Goal: Task Accomplishment & Management: Use online tool/utility

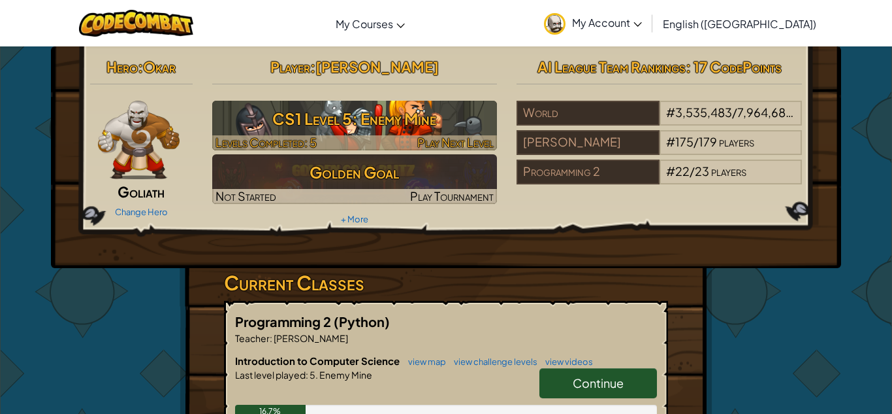
click at [342, 131] on h3 "CS1 Level 5: Enemy Mine" at bounding box center [354, 118] width 285 height 29
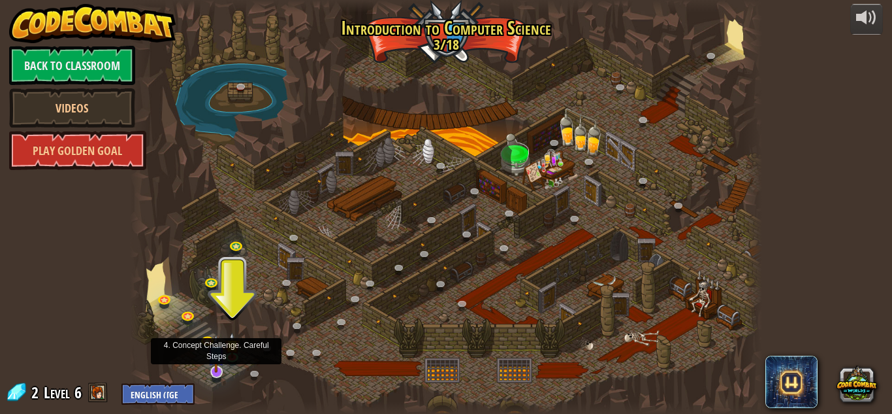
click at [220, 371] on img at bounding box center [216, 353] width 17 height 39
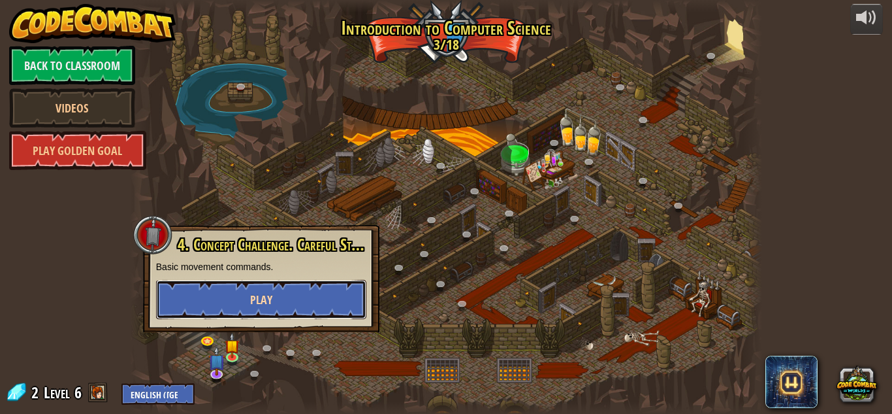
click at [301, 291] on button "Play" at bounding box center [261, 299] width 210 height 39
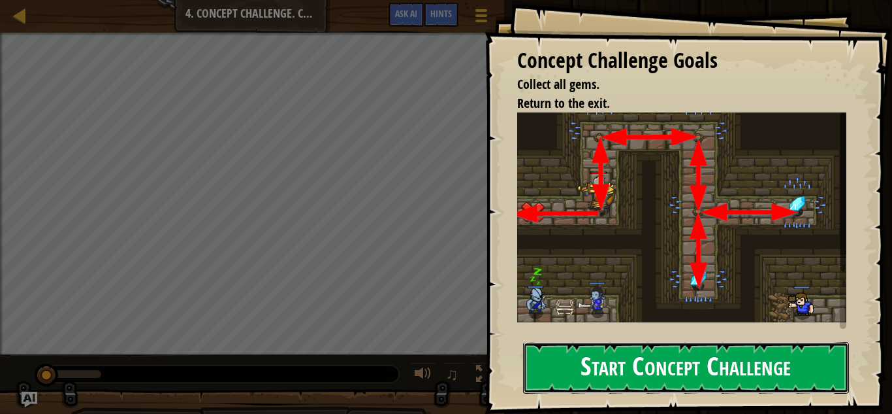
click at [602, 369] on button "Start Concept Challenge" at bounding box center [686, 368] width 326 height 52
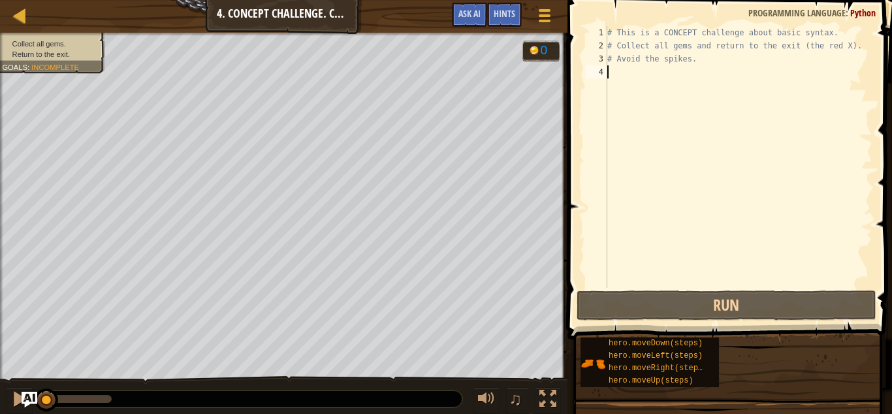
type textarea "m"
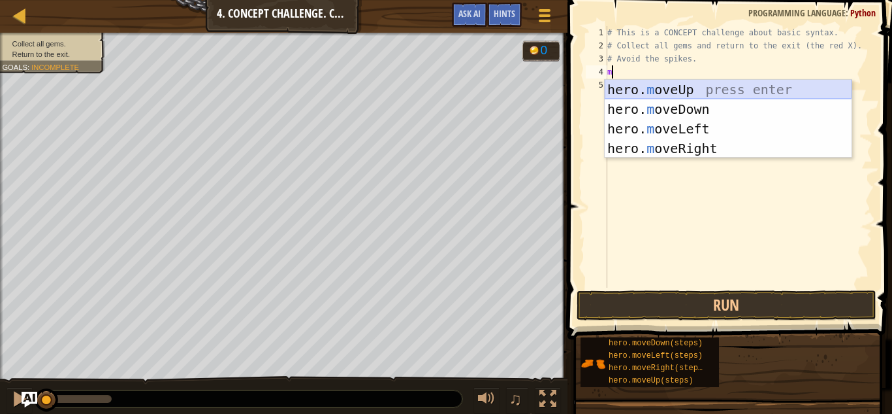
click at [641, 91] on div "hero. m oveUp press enter hero. m oveDown press enter hero. m oveLeft press ent…" at bounding box center [728, 139] width 247 height 118
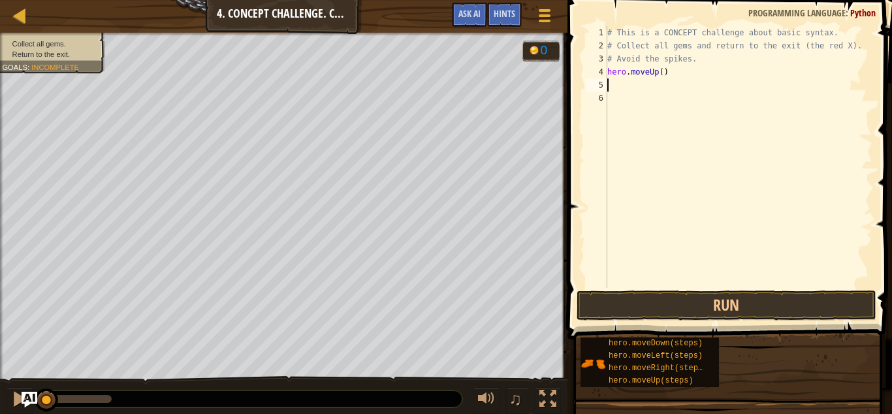
type textarea "m"
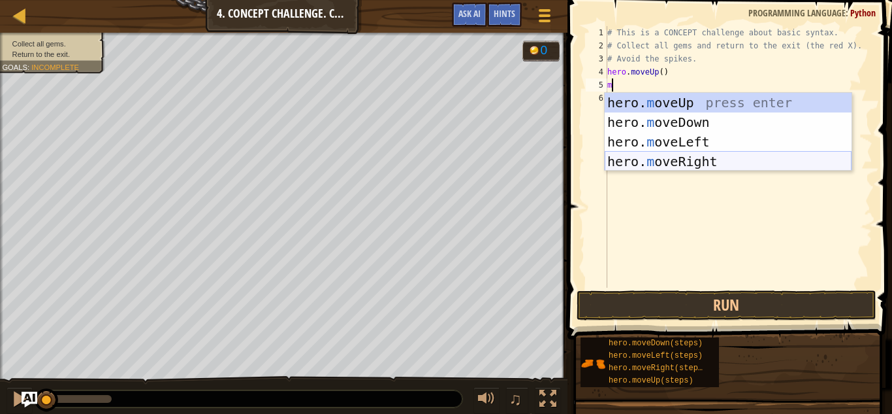
click at [646, 165] on div "hero. m oveUp press enter hero. m oveDown press enter hero. m oveLeft press ent…" at bounding box center [728, 152] width 247 height 118
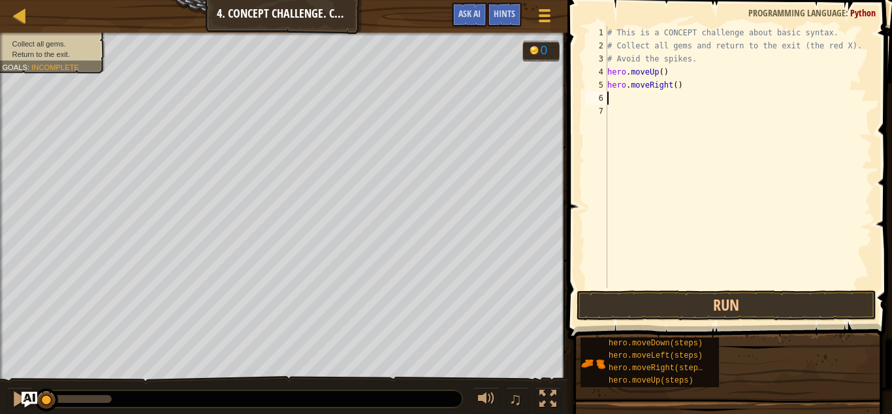
type textarea "m"
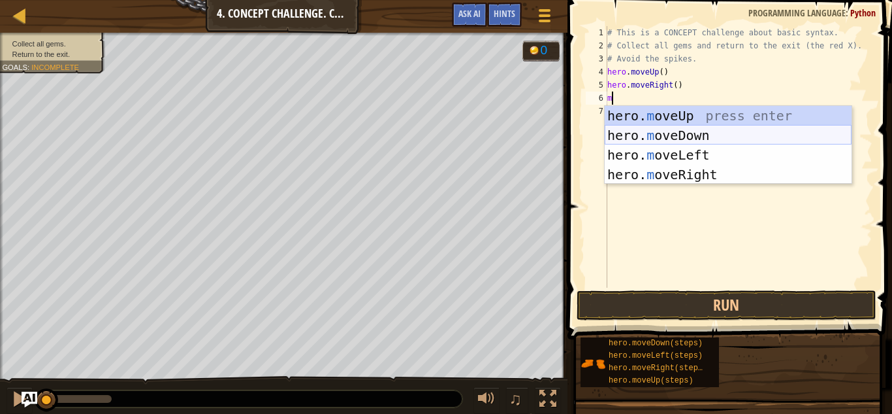
click at [680, 137] on div "hero. m oveUp press enter hero. m oveDown press enter hero. m oveLeft press ent…" at bounding box center [728, 165] width 247 height 118
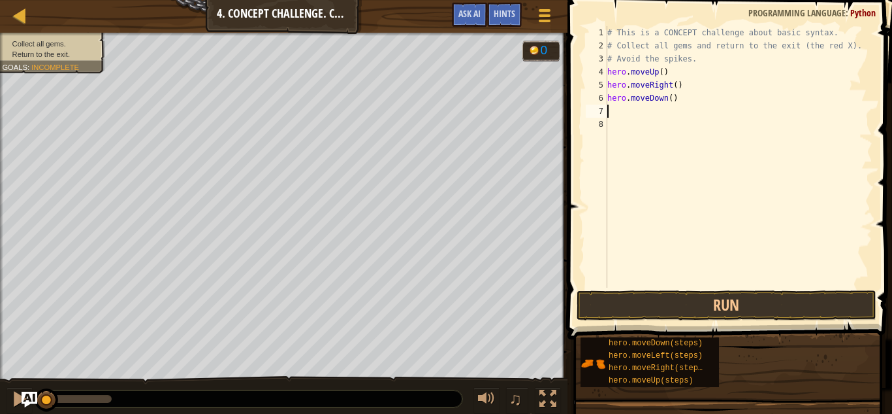
click at [672, 100] on div "# This is a CONCEPT challenge about basic syntax. # Collect all gems and return…" at bounding box center [739, 169] width 268 height 287
type textarea "hero.moveDown(2)"
click at [658, 113] on div "# This is a CONCEPT challenge about basic syntax. # Collect all gems and return…" at bounding box center [739, 169] width 268 height 287
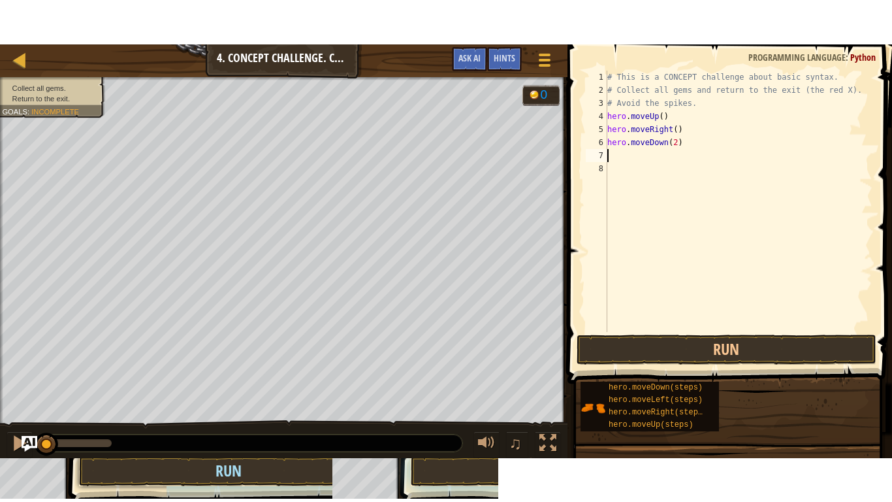
scroll to position [6, 0]
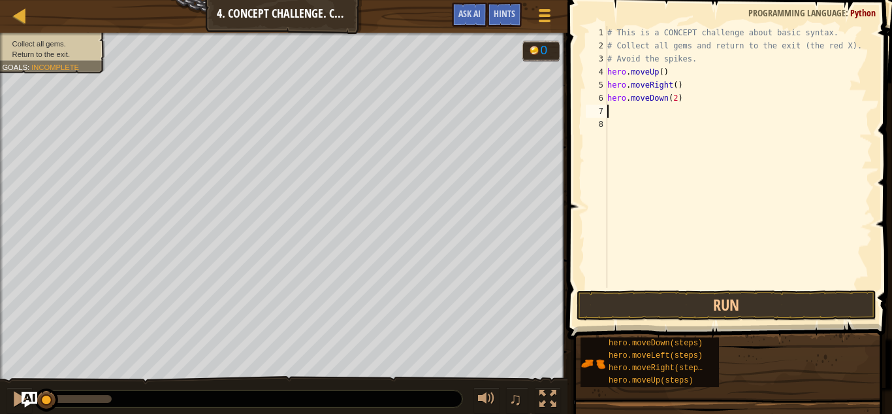
type textarea "m"
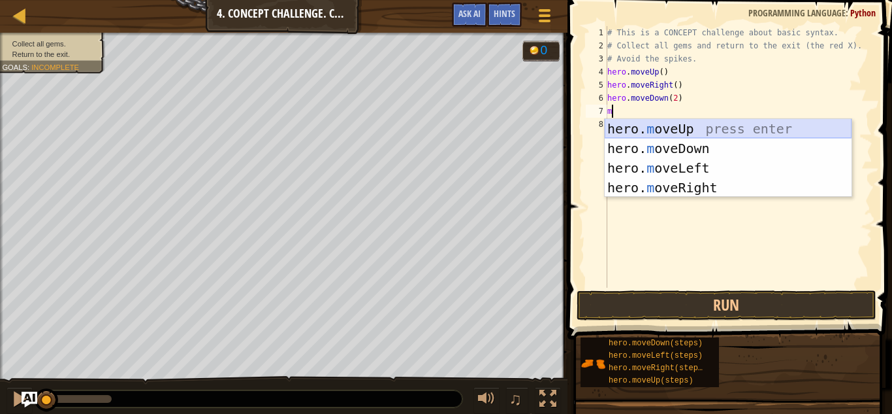
click at [679, 126] on div "hero. m oveUp press enter hero. m oveDown press enter hero. m oveLeft press ent…" at bounding box center [728, 178] width 247 height 118
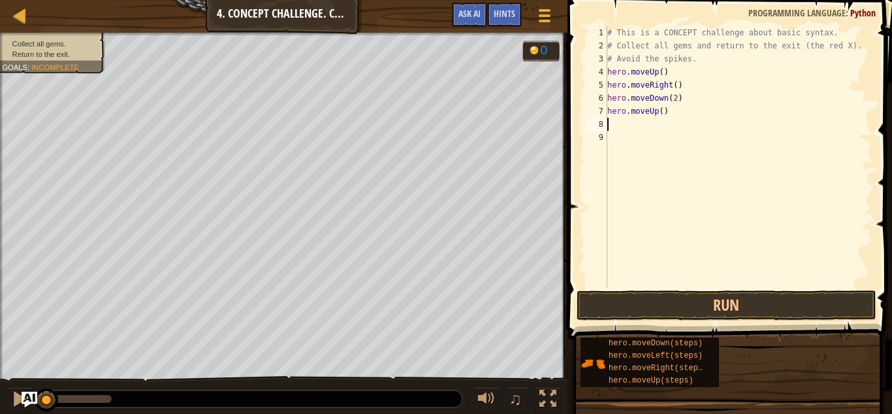
type textarea "m"
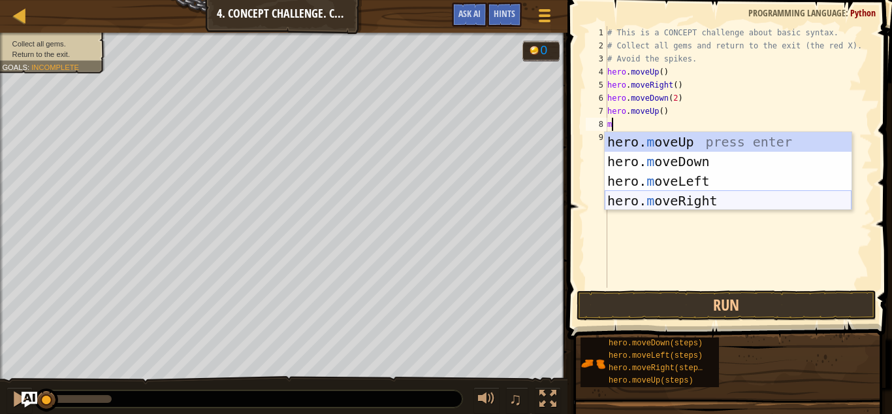
click at [694, 204] on div "hero. m oveUp press enter hero. m oveDown press enter hero. m oveLeft press ent…" at bounding box center [728, 191] width 247 height 118
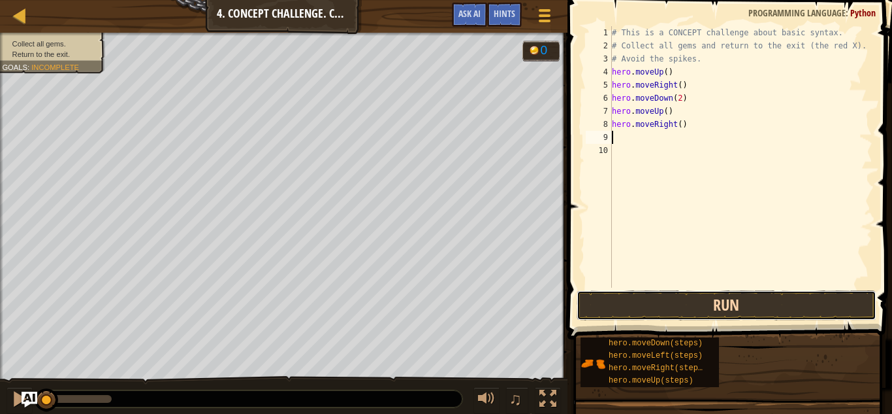
click at [686, 309] on button "Run" at bounding box center [727, 305] width 300 height 30
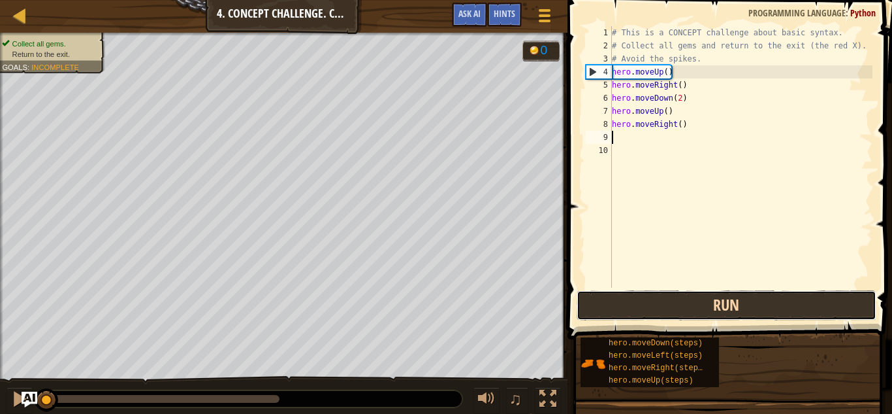
click at [686, 309] on button "Run" at bounding box center [727, 305] width 300 height 30
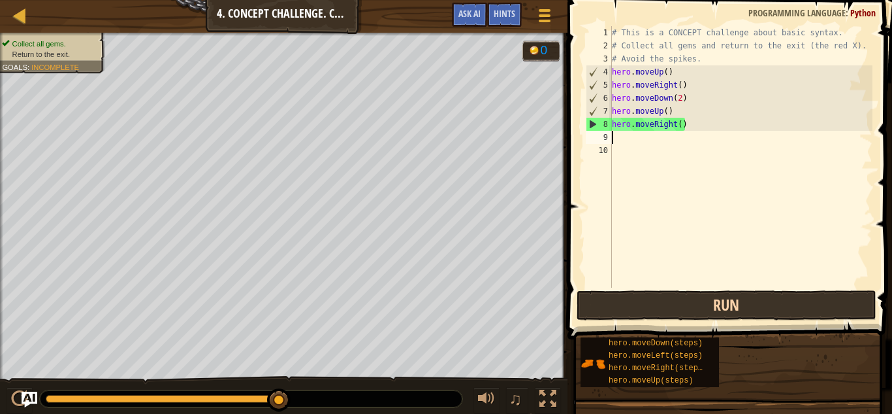
type textarea "m"
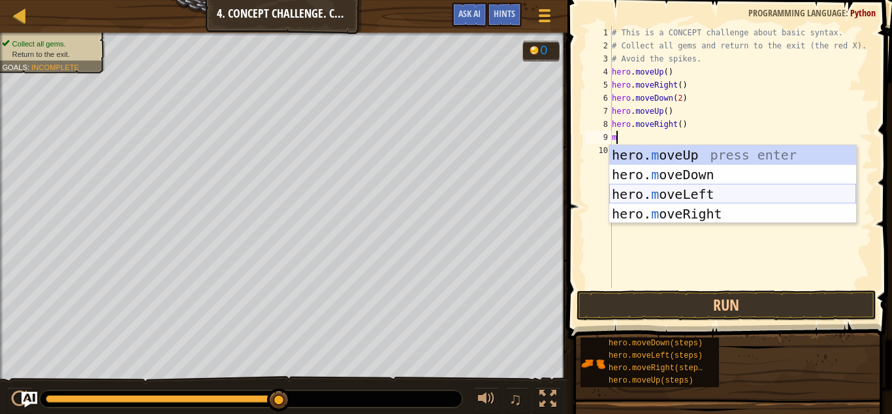
click at [694, 186] on div "hero. m oveUp press enter hero. m oveDown press enter hero. m oveLeft press ent…" at bounding box center [732, 204] width 247 height 118
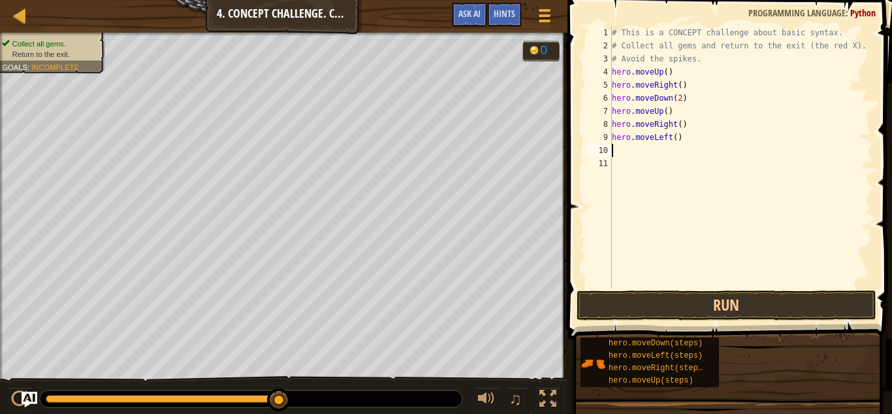
type textarea "m"
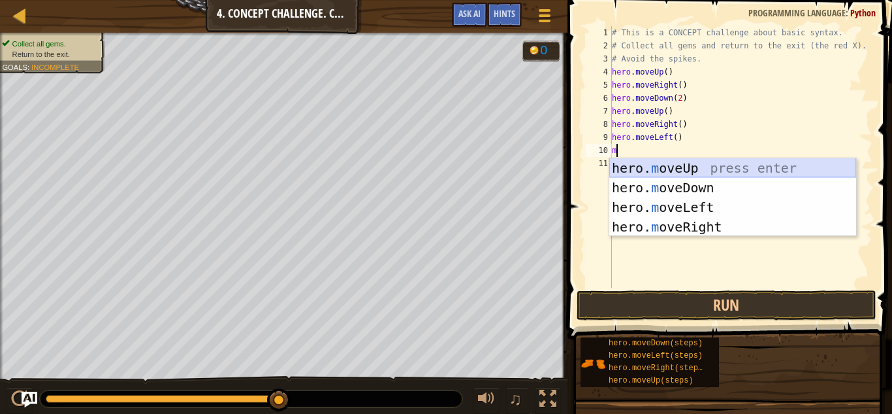
click at [707, 168] on div "hero. m oveUp press enter hero. m oveDown press enter hero. m oveLeft press ent…" at bounding box center [732, 217] width 247 height 118
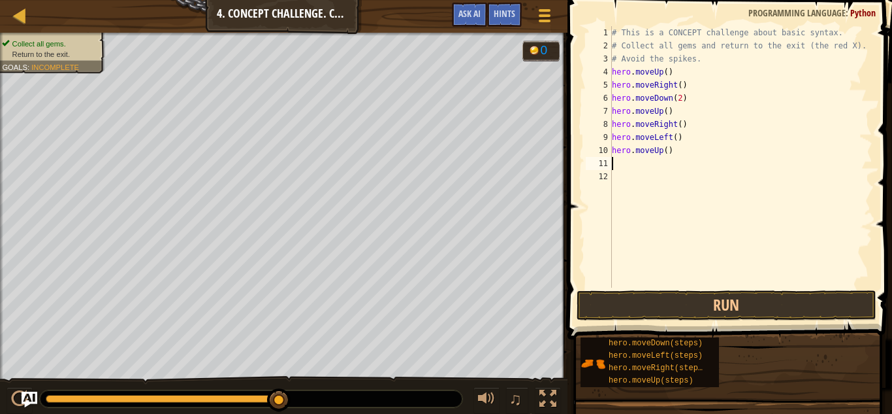
type textarea "m"
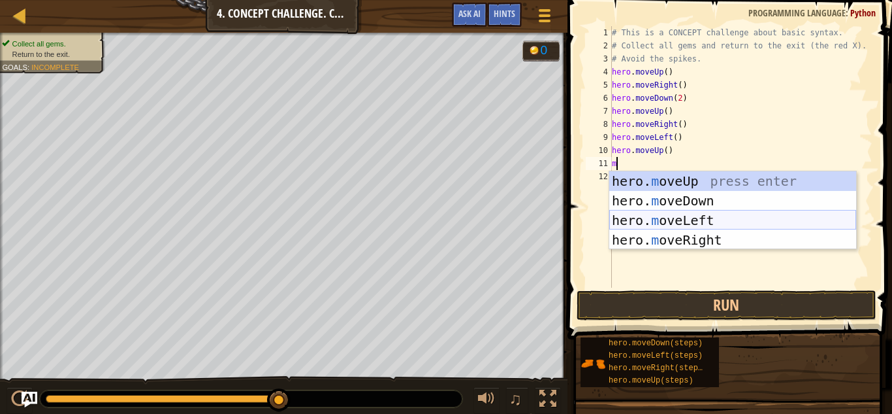
click at [693, 218] on div "hero. m oveUp press enter hero. m oveDown press enter hero. m oveLeft press ent…" at bounding box center [732, 230] width 247 height 118
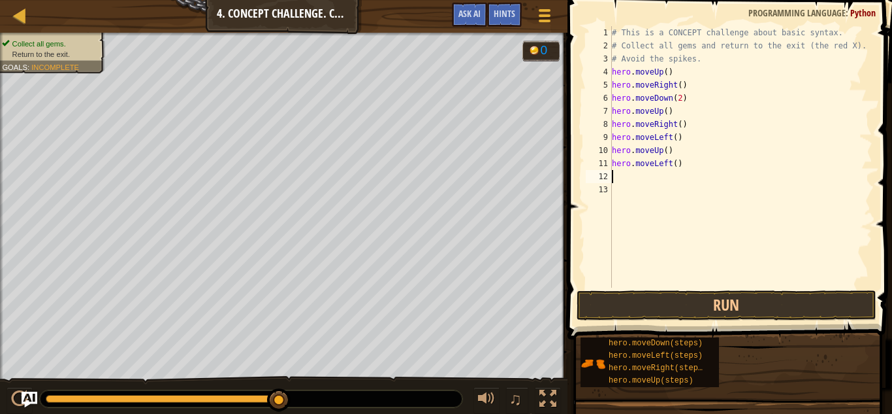
type textarea "m"
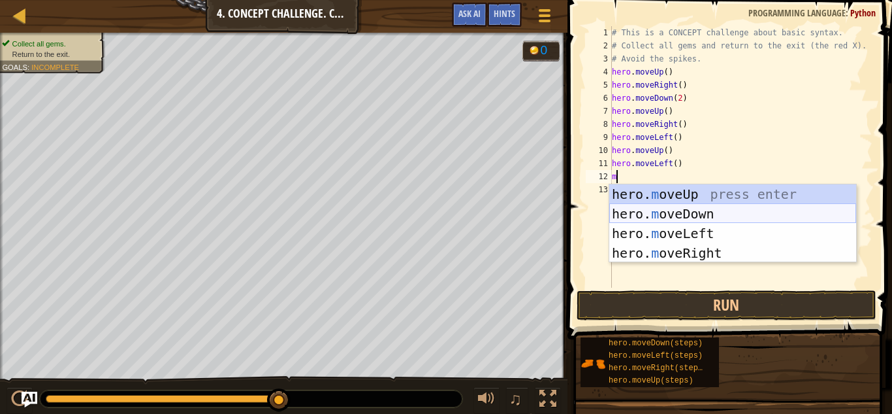
click at [700, 205] on div "hero. m oveUp press enter hero. m oveDown press enter hero. m oveLeft press ent…" at bounding box center [732, 243] width 247 height 118
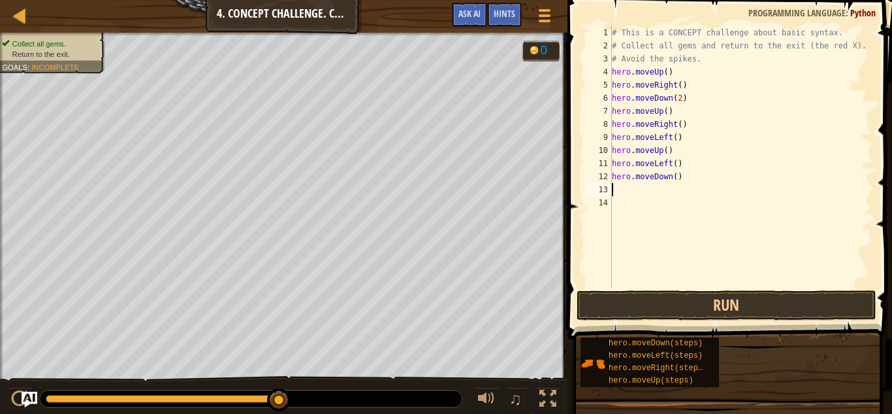
type textarea "m"
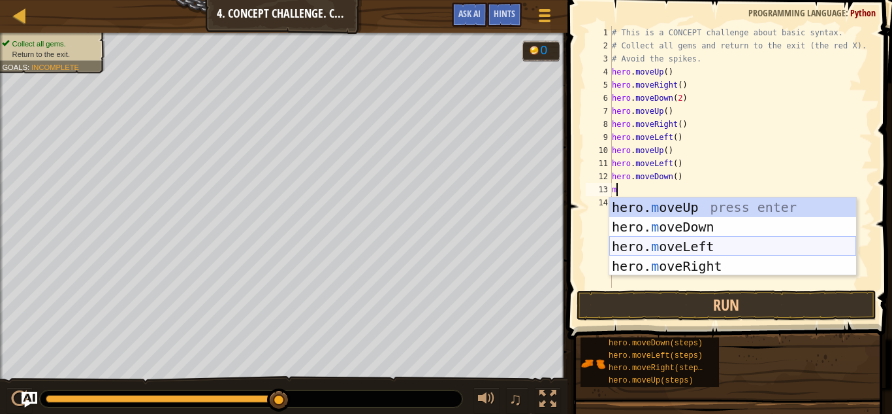
click at [713, 246] on div "hero. m oveUp press enter hero. m oveDown press enter hero. m oveLeft press ent…" at bounding box center [732, 256] width 247 height 118
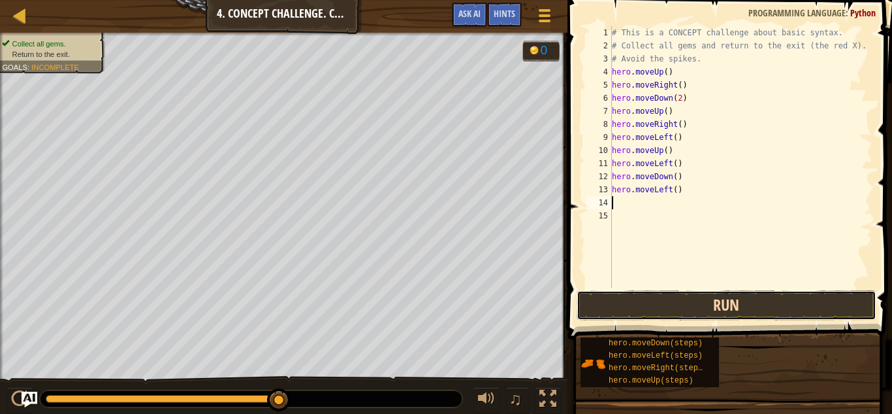
click at [697, 293] on button "Run" at bounding box center [727, 305] width 300 height 30
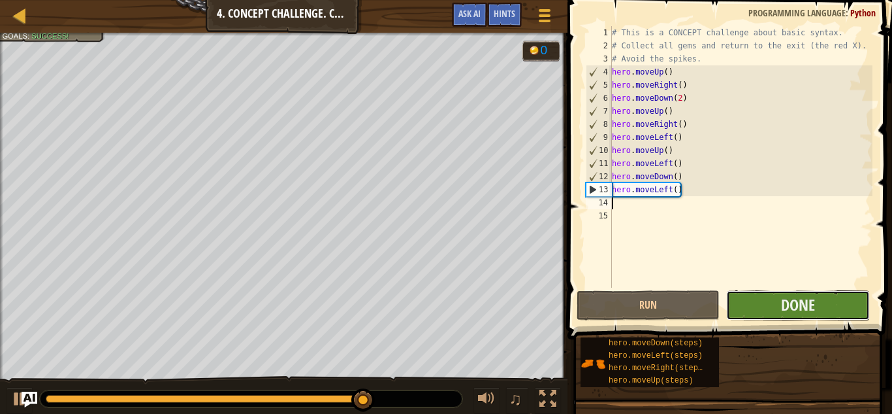
click at [824, 297] on button "Done" at bounding box center [797, 305] width 143 height 30
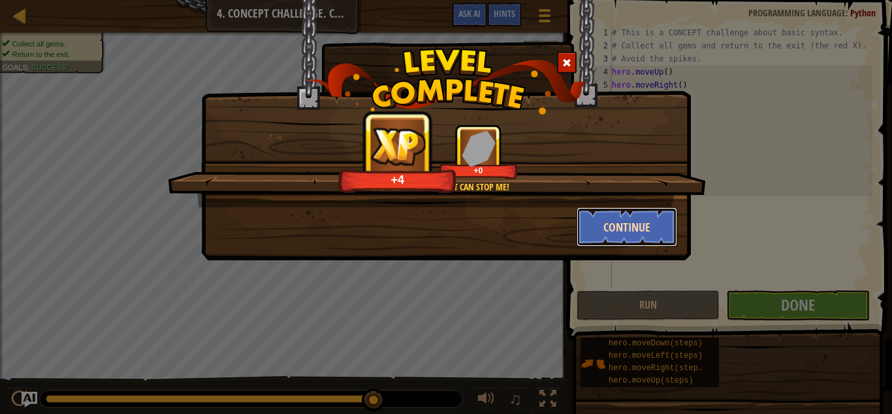
click at [613, 213] on button "Continue" at bounding box center [627, 226] width 101 height 39
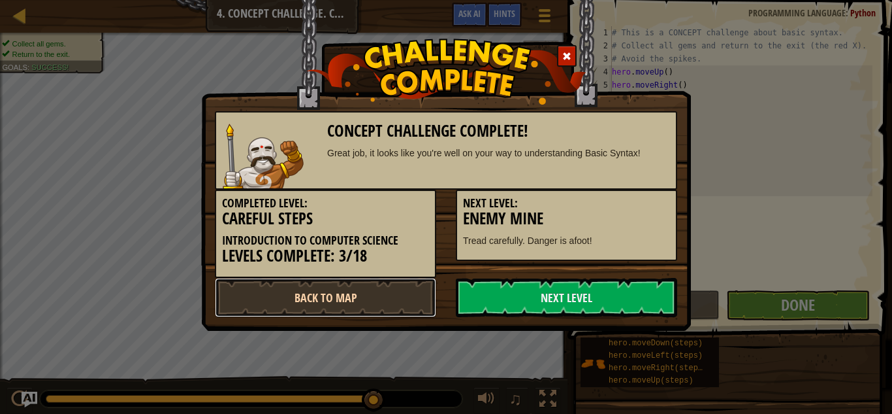
click at [344, 295] on link "Back to Map" at bounding box center [325, 297] width 221 height 39
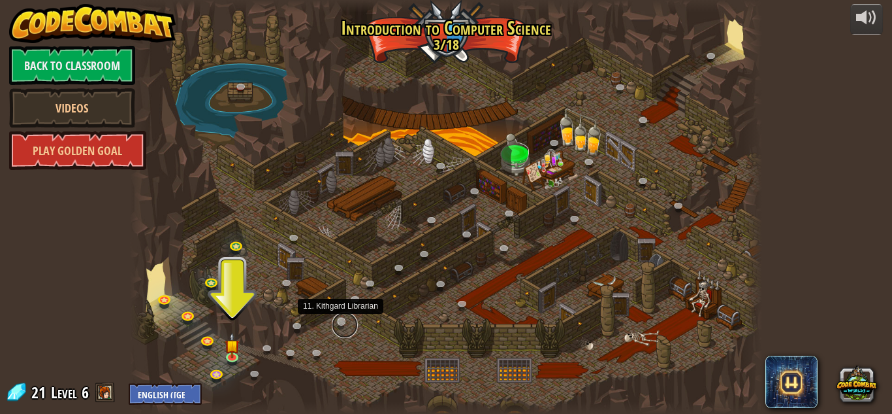
click at [347, 330] on link at bounding box center [345, 325] width 26 height 26
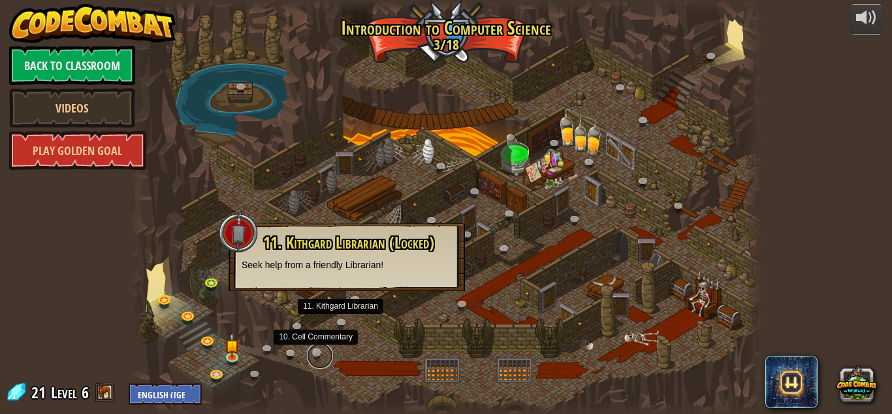
click at [317, 350] on link at bounding box center [320, 355] width 26 height 26
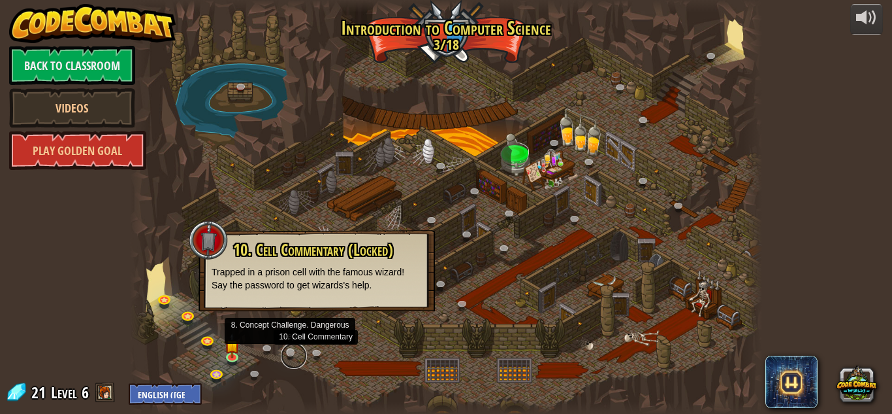
click at [295, 352] on link at bounding box center [294, 355] width 26 height 26
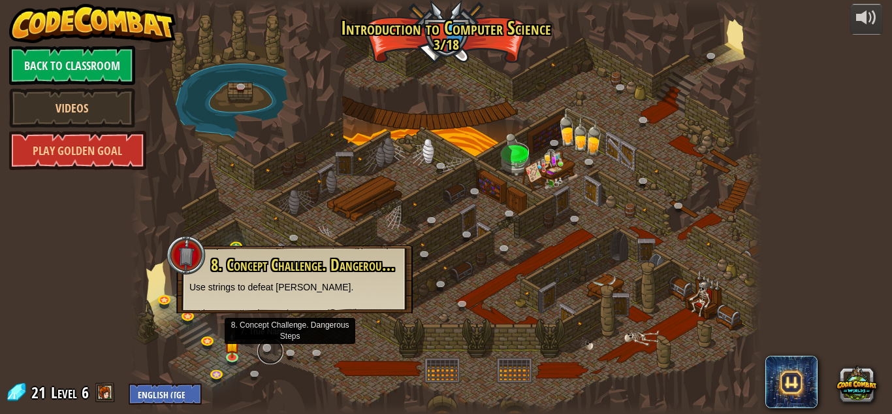
click at [272, 348] on link at bounding box center [270, 351] width 26 height 26
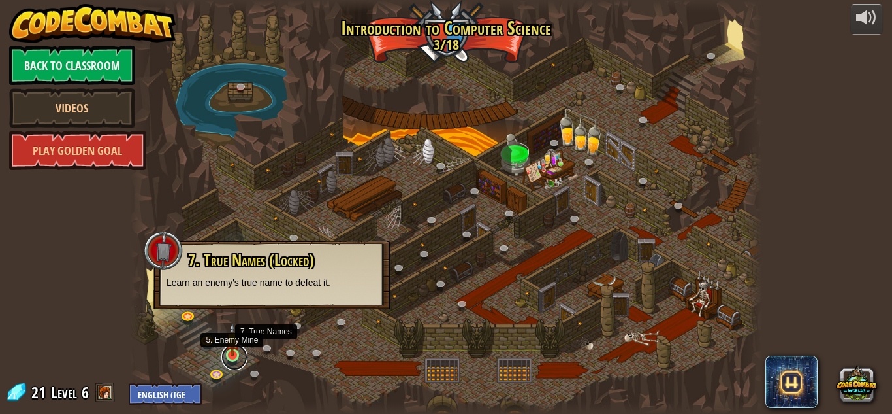
click at [231, 360] on link at bounding box center [234, 357] width 26 height 26
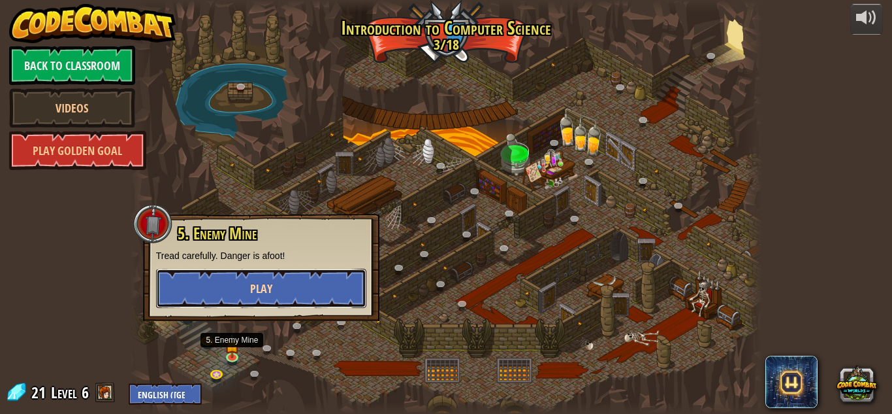
click at [334, 300] on button "Play" at bounding box center [261, 287] width 210 height 39
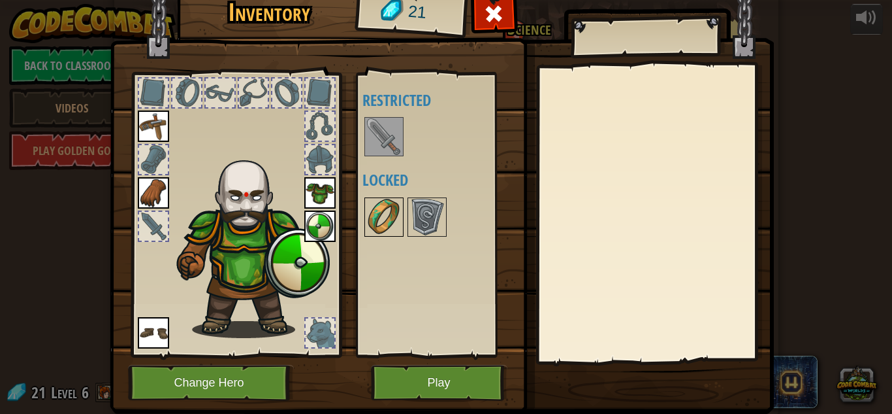
click at [401, 219] on img at bounding box center [384, 217] width 37 height 37
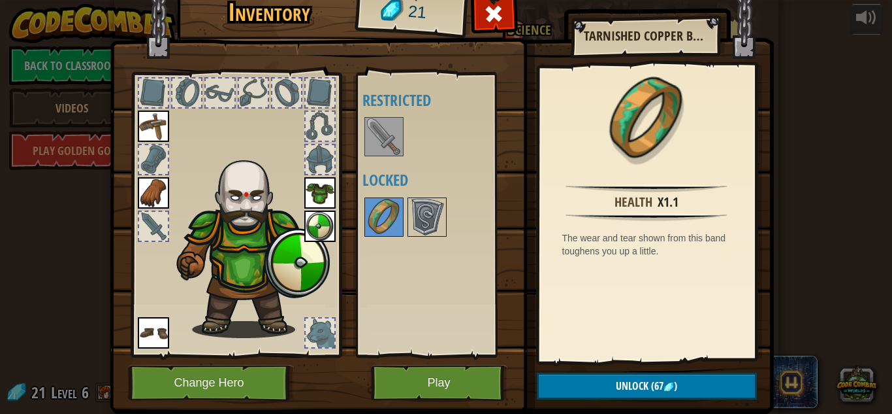
click at [387, 142] on img at bounding box center [384, 136] width 37 height 37
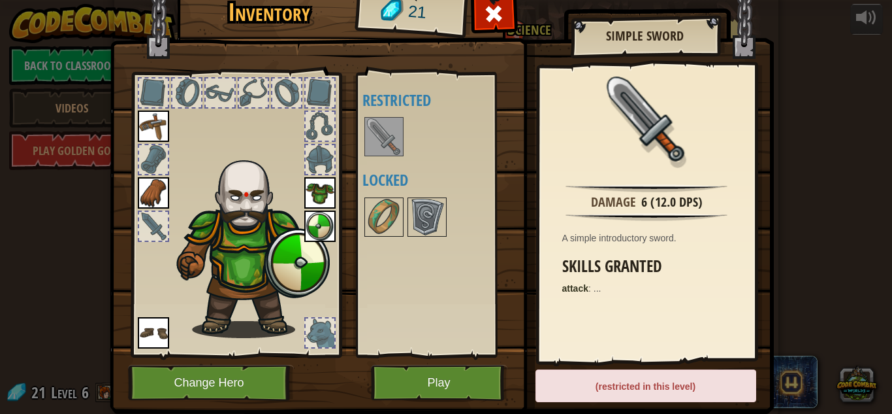
click at [387, 142] on img at bounding box center [384, 136] width 37 height 37
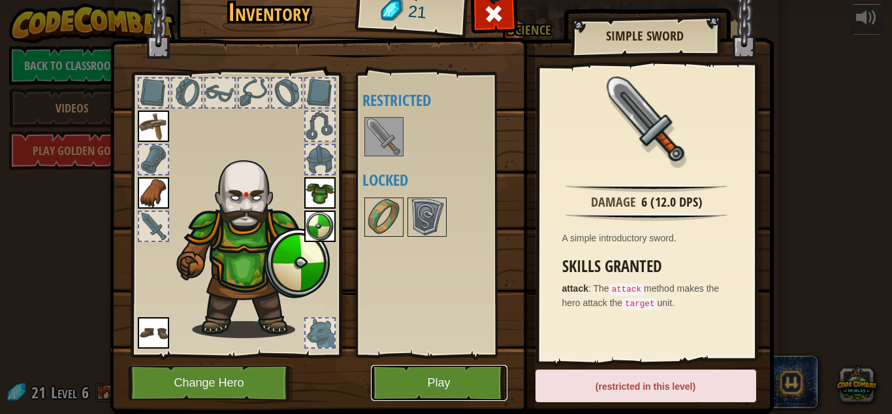
click at [459, 379] on button "Play" at bounding box center [439, 383] width 137 height 36
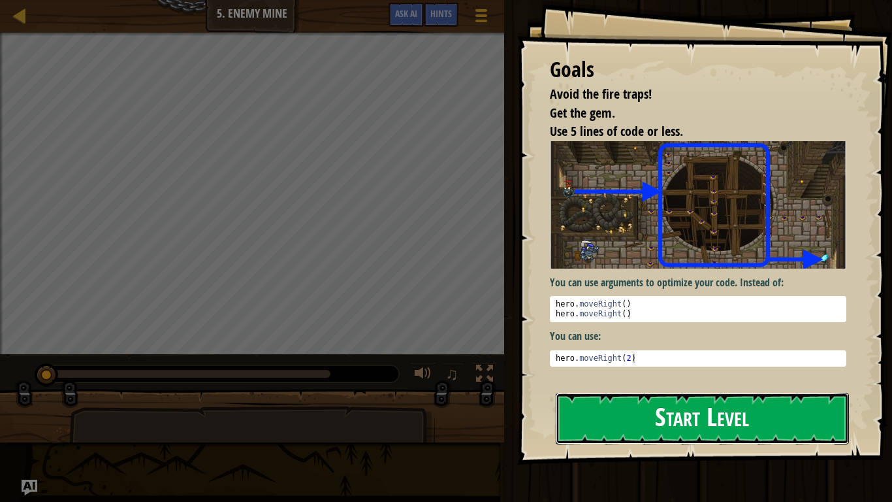
click at [747, 413] on button "Start Level" at bounding box center [702, 419] width 293 height 52
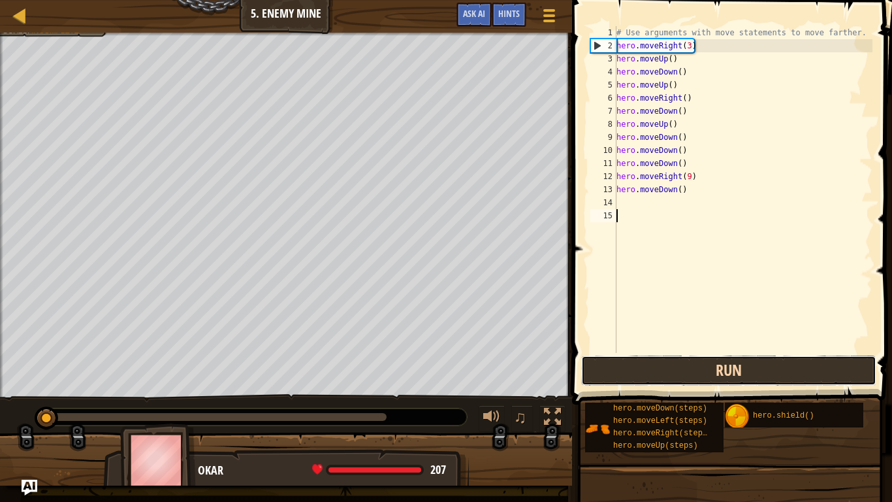
click at [665, 365] on button "Run" at bounding box center [728, 370] width 295 height 30
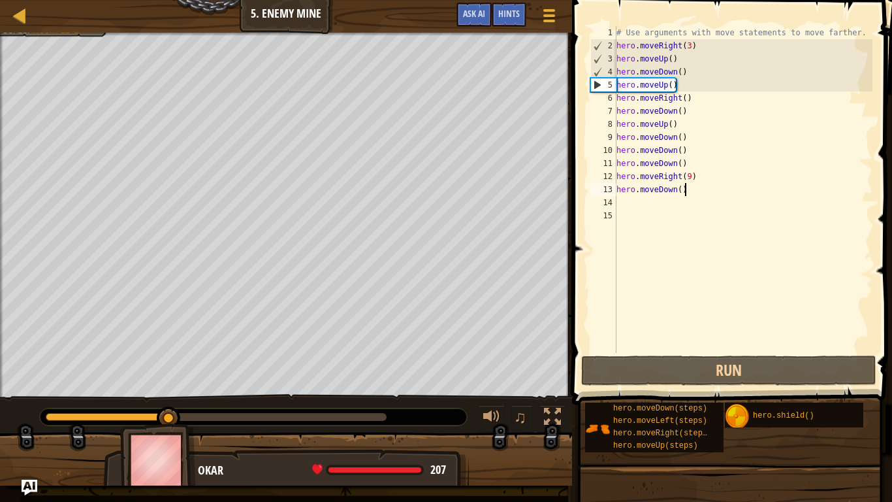
click at [688, 189] on div "# Use arguments with move statements to move farther. hero . moveRight ( 3 ) he…" at bounding box center [743, 202] width 259 height 353
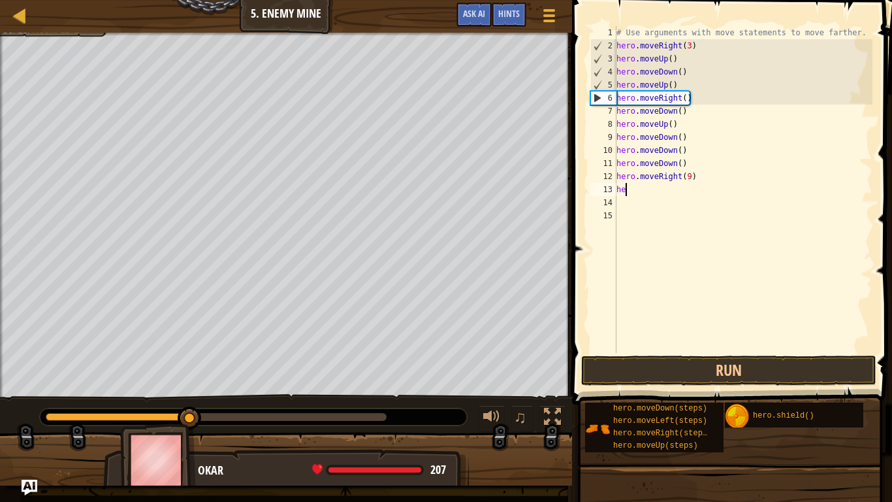
type textarea "h"
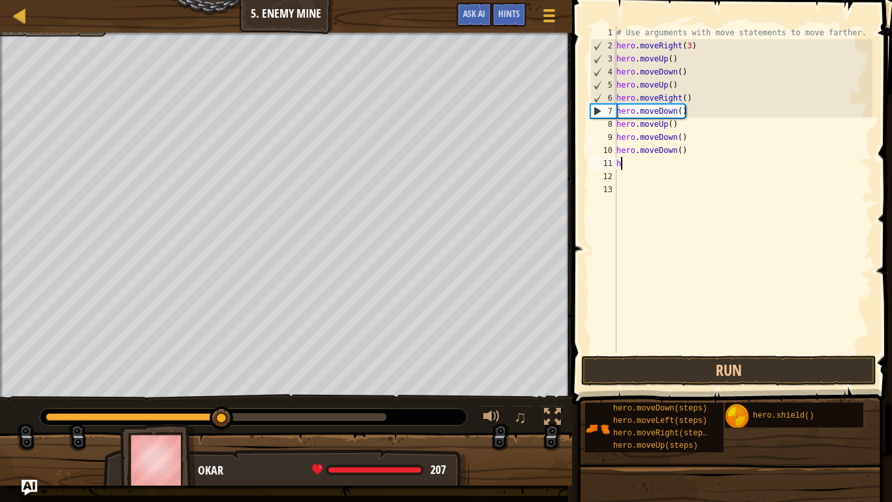
type textarea "h"
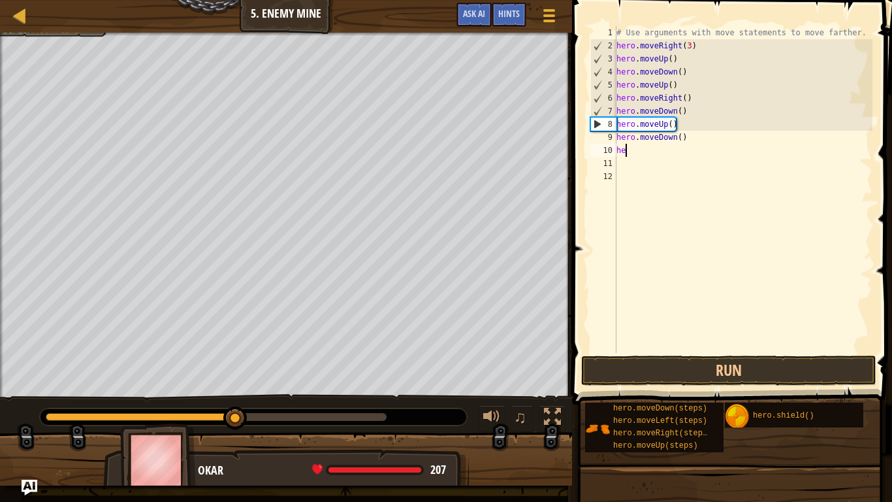
type textarea "h"
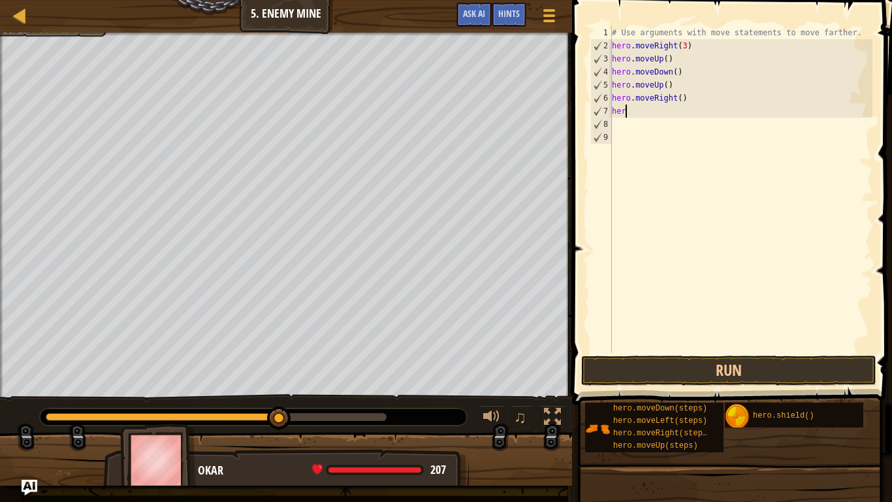
type textarea "h"
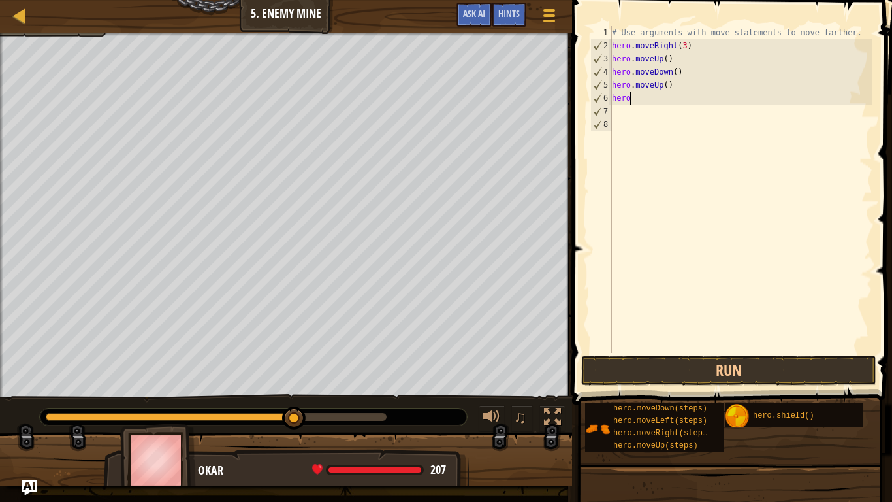
type textarea "h"
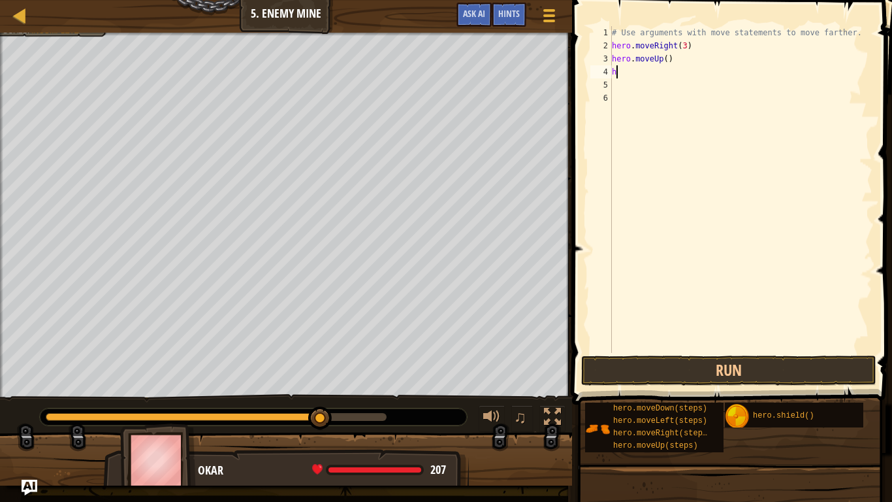
type textarea "h"
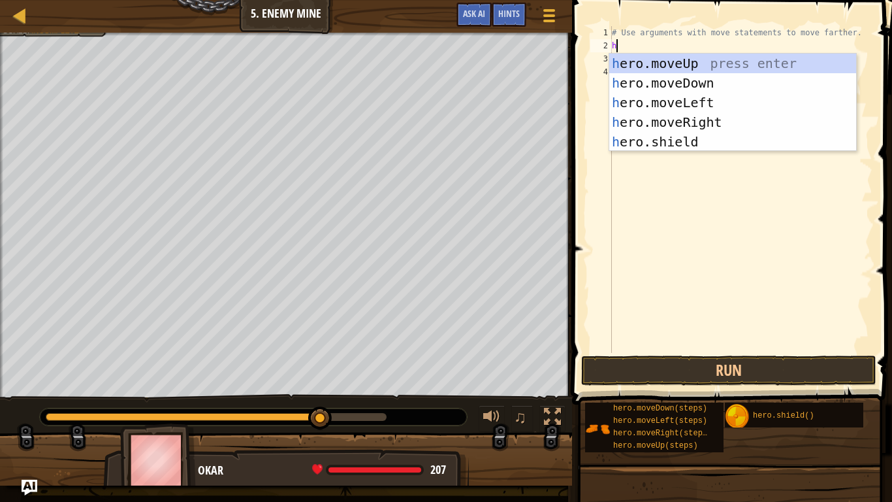
scroll to position [6, 0]
click at [719, 125] on div "h ero.moveUp press enter h ero.moveDown press enter h ero.moveLeft press enter …" at bounding box center [732, 122] width 247 height 137
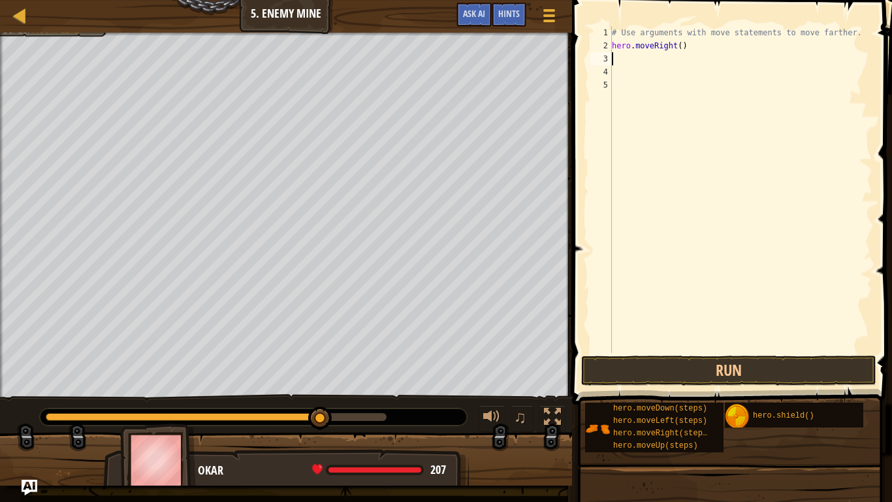
type textarea "h"
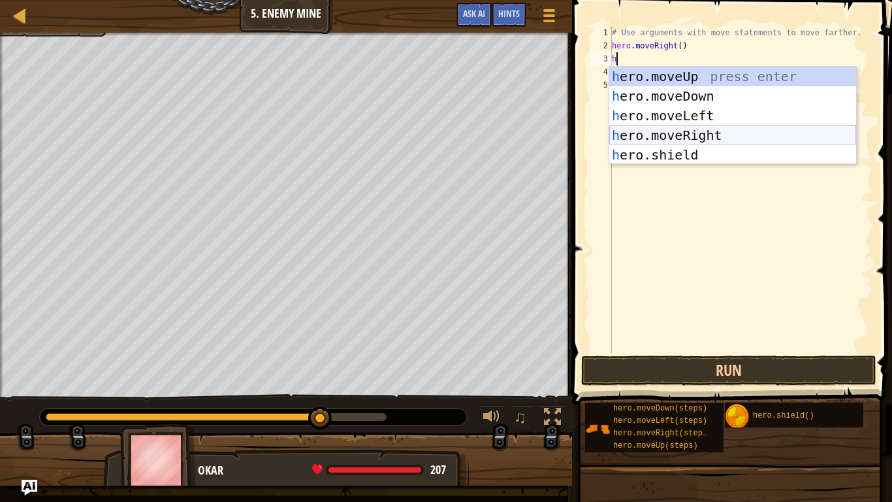
click at [719, 131] on div "h ero.moveUp press enter h ero.moveDown press enter h ero.moveLeft press enter …" at bounding box center [732, 135] width 247 height 137
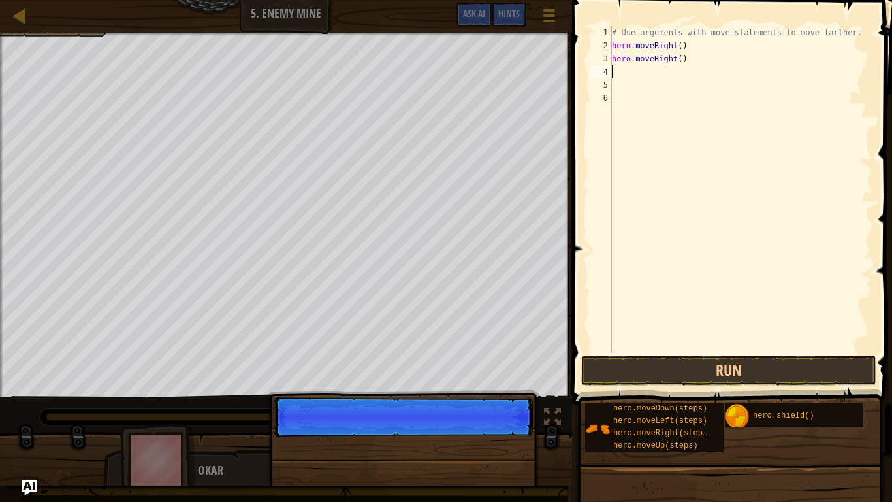
type textarea "h"
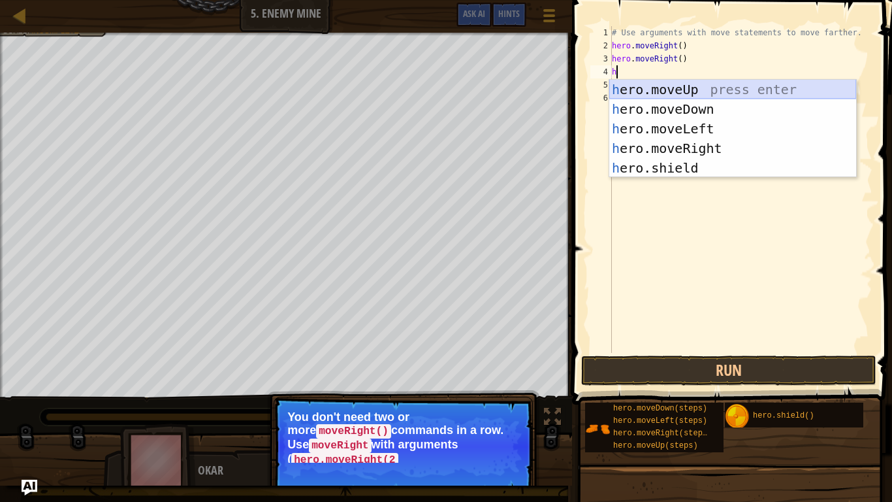
click at [724, 92] on div "h ero.moveUp press enter h ero.moveDown press enter h ero.moveLeft press enter …" at bounding box center [732, 148] width 247 height 137
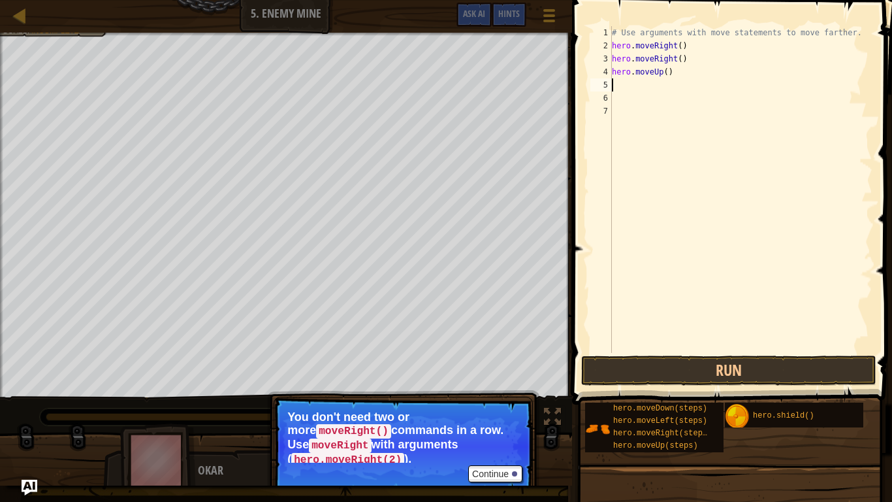
click at [690, 61] on div "# Use arguments with move statements to move farther. hero . moveRight ( ) hero…" at bounding box center [740, 202] width 263 height 353
type textarea "h"
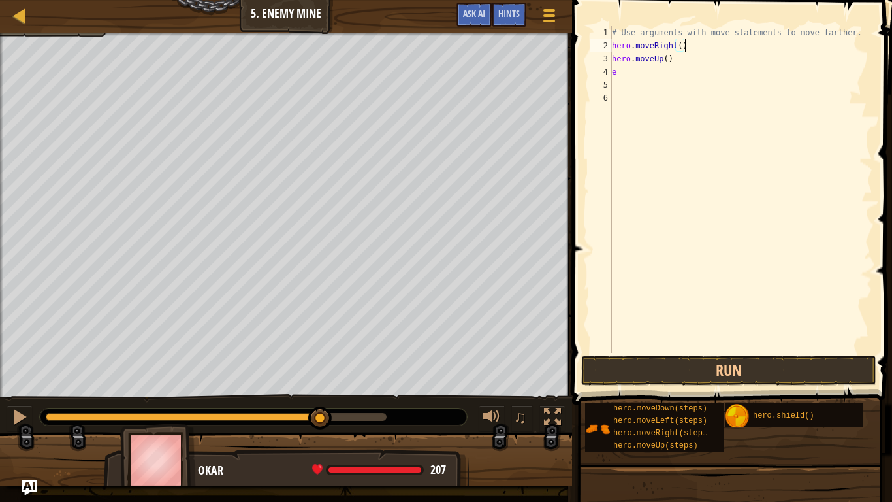
click at [682, 46] on div "# Use arguments with move statements to move farther. hero . moveRight ( ) hero…" at bounding box center [740, 202] width 263 height 353
click at [676, 61] on div "# Use arguments with move statements to move farther. hero . moveRight ( 2 ) he…" at bounding box center [740, 202] width 263 height 353
click at [648, 74] on div "# Use arguments with move statements to move farther. hero . moveRight ( 2 ) he…" at bounding box center [740, 202] width 263 height 353
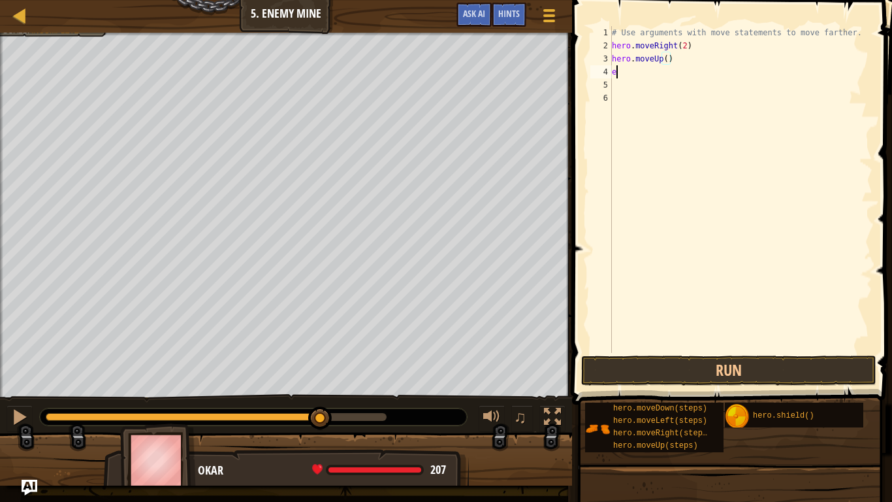
type textarea "e"
type textarea "h"
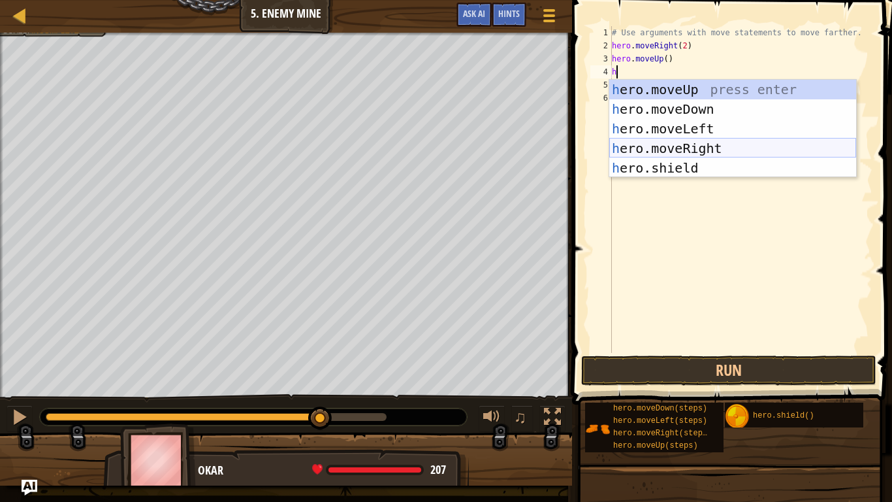
click at [707, 149] on div "h ero.moveUp press enter h ero.moveDown press enter h ero.moveLeft press enter …" at bounding box center [732, 148] width 247 height 137
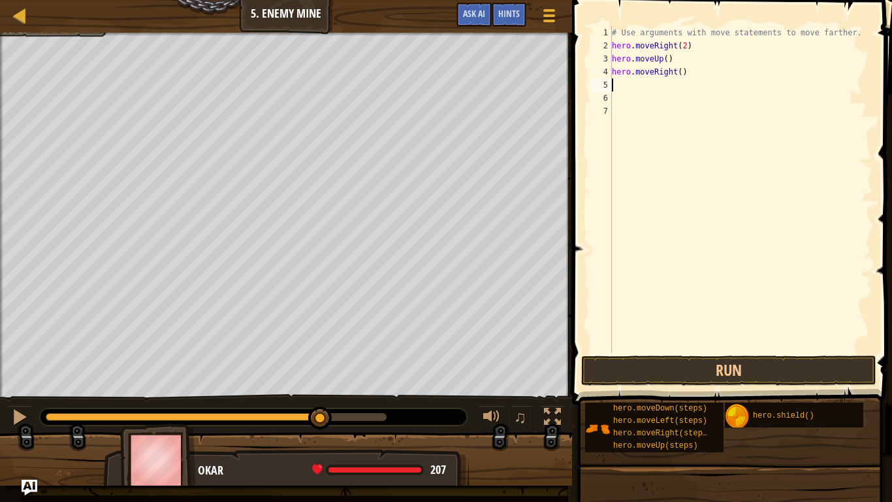
type textarea "h"
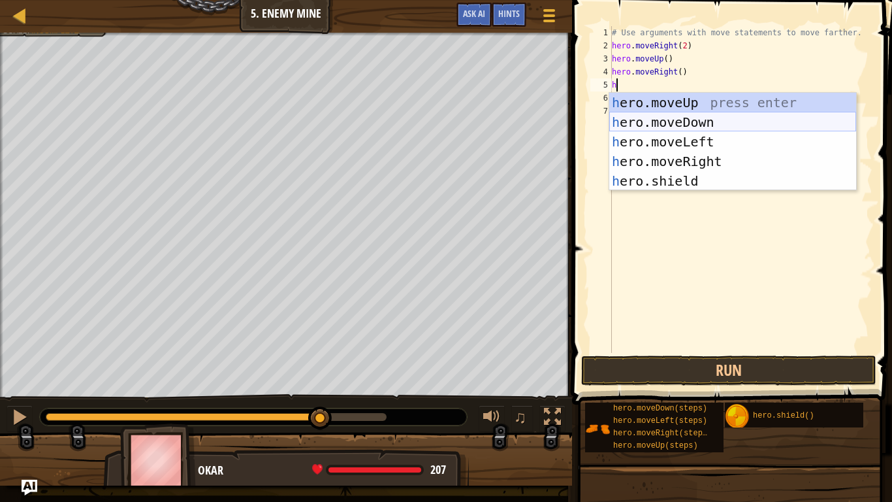
click at [730, 114] on div "h ero.moveUp press enter h ero.moveDown press enter h ero.moveLeft press enter …" at bounding box center [732, 161] width 247 height 137
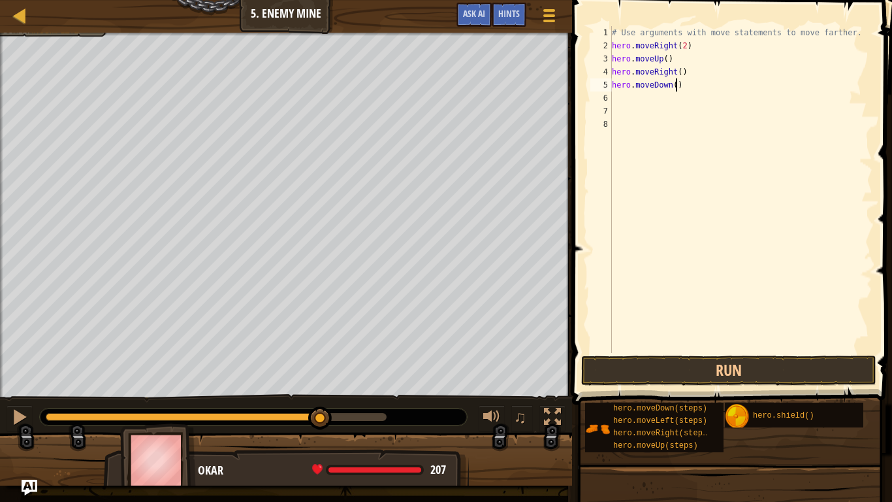
click at [674, 86] on div "# Use arguments with move statements to move farther. hero . moveRight ( 2 ) he…" at bounding box center [740, 202] width 263 height 353
type textarea "hero.moveDown(2)"
click at [648, 99] on div "# Use arguments with move statements to move farther. hero . moveRight ( 2 ) he…" at bounding box center [740, 202] width 263 height 353
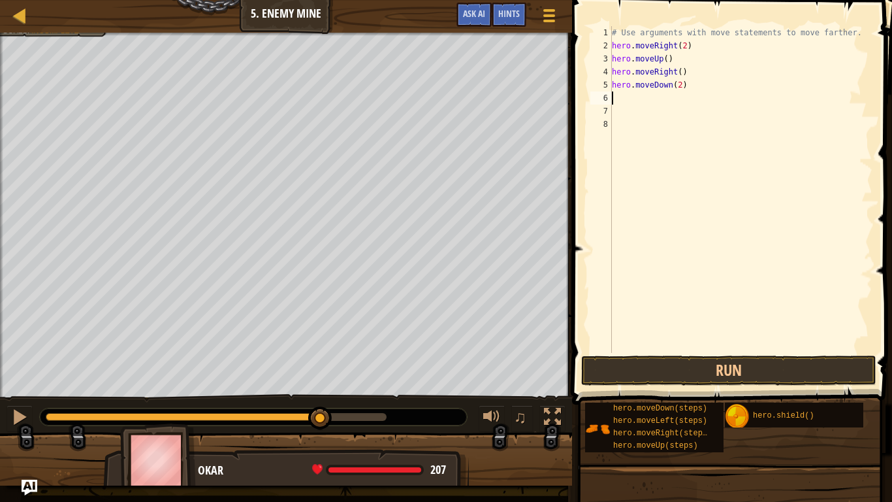
type textarea "h"
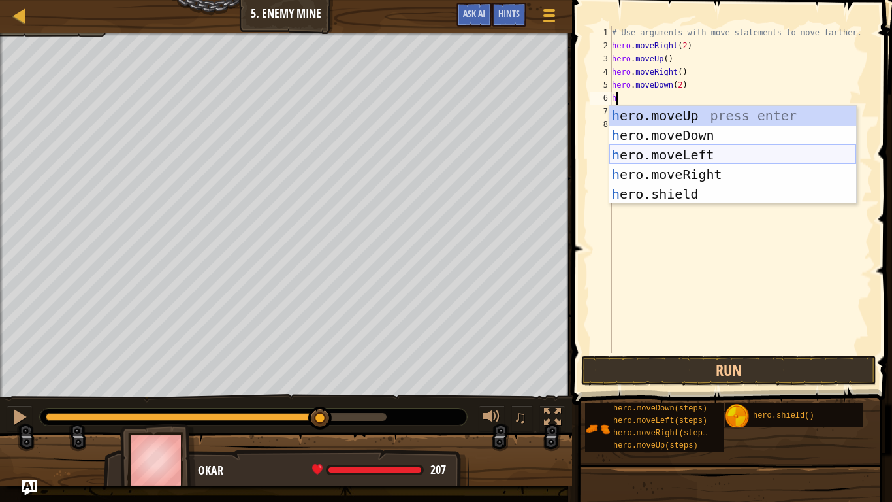
click at [716, 152] on div "h ero.moveUp press enter h ero.moveDown press enter h ero.moveLeft press enter …" at bounding box center [732, 174] width 247 height 137
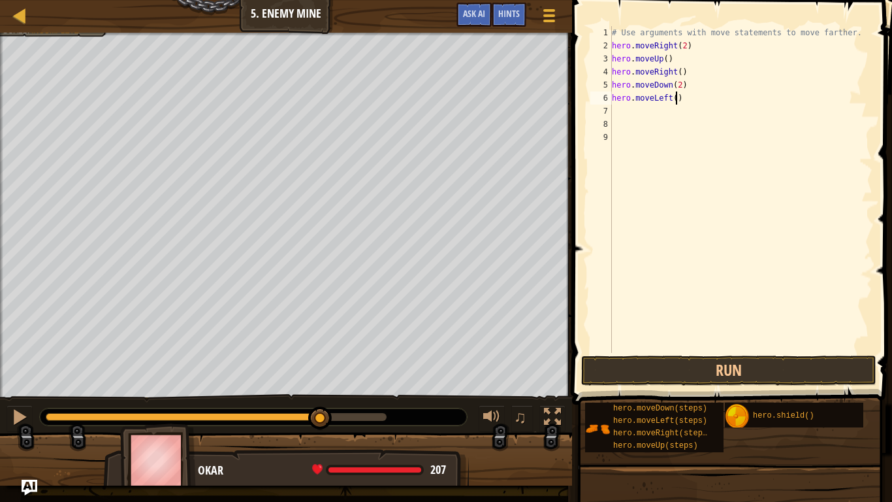
click at [676, 100] on div "# Use arguments with move statements to move farther. hero . moveRight ( 2 ) he…" at bounding box center [740, 202] width 263 height 353
click at [649, 370] on button "Run" at bounding box center [728, 370] width 295 height 30
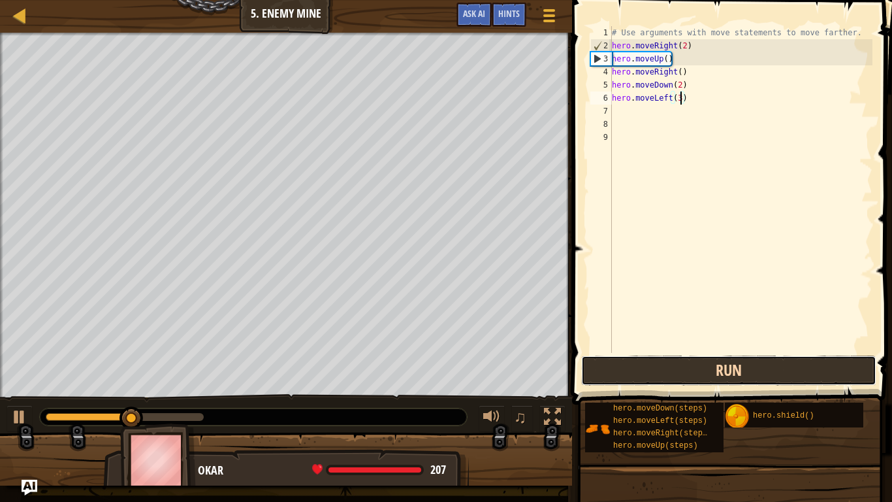
click at [649, 370] on button "Run" at bounding box center [728, 370] width 295 height 30
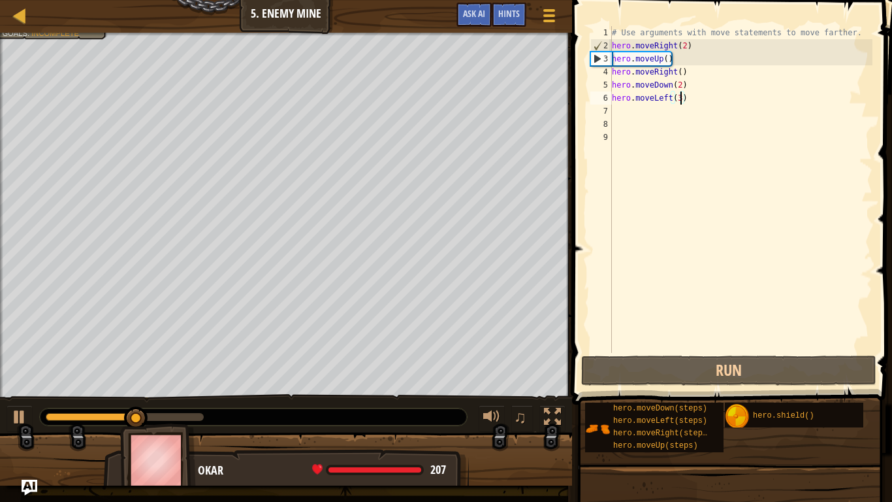
click at [685, 46] on div "# Use arguments with move statements to move farther. hero . moveRight ( 2 ) he…" at bounding box center [740, 202] width 263 height 353
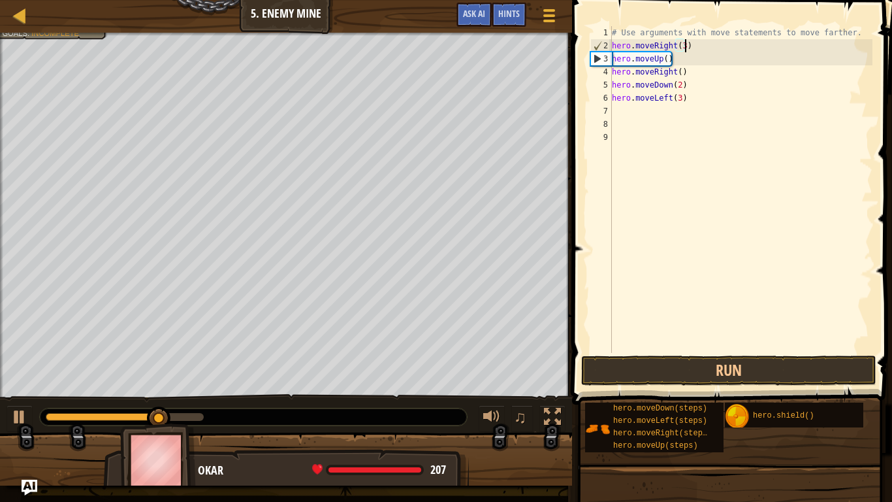
scroll to position [6, 10]
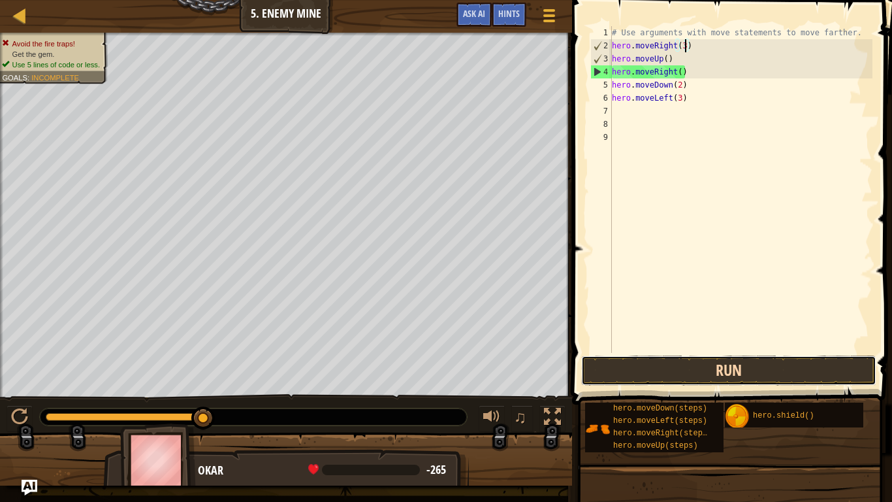
click at [753, 376] on button "Run" at bounding box center [728, 370] width 295 height 30
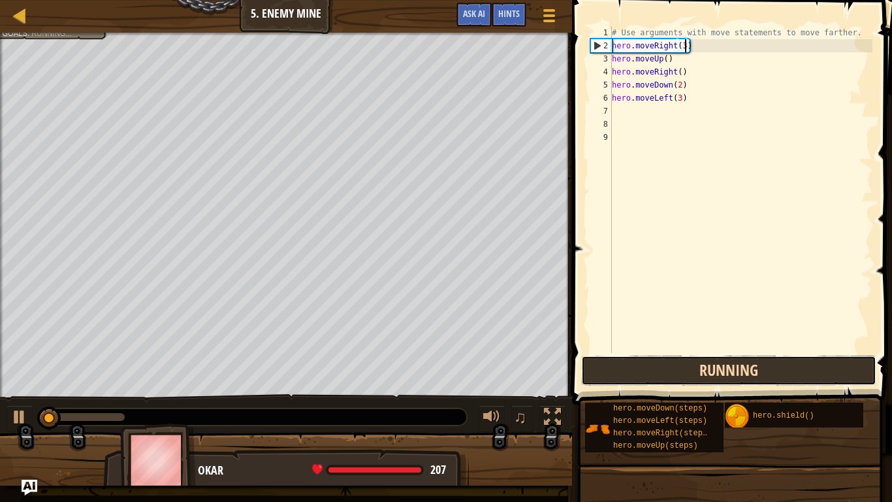
click at [753, 376] on button "Running" at bounding box center [728, 370] width 295 height 30
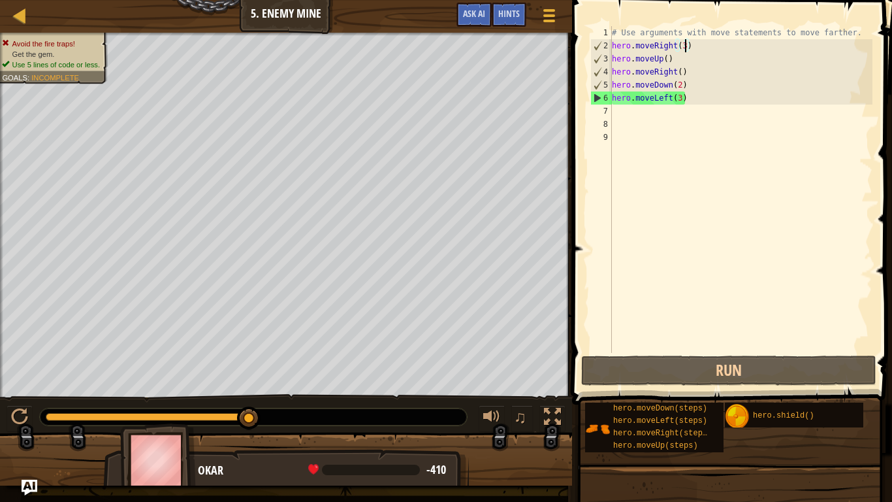
click at [680, 85] on div "# Use arguments with move statements to move farther. hero . moveRight ( 3 ) he…" at bounding box center [740, 202] width 263 height 353
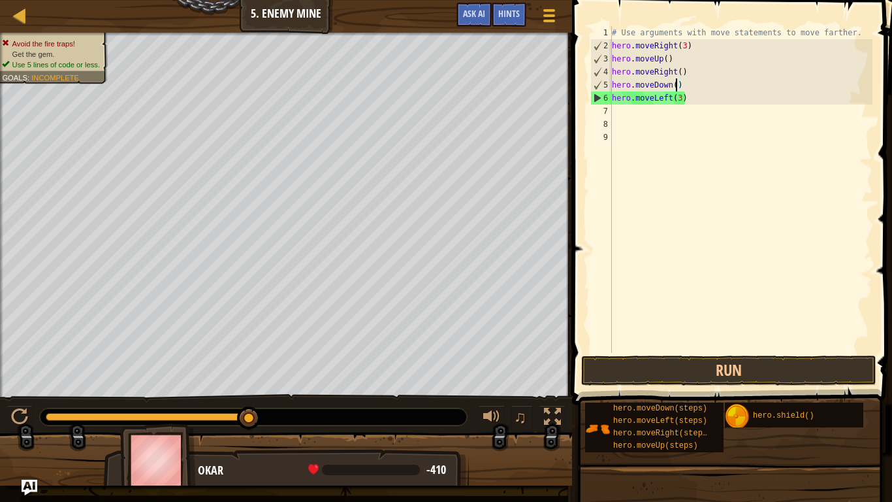
scroll to position [6, 10]
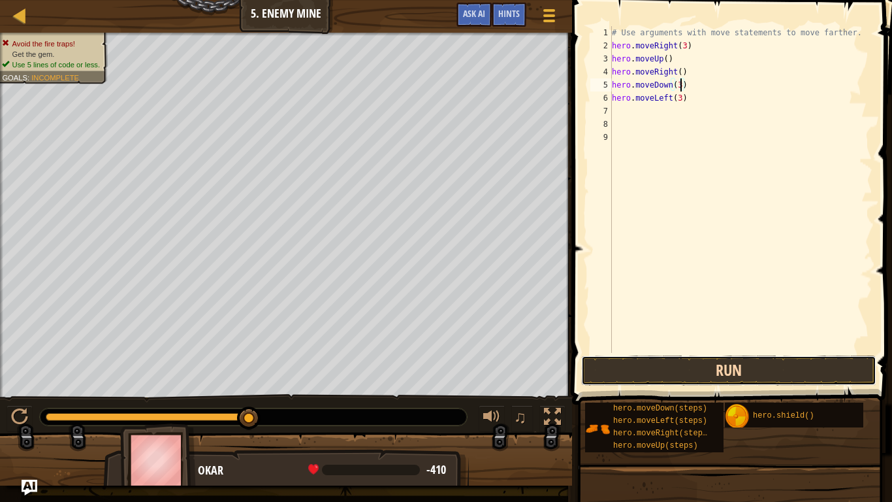
click at [638, 365] on button "Run" at bounding box center [728, 370] width 295 height 30
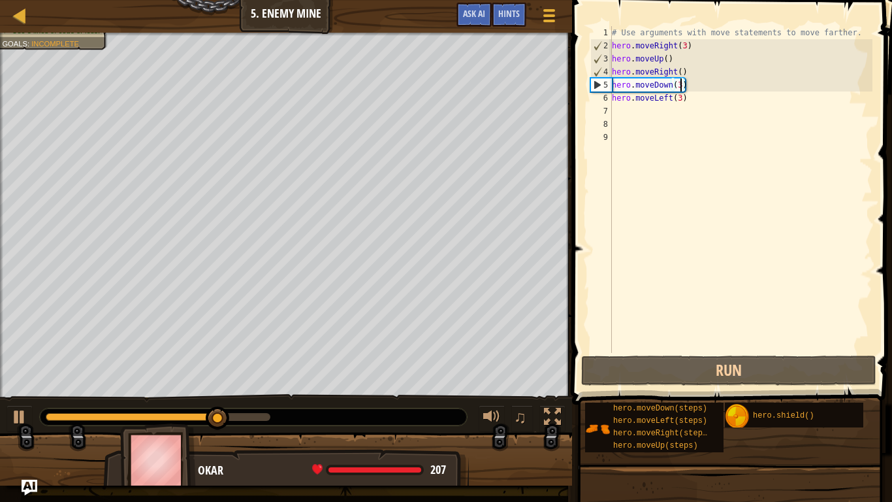
click at [670, 99] on div "# Use arguments with move statements to move farther. hero . moveRight ( 3 ) he…" at bounding box center [740, 202] width 263 height 353
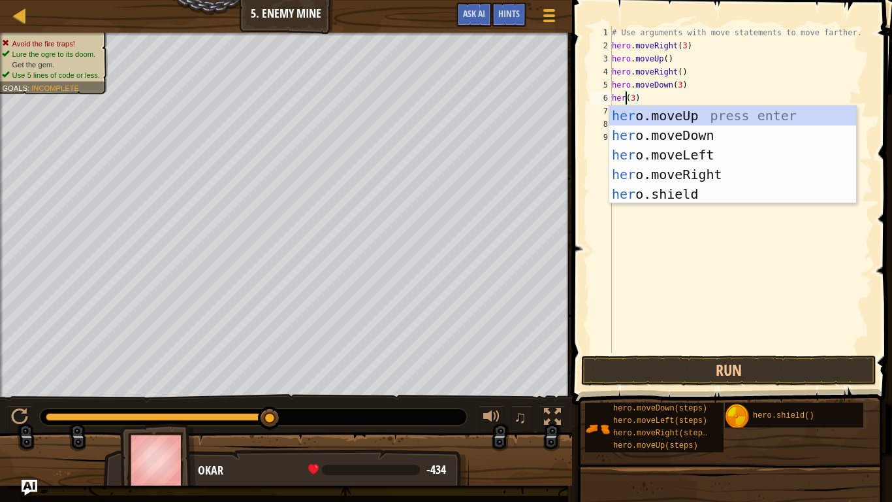
scroll to position [6, 3]
click at [689, 169] on div "hero .moveUp press enter hero .moveDown press enter hero .moveLeft press enter …" at bounding box center [732, 174] width 247 height 137
type textarea "hero.moveRight()(3)"
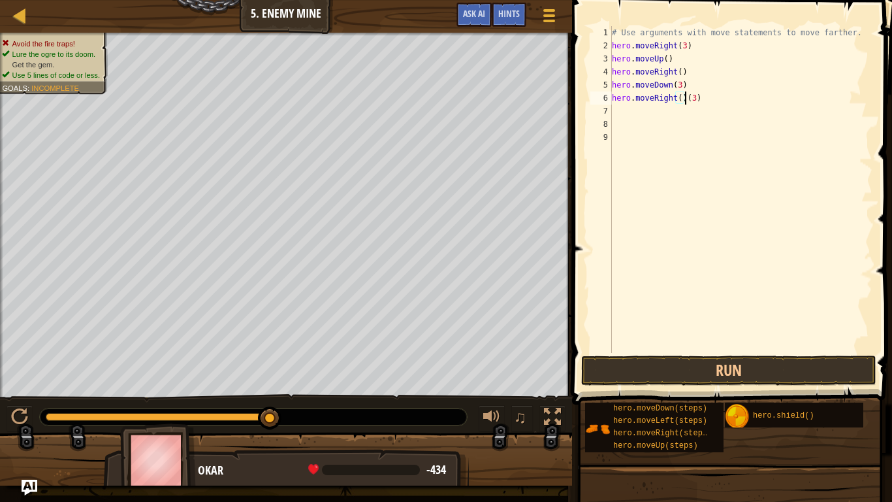
click at [689, 169] on div "# Use arguments with move statements to move farther. hero . moveRight ( 3 ) he…" at bounding box center [740, 202] width 263 height 353
click at [683, 97] on div "# Use arguments with move statements to move farther. hero . moveRight ( 3 ) he…" at bounding box center [740, 202] width 263 height 353
type textarea "hero.moveRight(3)"
click at [741, 370] on button "Run" at bounding box center [728, 370] width 295 height 30
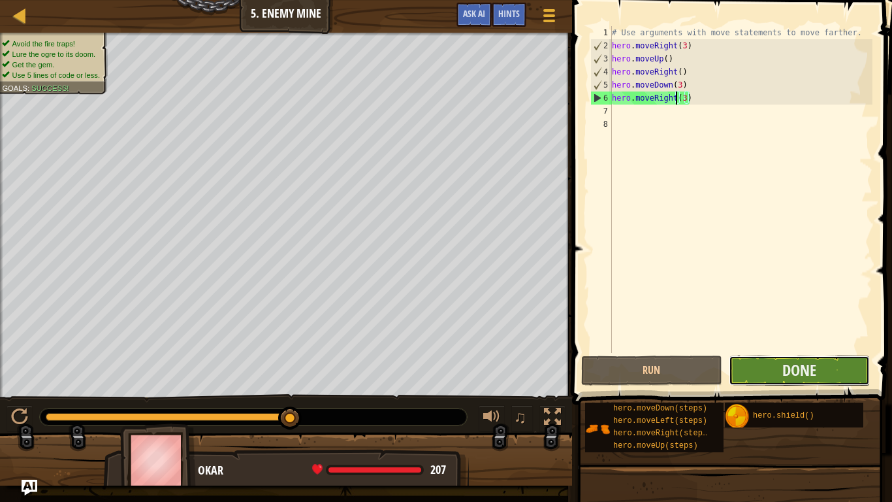
click at [778, 378] on button "Done" at bounding box center [799, 370] width 141 height 30
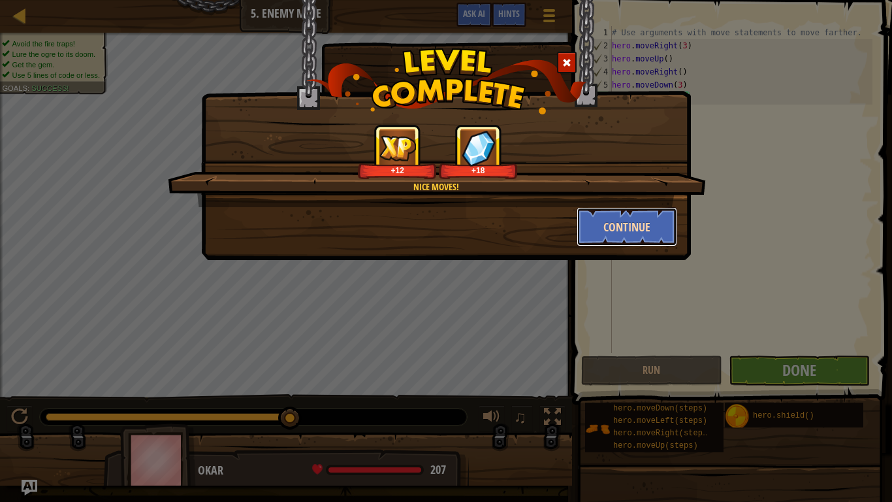
click at [587, 238] on button "Continue" at bounding box center [627, 226] width 101 height 39
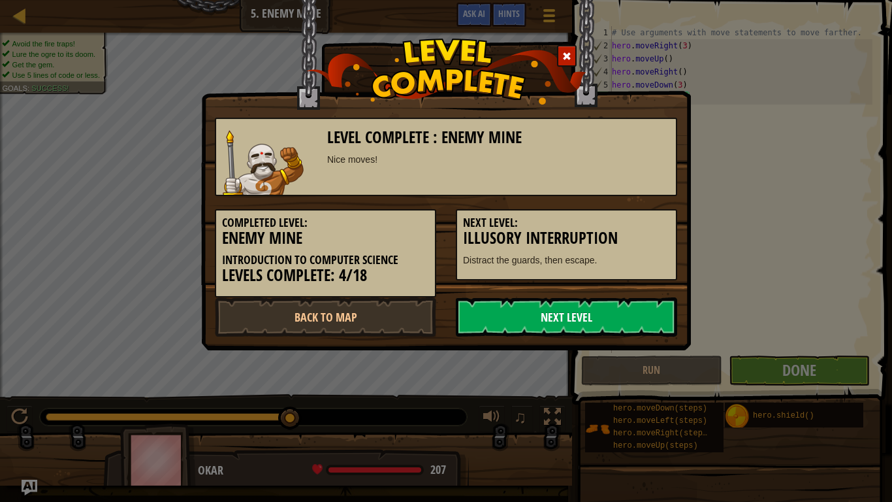
click at [646, 300] on link "Next Level" at bounding box center [566, 316] width 221 height 39
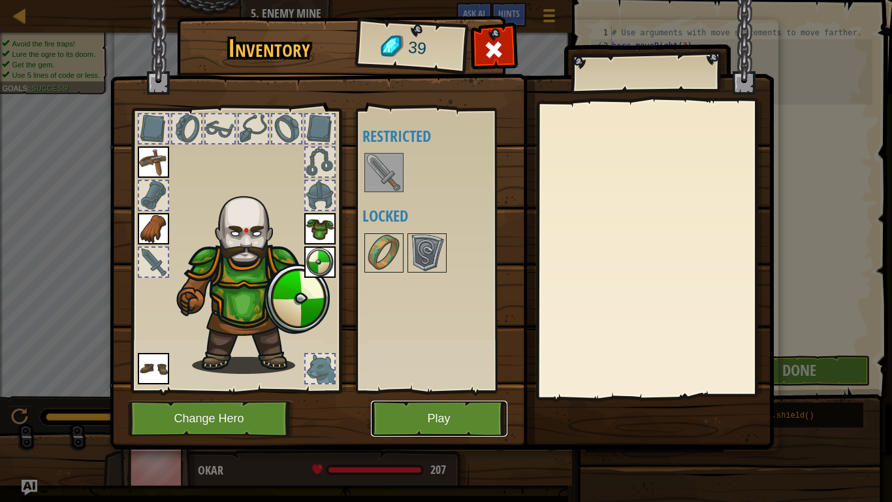
click at [457, 413] on button "Play" at bounding box center [439, 418] width 137 height 36
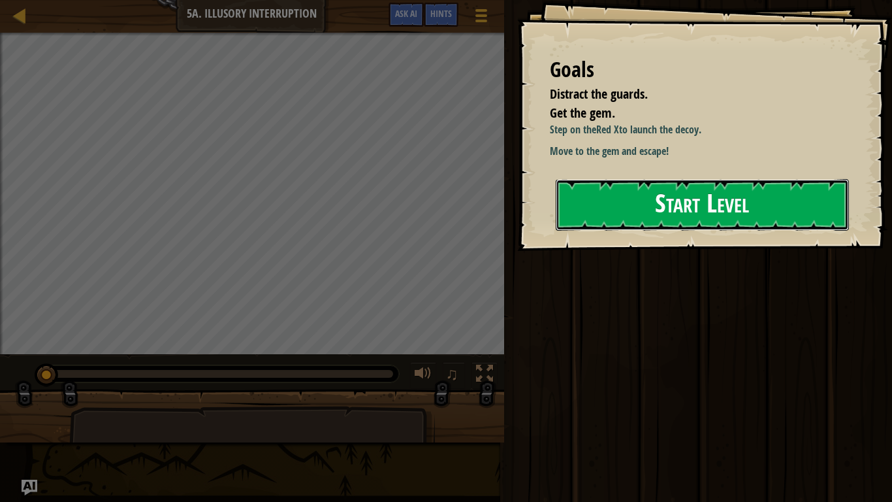
click at [716, 222] on button "Start Level" at bounding box center [702, 205] width 293 height 52
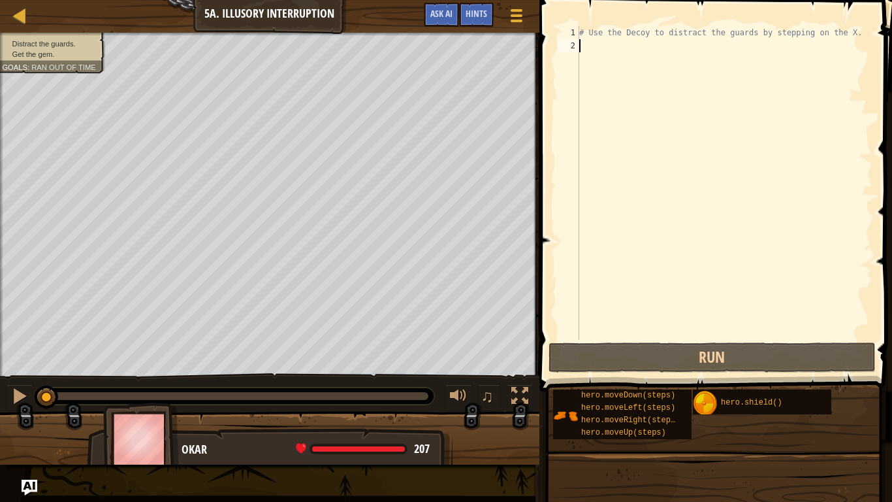
type textarea "m"
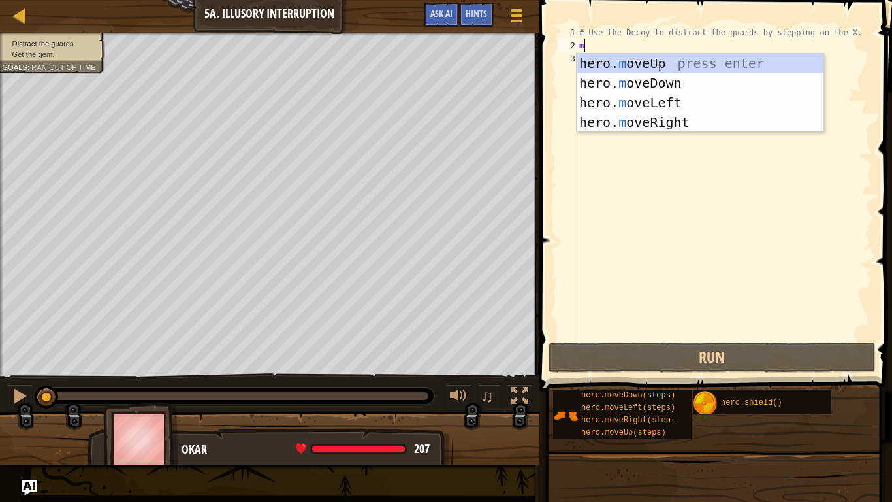
scroll to position [6, 0]
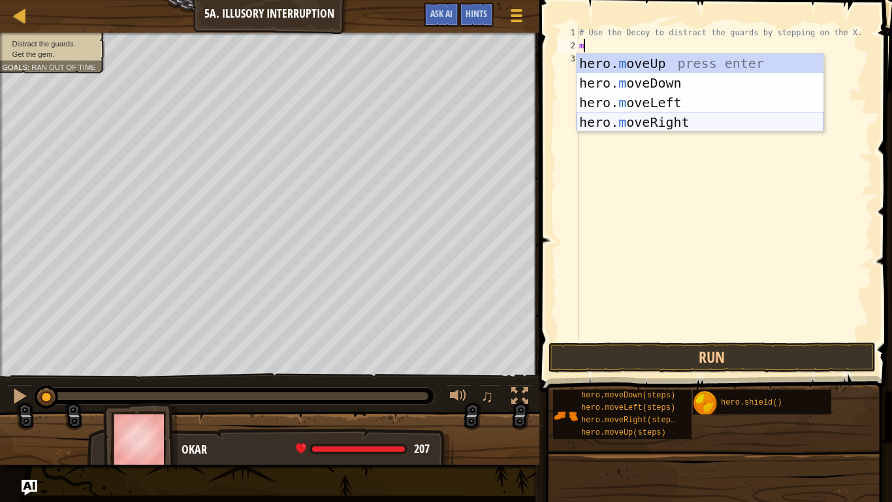
click at [664, 126] on div "hero. m oveUp press enter hero. m oveDown press enter hero. m oveLeft press ent…" at bounding box center [700, 113] width 247 height 118
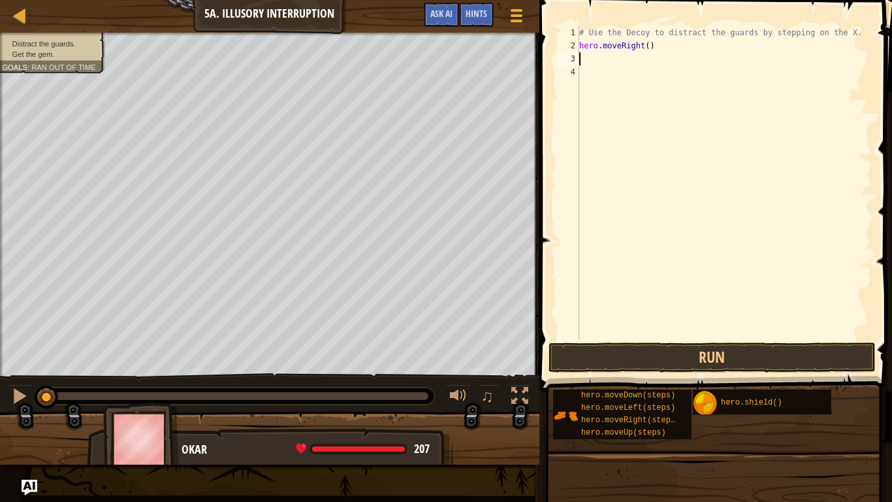
type textarea "m"
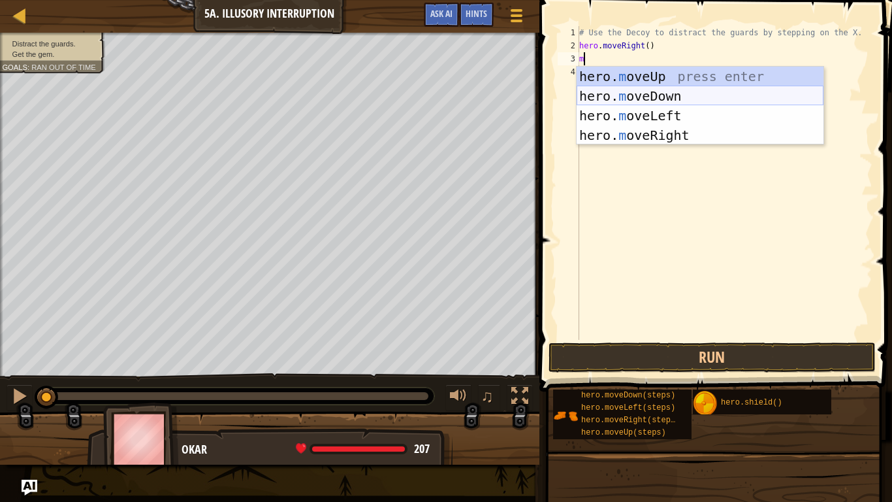
click at [681, 103] on div "hero. m oveUp press enter hero. m oveDown press enter hero. m oveLeft press ent…" at bounding box center [700, 126] width 247 height 118
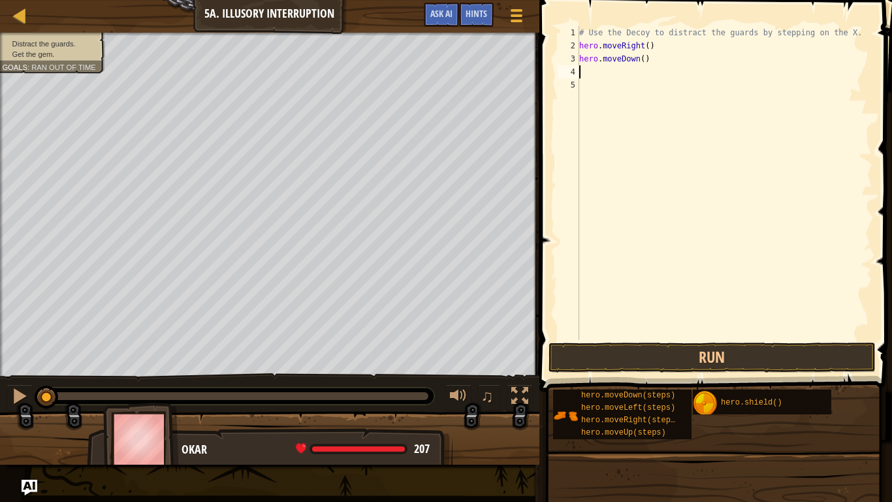
click at [642, 57] on div "# Use the Decoy to distract the guards by stepping on the X. hero . moveRight (…" at bounding box center [725, 196] width 296 height 340
click at [646, 353] on button "Run" at bounding box center [712, 357] width 327 height 30
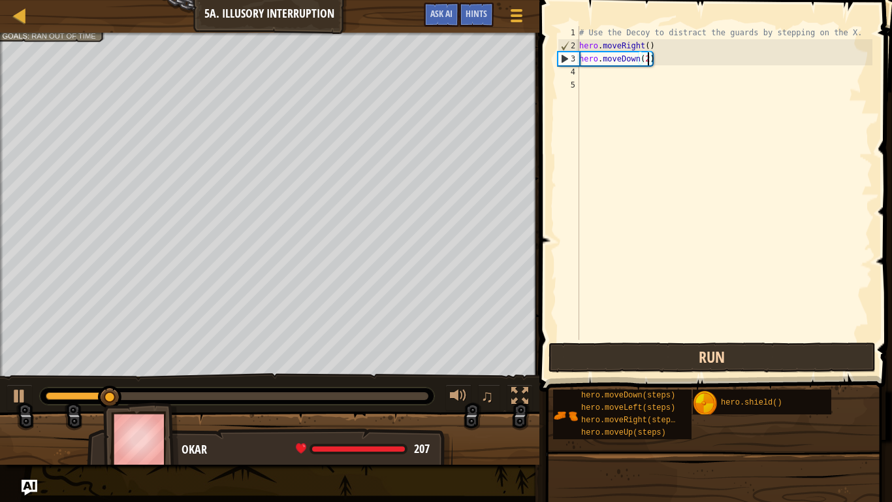
type textarea "hero.moveDown(2m)"
click at [632, 79] on div "# Use the Decoy to distract the guards by stepping on the X. hero . moveRight (…" at bounding box center [725, 196] width 296 height 340
click at [619, 72] on div "# Use the Decoy to distract the guards by stepping on the X. hero . moveRight (…" at bounding box center [725, 196] width 296 height 340
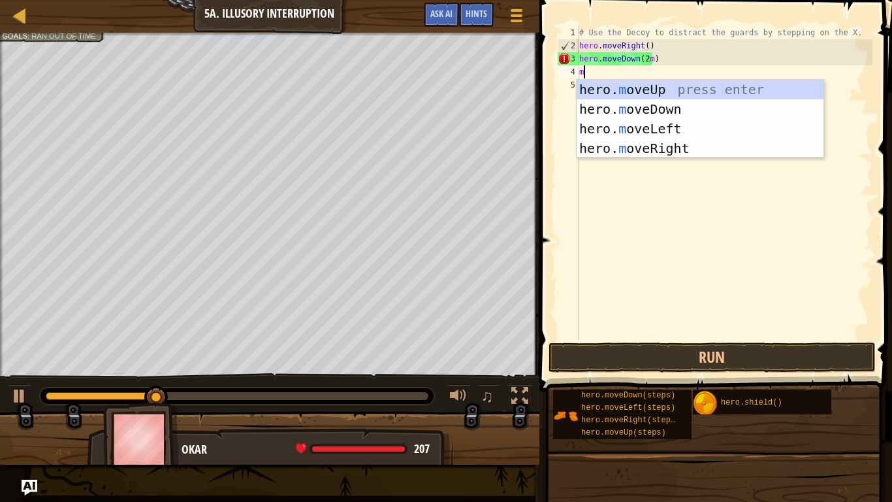
type textarea "m"
click at [624, 85] on div "hero. m oveUp press enter hero. m oveDown press enter hero. m oveLeft press ent…" at bounding box center [700, 139] width 247 height 118
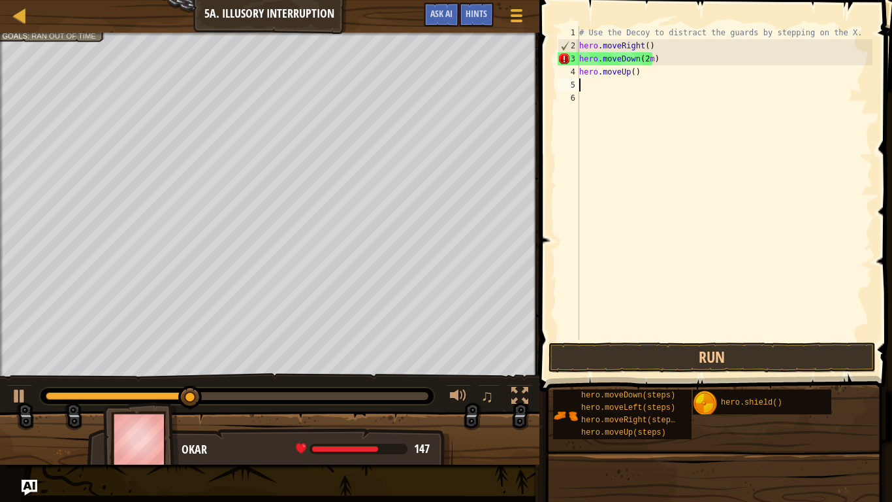
type textarea "m"
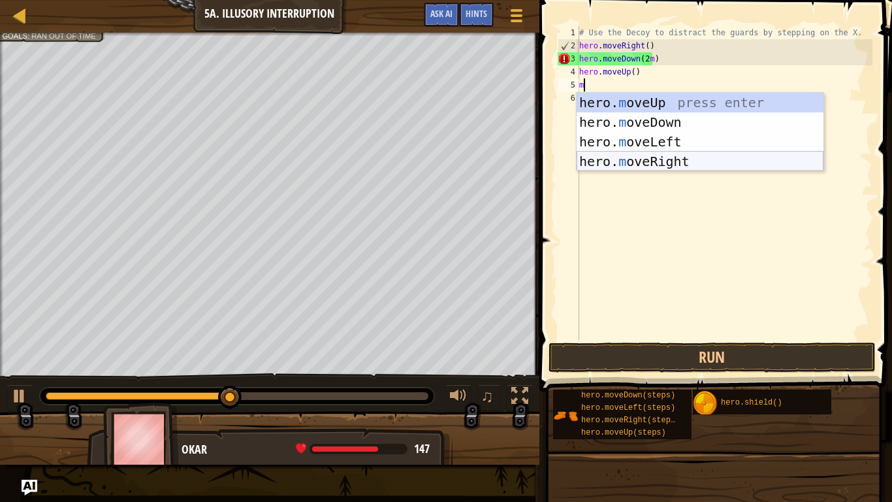
click at [666, 157] on div "hero. m oveUp press enter hero. m oveDown press enter hero. m oveLeft press ent…" at bounding box center [700, 152] width 247 height 118
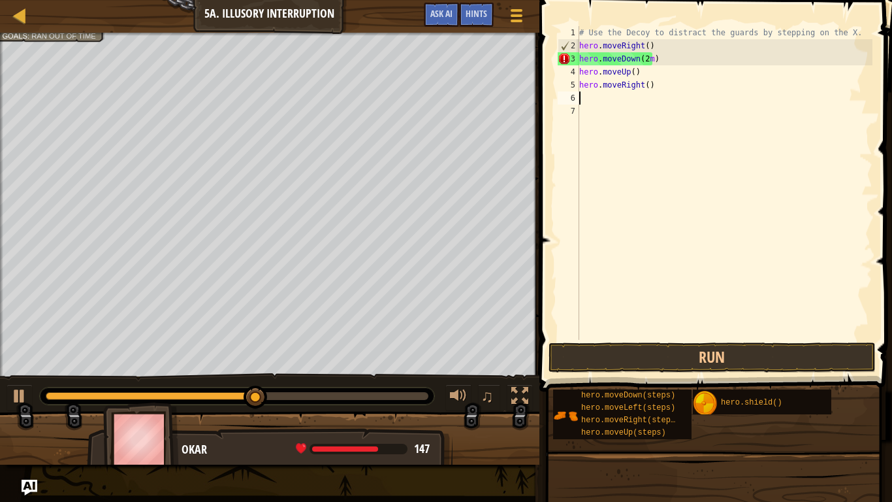
click at [649, 86] on div "# Use the Decoy to distract the guards by stepping on the X. hero . moveRight (…" at bounding box center [725, 196] width 296 height 340
click at [662, 346] on button "Run" at bounding box center [712, 357] width 327 height 30
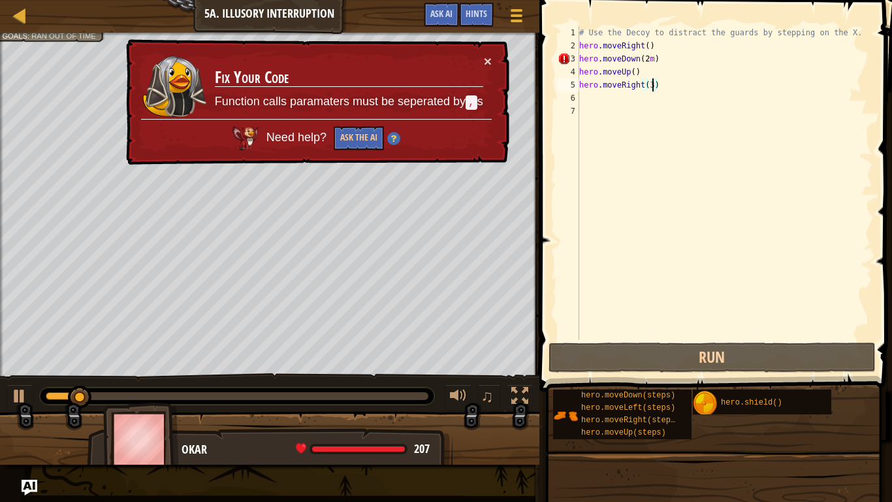
click at [653, 59] on div "# Use the Decoy to distract the guards by stepping on the X. hero . moveRight (…" at bounding box center [725, 196] width 296 height 340
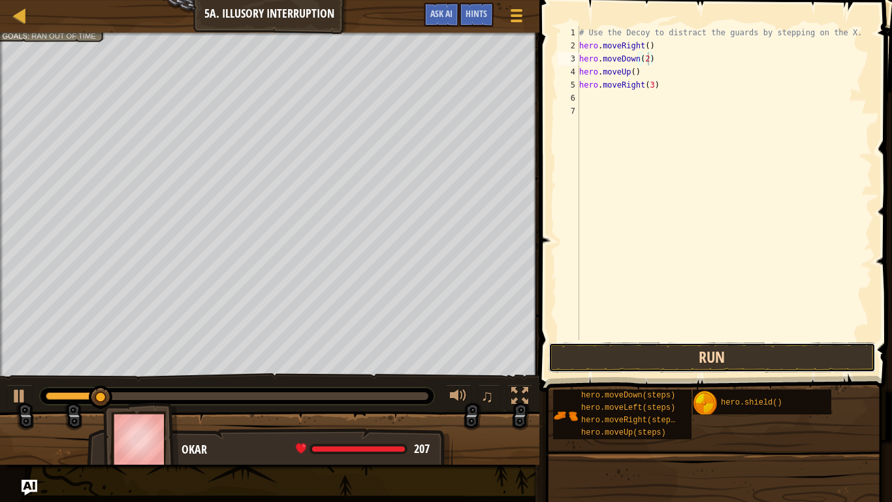
click at [667, 345] on button "Run" at bounding box center [712, 357] width 327 height 30
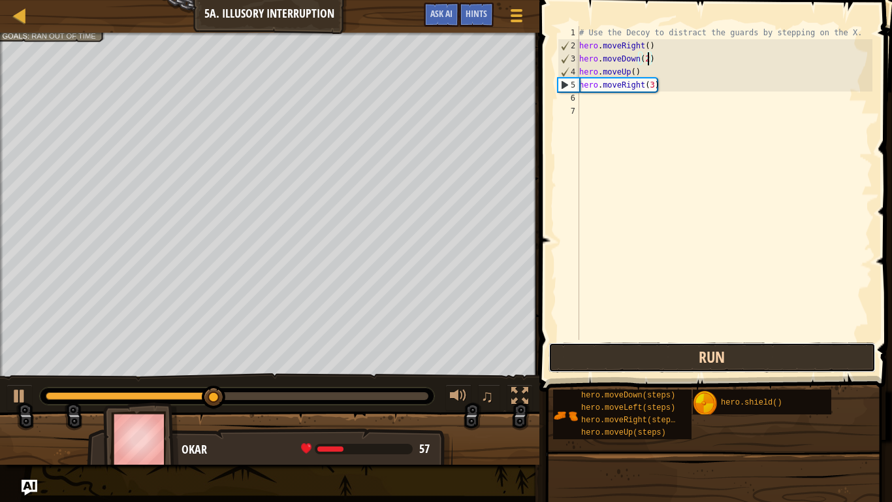
click at [641, 368] on button "Run" at bounding box center [712, 357] width 327 height 30
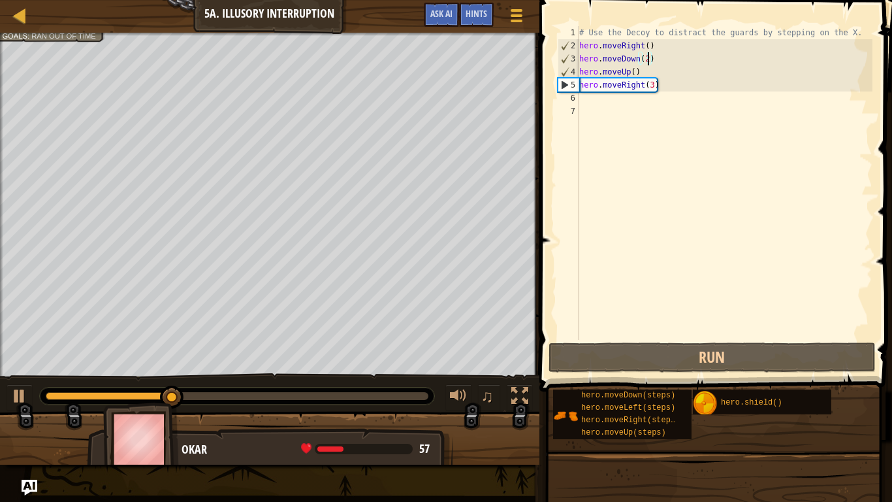
click at [634, 73] on div "# Use the Decoy to distract the guards by stepping on the X. hero . moveRight (…" at bounding box center [725, 196] width 296 height 340
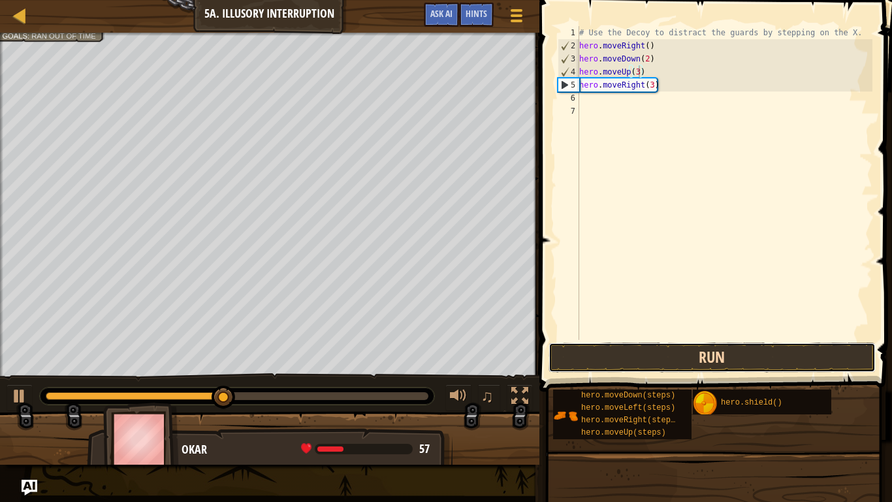
click at [613, 366] on button "Run" at bounding box center [712, 357] width 327 height 30
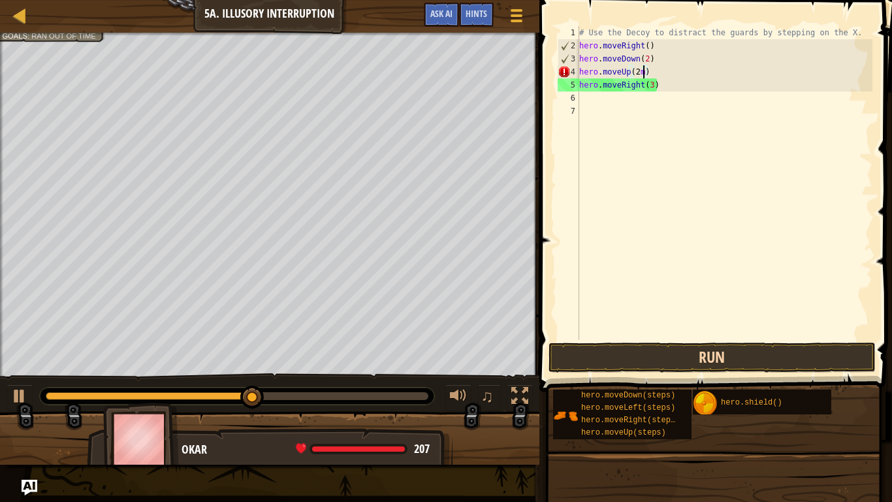
type textarea "hero.moveUp(2)"
click at [587, 99] on div "# Use the Decoy to distract the guards by stepping on the X. hero . moveRight (…" at bounding box center [725, 196] width 296 height 340
type textarea "m"
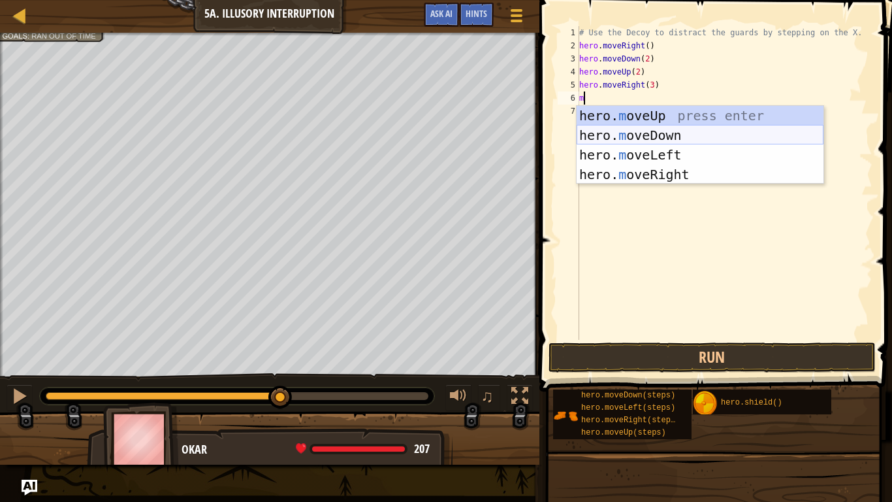
click at [602, 137] on div "hero. m oveUp press enter hero. m oveDown press enter hero. m oveLeft press ent…" at bounding box center [700, 165] width 247 height 118
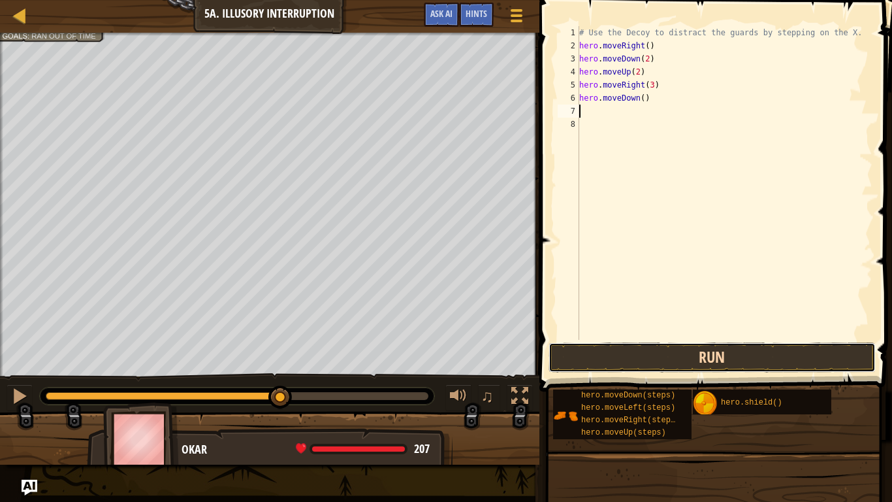
click at [630, 365] on button "Run" at bounding box center [712, 357] width 327 height 30
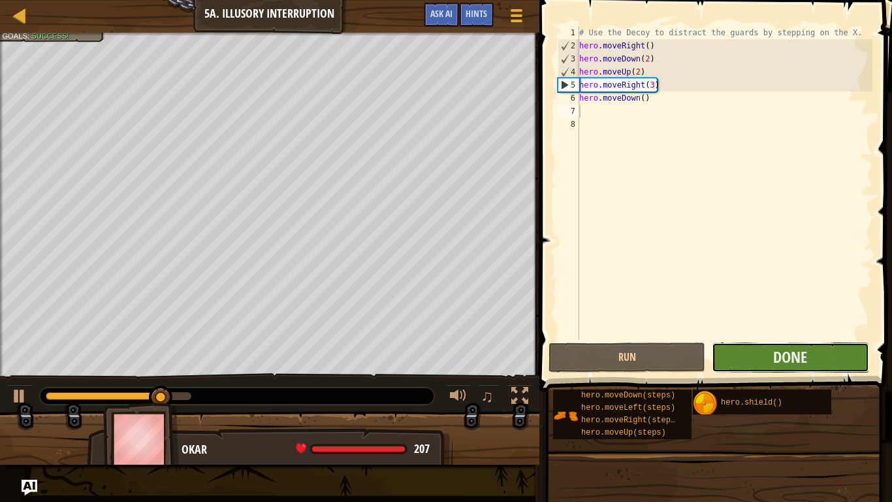
click at [828, 351] on button "Done" at bounding box center [790, 357] width 157 height 30
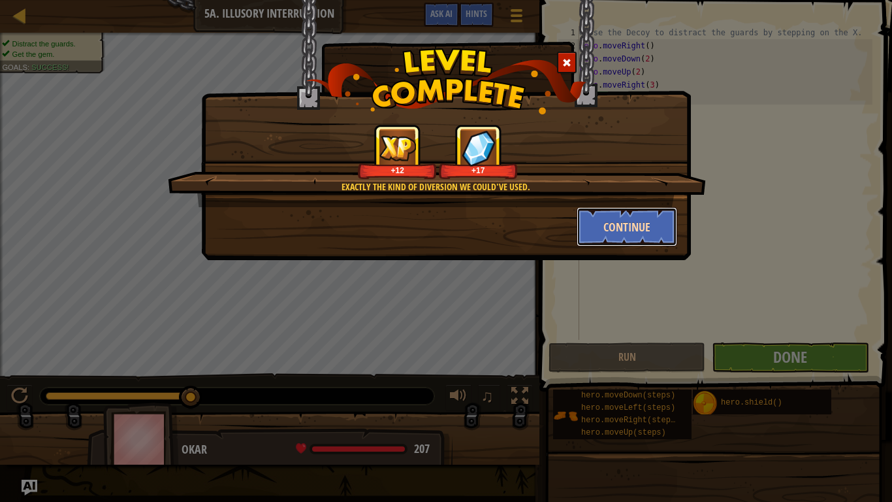
click at [604, 231] on button "Continue" at bounding box center [627, 226] width 101 height 39
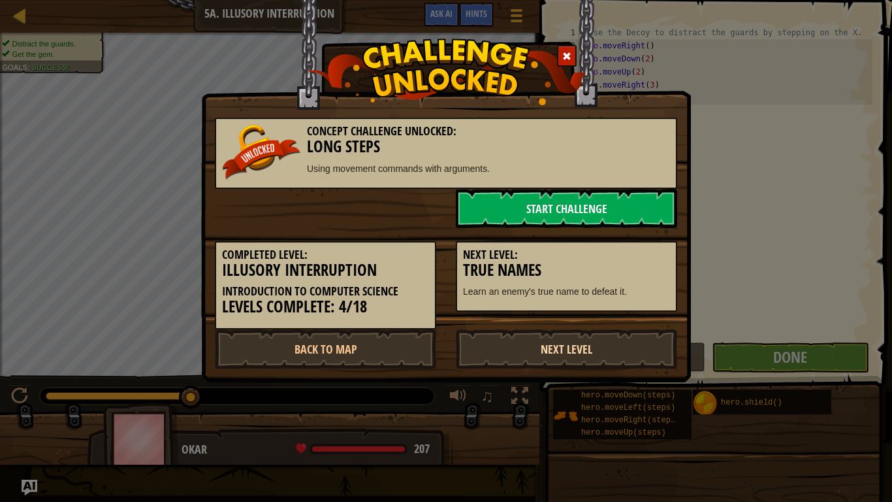
click at [526, 362] on link "Next Level" at bounding box center [566, 348] width 221 height 39
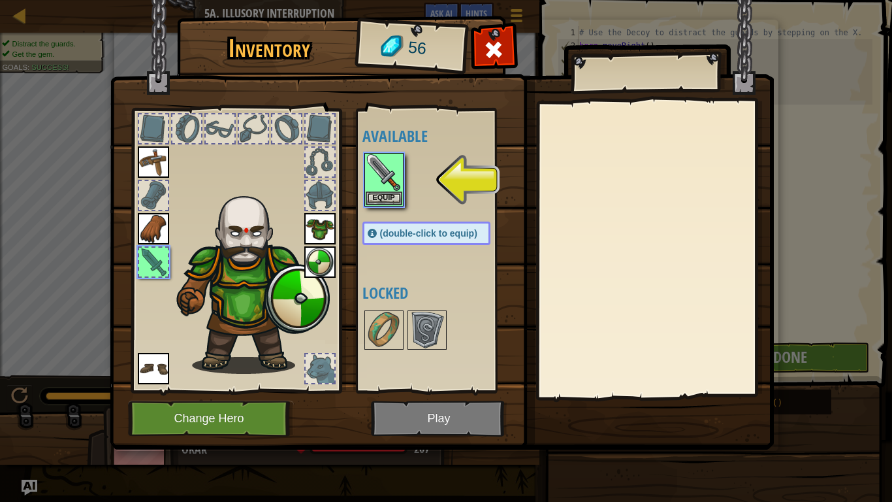
click at [526, 362] on img at bounding box center [442, 212] width 664 height 474
click at [401, 174] on img at bounding box center [384, 172] width 37 height 37
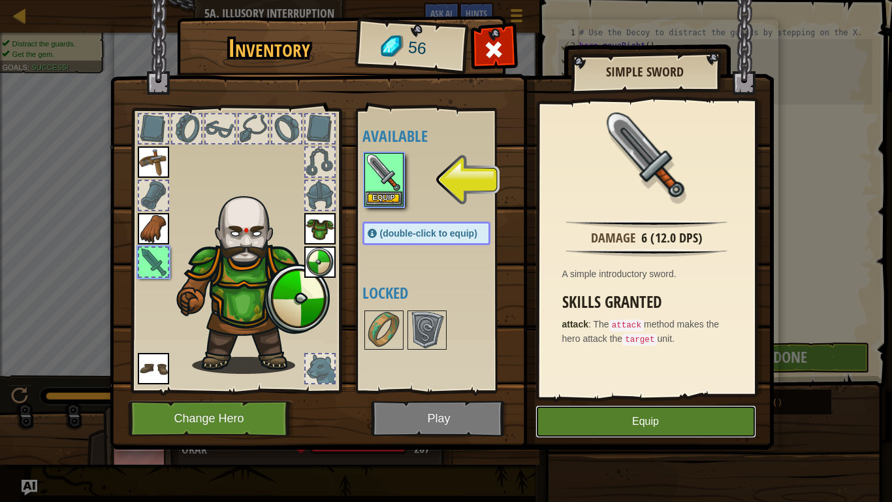
click at [623, 413] on button "Equip" at bounding box center [646, 421] width 221 height 33
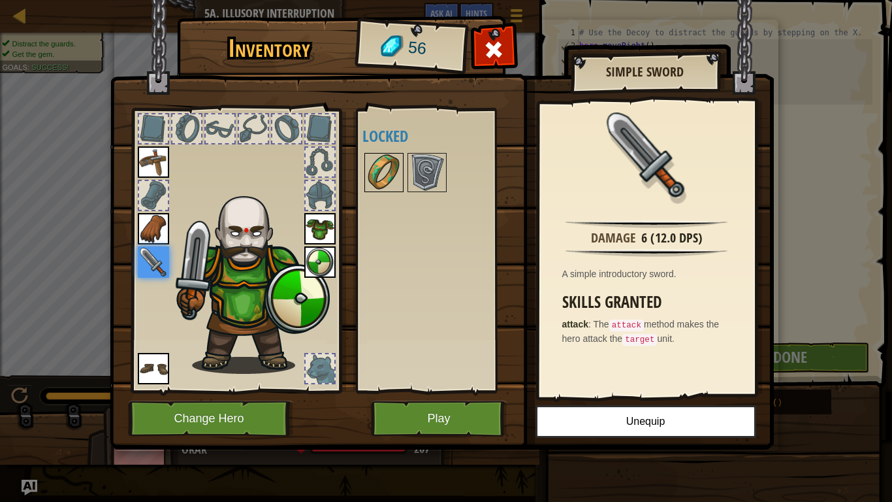
click at [391, 169] on img at bounding box center [384, 172] width 37 height 37
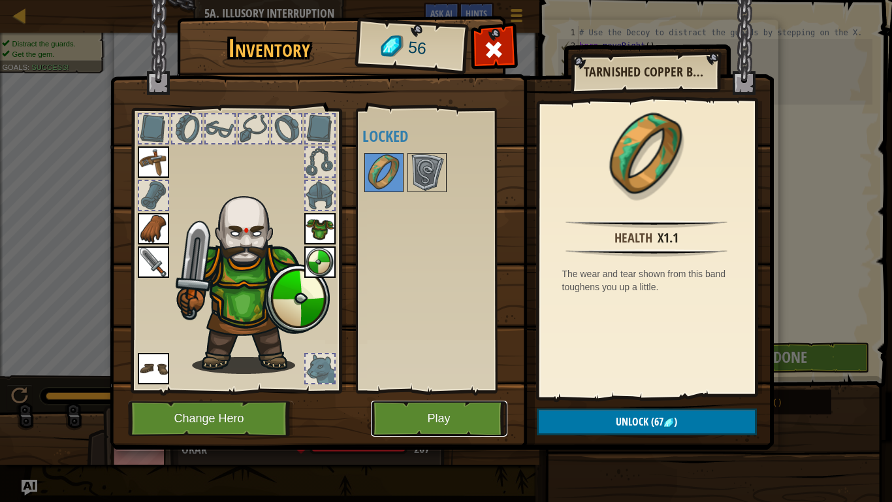
click at [436, 413] on button "Play" at bounding box center [439, 418] width 137 height 36
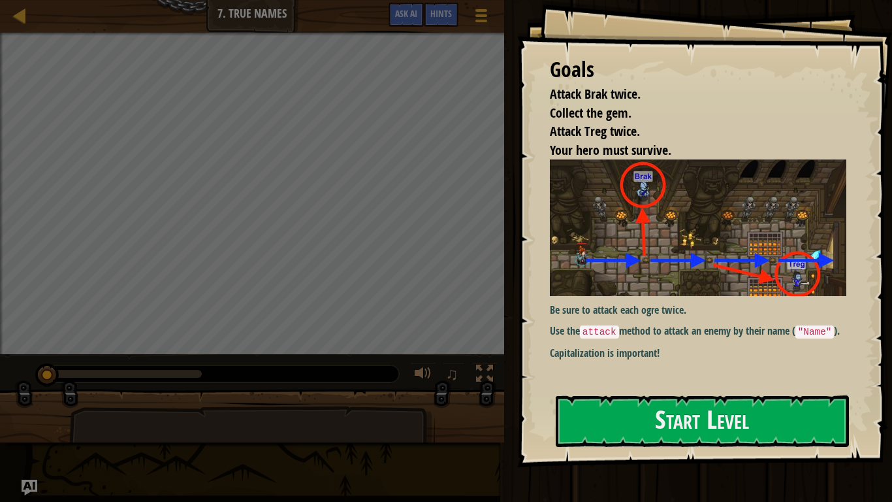
click at [636, 271] on img at bounding box center [698, 227] width 297 height 136
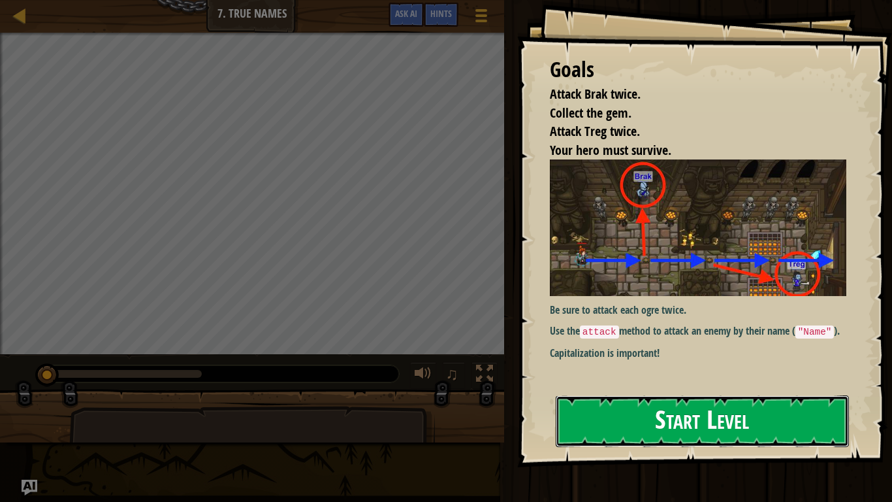
click at [619, 413] on button "Start Level" at bounding box center [702, 421] width 293 height 52
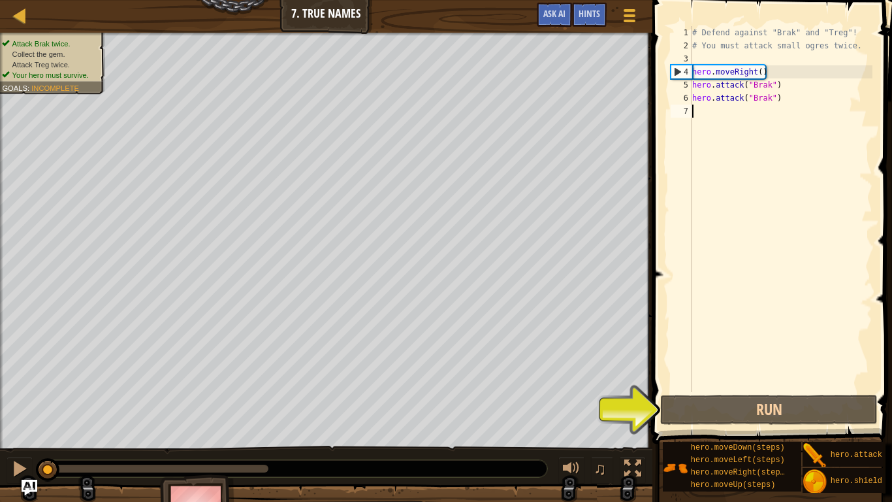
type textarea "m"
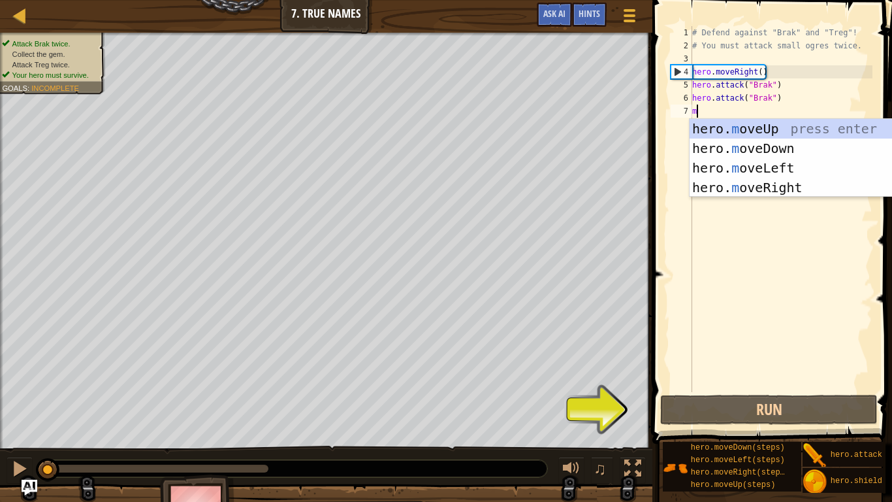
scroll to position [6, 0]
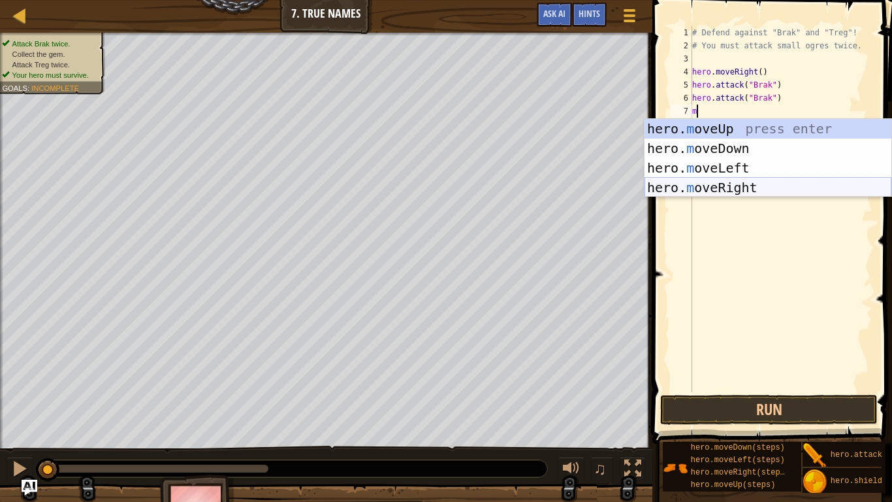
click at [735, 183] on div "hero. m oveUp press enter hero. m oveDown press enter hero. m oveLeft press ent…" at bounding box center [768, 178] width 247 height 118
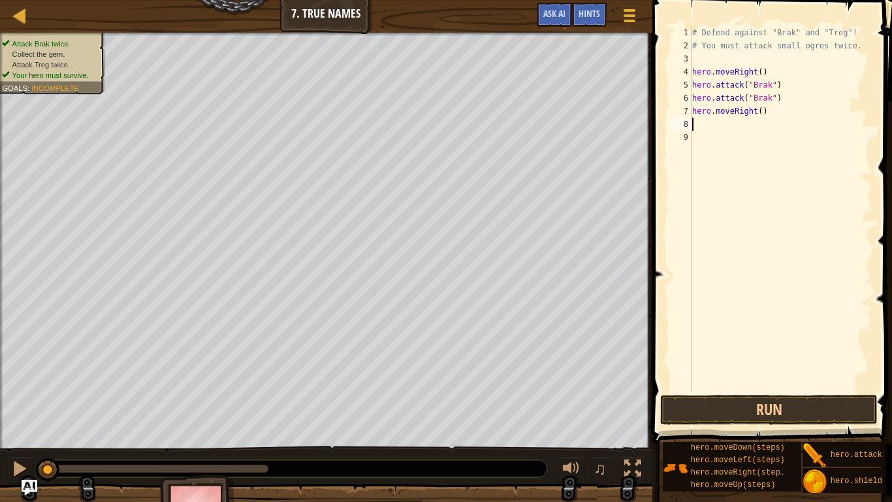
type textarea "m"
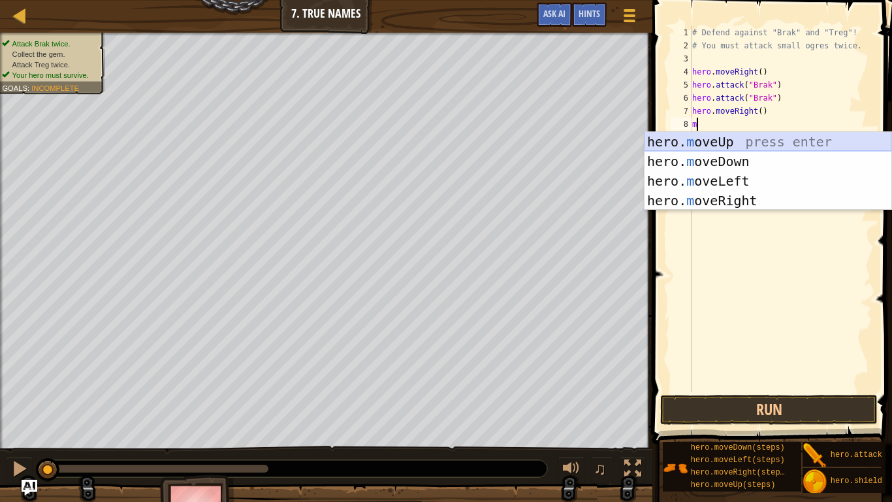
click at [763, 146] on div "hero. m oveUp press enter hero. m oveDown press enter hero. m oveLeft press ent…" at bounding box center [768, 191] width 247 height 118
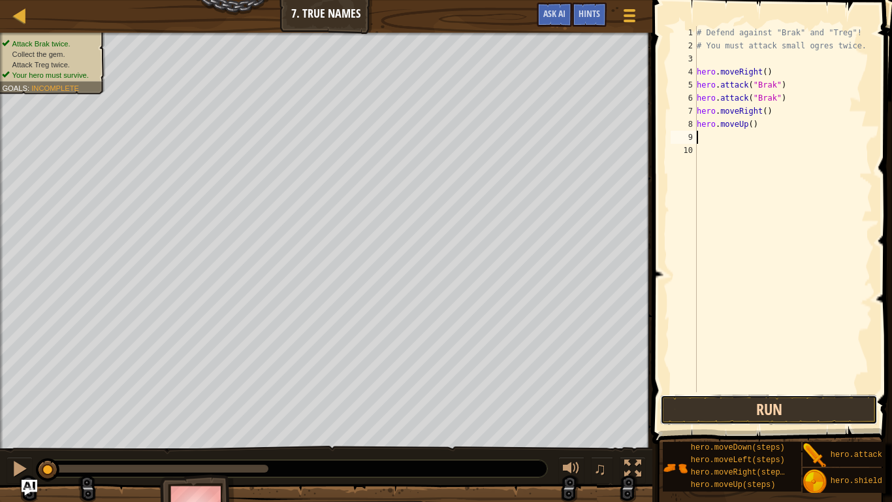
click at [764, 403] on button "Run" at bounding box center [769, 410] width 218 height 30
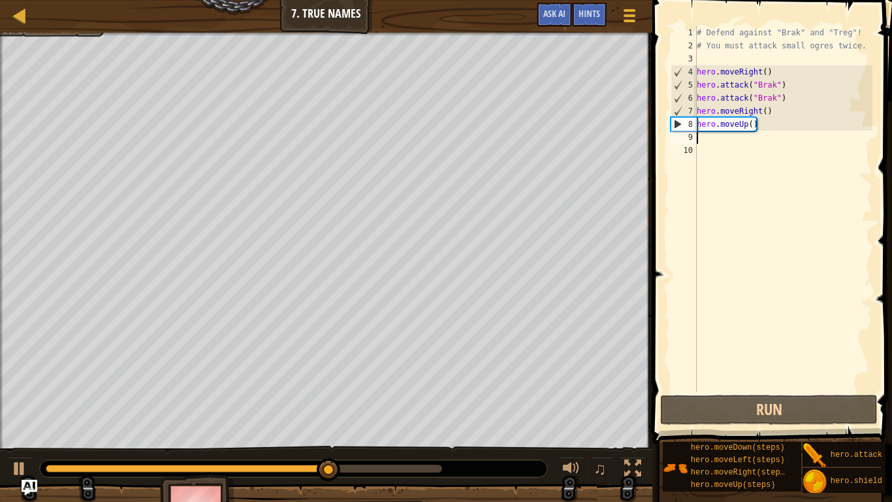
click at [768, 128] on div "# Defend against "Brak" and "Treg"! # You must attack small ogres twice. hero .…" at bounding box center [783, 222] width 178 height 392
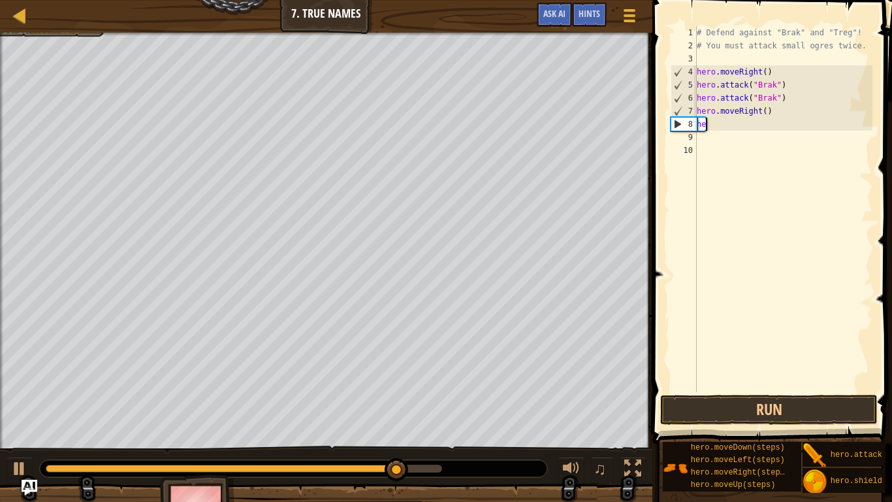
type textarea "h"
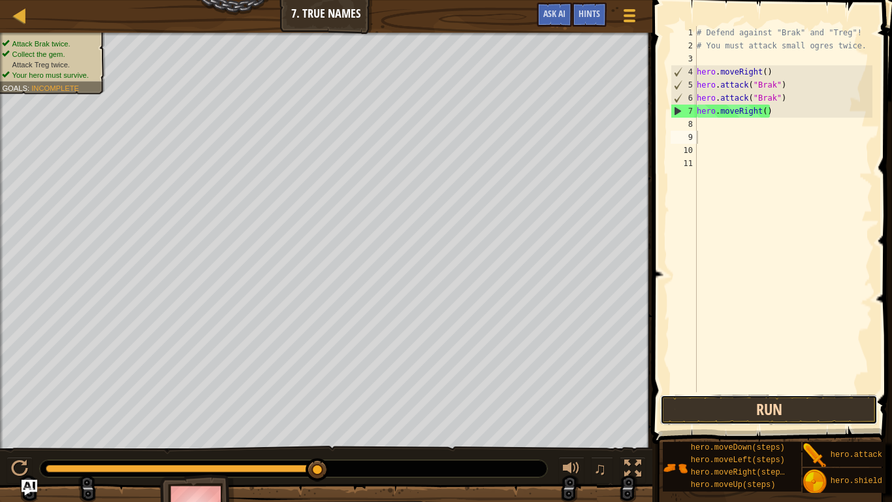
click at [731, 398] on button "Run" at bounding box center [769, 410] width 218 height 30
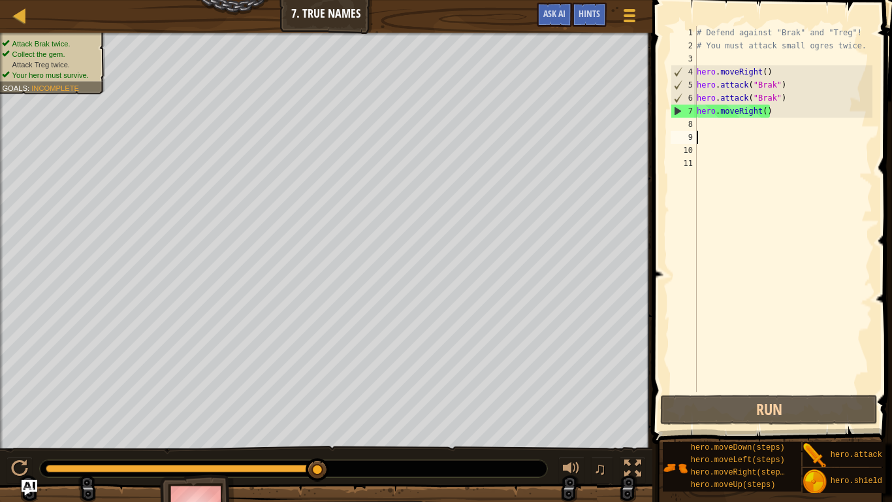
click at [700, 124] on div "# Defend against "Brak" and "Treg"! # You must attack small ogres twice. hero .…" at bounding box center [783, 222] width 178 height 392
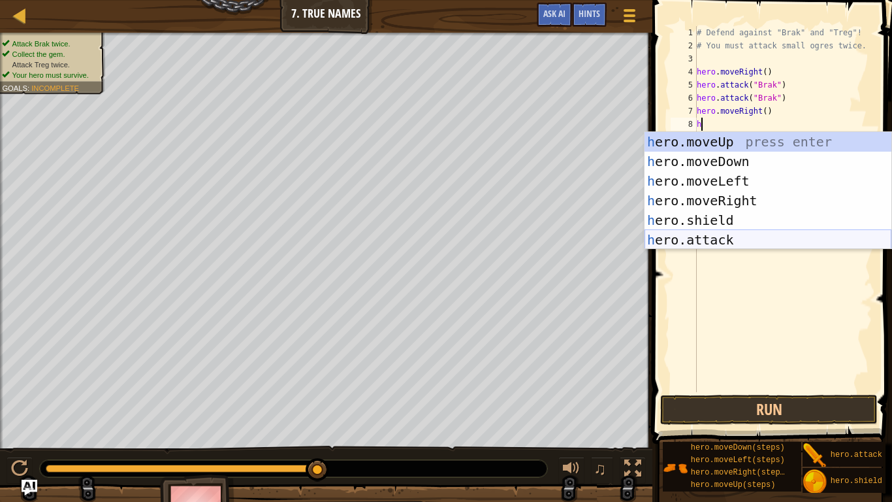
click at [706, 240] on div "h ero.moveUp press enter h ero.moveDown press enter h ero.moveLeft press enter …" at bounding box center [768, 210] width 247 height 157
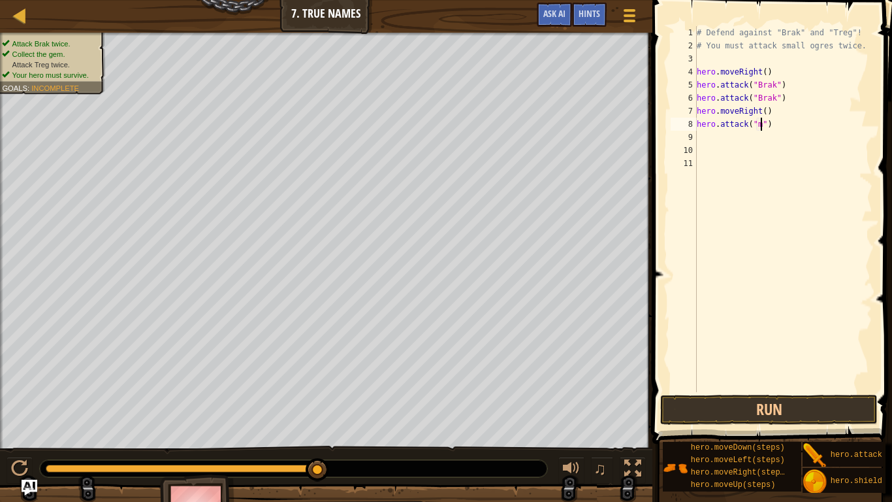
scroll to position [6, 9]
type textarea "hero.attack("Brak")"
click at [720, 138] on div "# Defend against "Brak" and "Treg"! # You must attack small ogres twice. hero .…" at bounding box center [783, 222] width 178 height 392
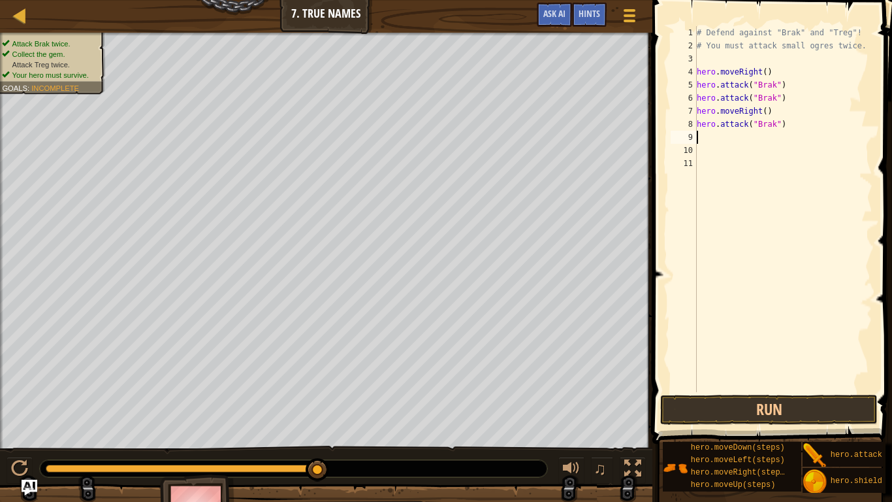
type textarea "m"
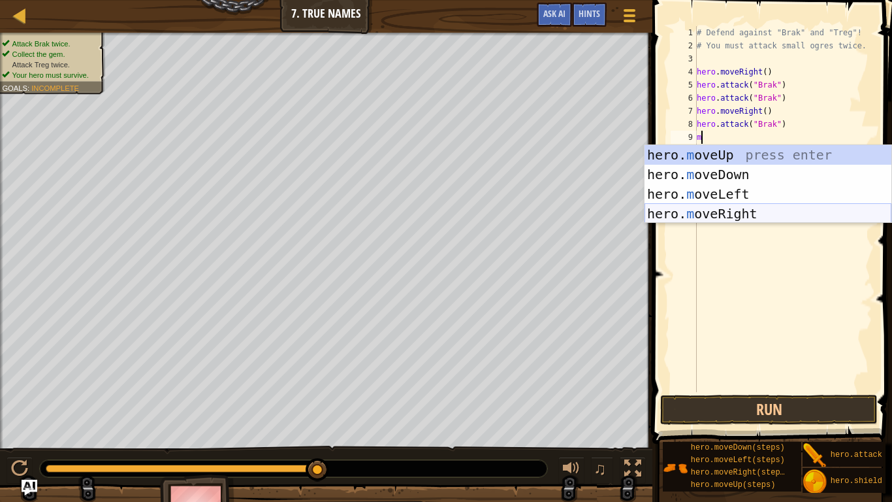
click at [731, 216] on div "hero. m oveUp press enter hero. m oveDown press enter hero. m oveLeft press ent…" at bounding box center [768, 204] width 247 height 118
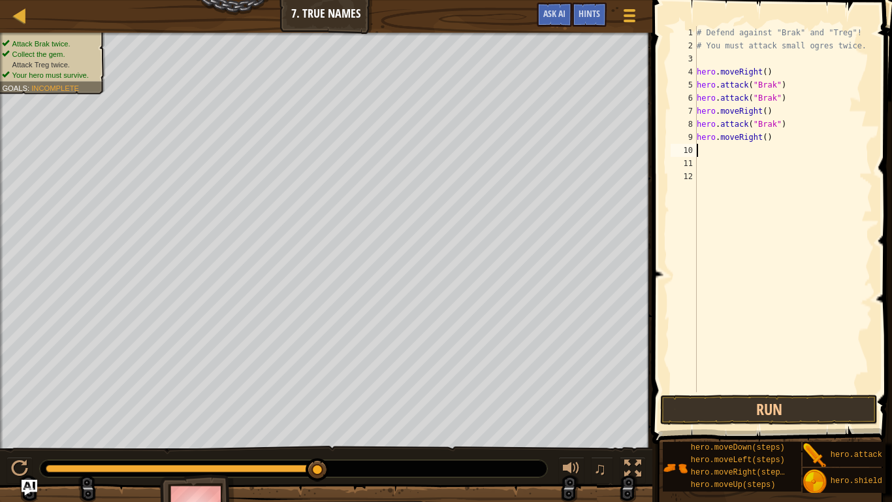
click at [766, 137] on div "# Defend against "Brak" and "Treg"! # You must attack small ogres twice. hero .…" at bounding box center [783, 222] width 178 height 392
click at [721, 413] on button "Run" at bounding box center [769, 410] width 218 height 30
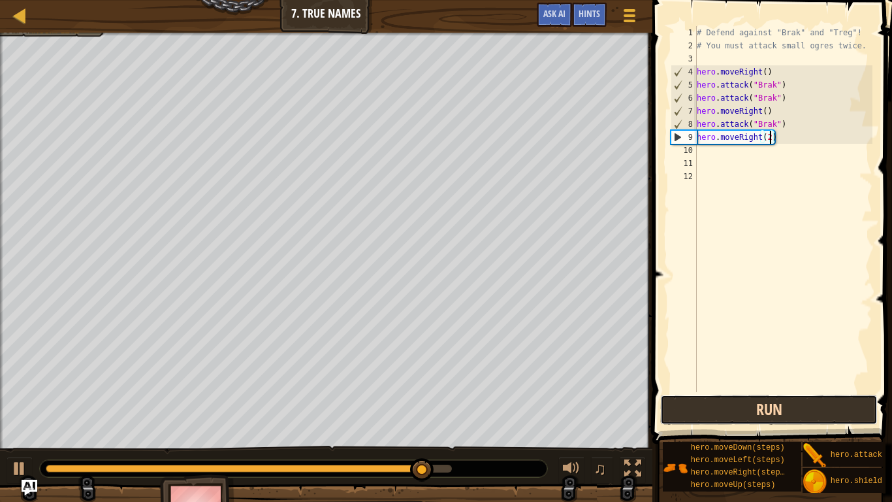
click at [746, 413] on button "Run" at bounding box center [769, 410] width 218 height 30
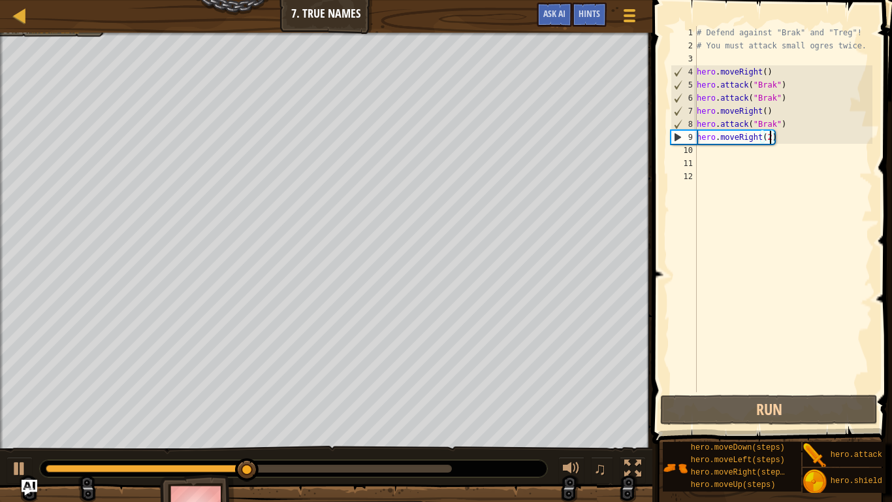
click at [773, 123] on div "# Defend against "Brak" and "Treg"! # You must attack small ogres twice. hero .…" at bounding box center [783, 222] width 178 height 392
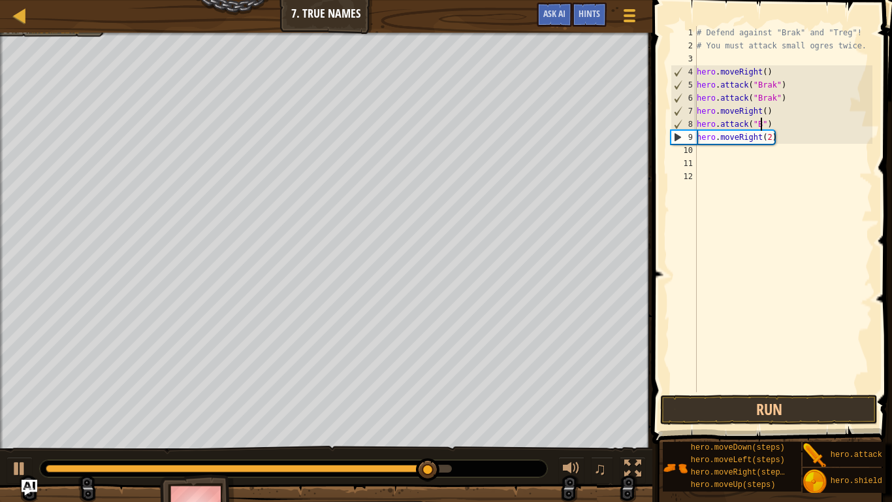
scroll to position [6, 9]
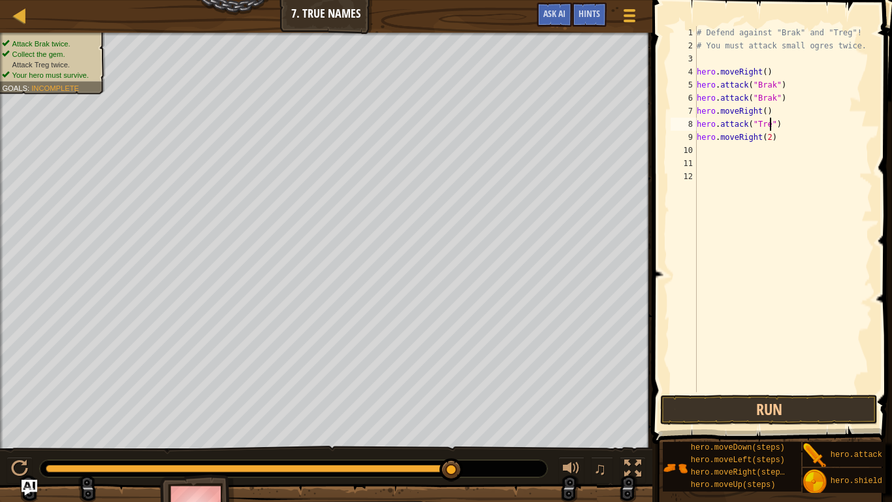
type textarea "hero.attack("Treg")"
click at [825, 411] on button "Run" at bounding box center [769, 410] width 218 height 30
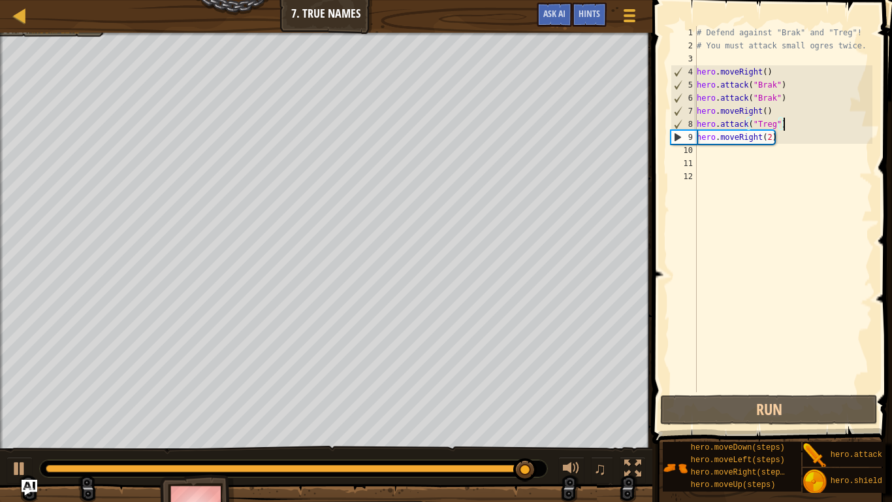
click at [702, 154] on div "# Defend against "Brak" and "Treg"! # You must attack small ogres twice. hero .…" at bounding box center [783, 222] width 178 height 392
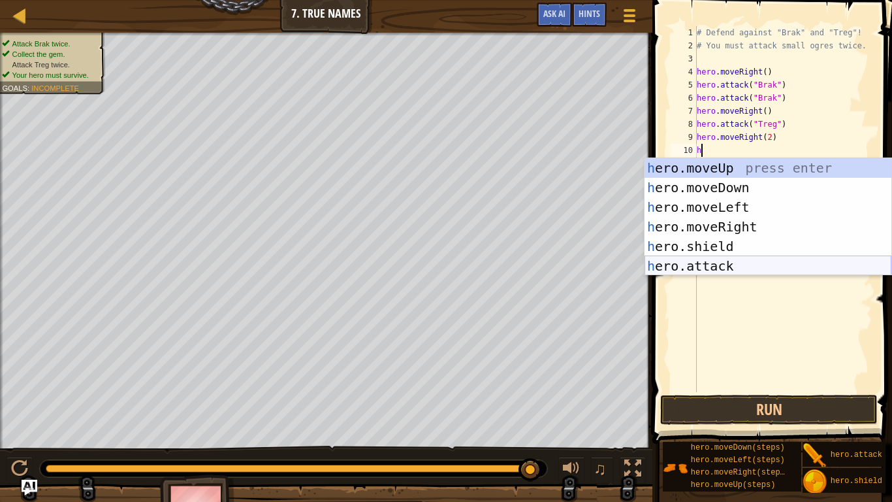
click at [729, 267] on div "h ero.moveUp press enter h ero.moveDown press enter h ero.moveLeft press enter …" at bounding box center [768, 236] width 247 height 157
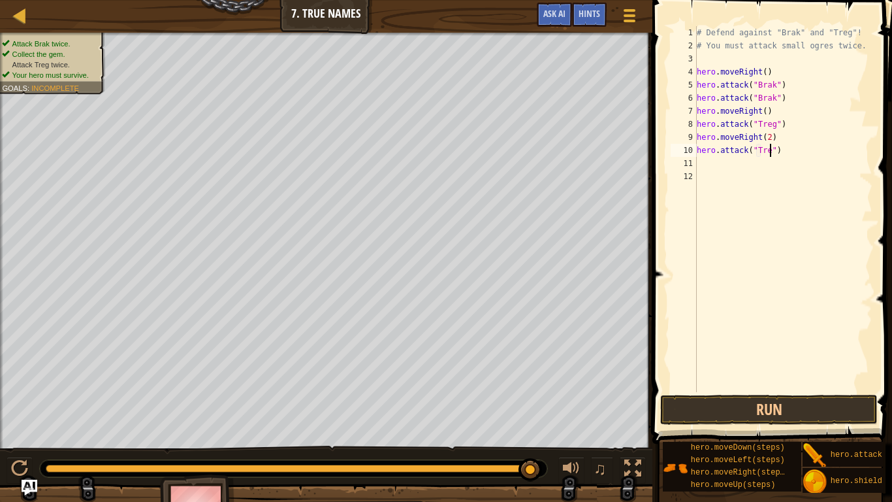
type textarea "hero.attack("Treg")"
click at [711, 163] on div "# Defend against "Brak" and "Treg"! # You must attack small ogres twice. hero .…" at bounding box center [783, 222] width 178 height 392
type textarea "h"
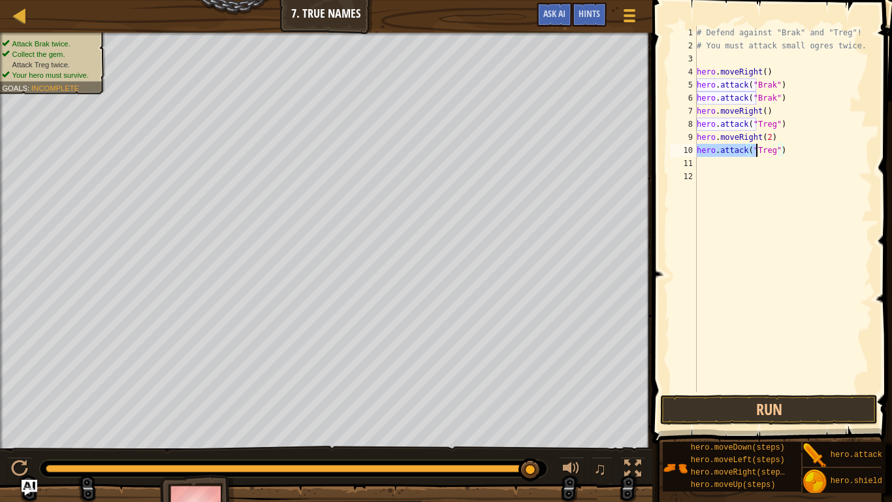
drag, startPoint x: 698, startPoint y: 147, endPoint x: 769, endPoint y: 148, distance: 70.6
click at [769, 148] on div "# Defend against "Brak" and "Treg"! # You must attack small ogres twice. hero .…" at bounding box center [783, 222] width 178 height 392
type textarea "hero.attack("Treg")"
click at [778, 150] on div "# Defend against "Brak" and "Treg"! # You must attack small ogres twice. hero .…" at bounding box center [783, 222] width 178 height 392
drag, startPoint x: 785, startPoint y: 152, endPoint x: 696, endPoint y: 151, distance: 88.8
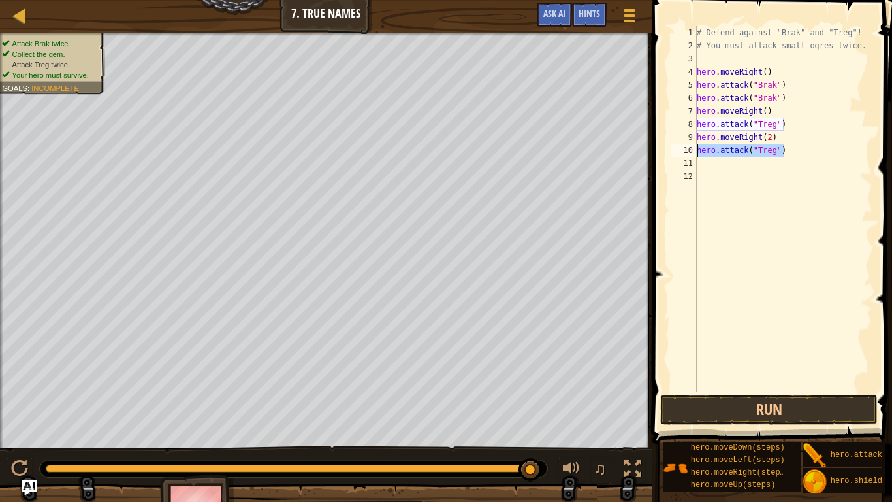
click at [696, 151] on div "hero.attack("Treg") 1 2 3 4 5 6 7 8 9 10 11 12 # Defend against "Brak" and "Tre…" at bounding box center [770, 209] width 204 height 366
click at [703, 163] on div "# Defend against "Brak" and "Treg"! # You must attack small ogres twice. hero .…" at bounding box center [783, 222] width 178 height 392
paste textarea "hero.attack("Treg")"
type textarea "hero.attack("Treg")"
click at [708, 177] on div "# Defend against "Brak" and "Treg"! # You must attack small ogres twice. hero .…" at bounding box center [783, 222] width 178 height 392
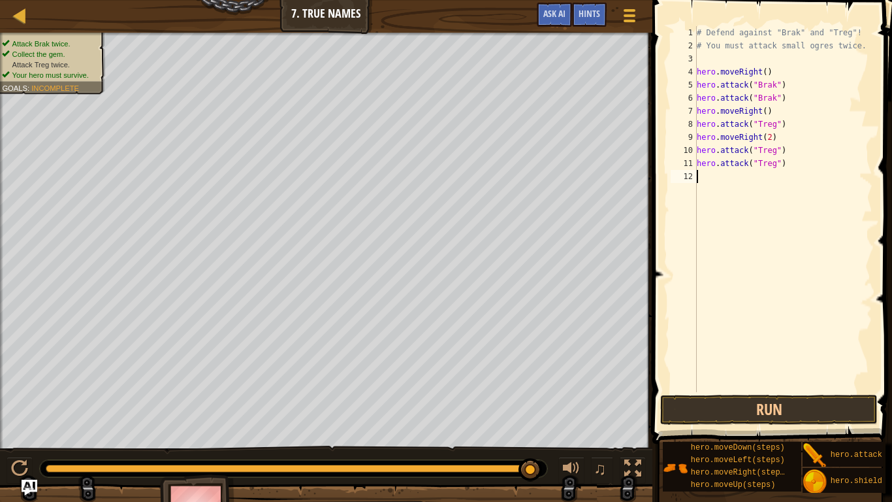
paste textarea "hero.attack("Treg")"
type textarea "hero.attack("Treg")"
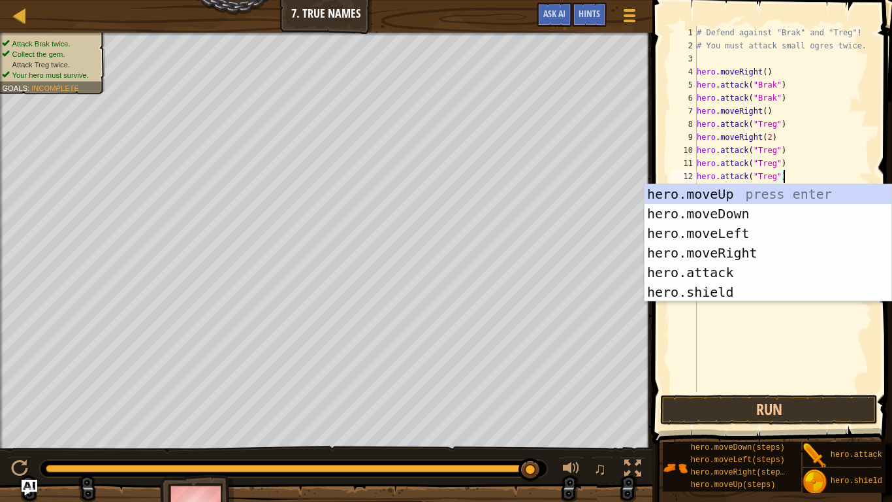
click at [728, 333] on div "# Defend against "Brak" and "Treg"! # You must attack small ogres twice. hero .…" at bounding box center [783, 222] width 178 height 392
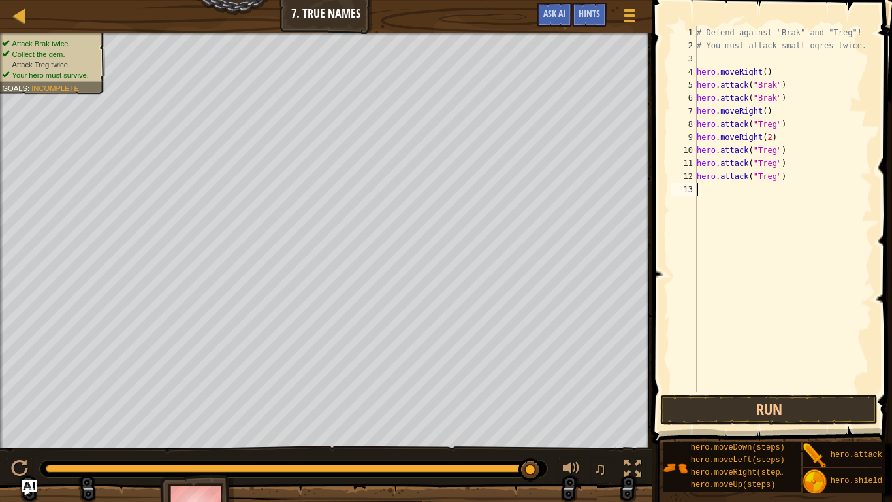
paste textarea "hero.attack("Treg")"
type textarea "hero.attack("Treg")"
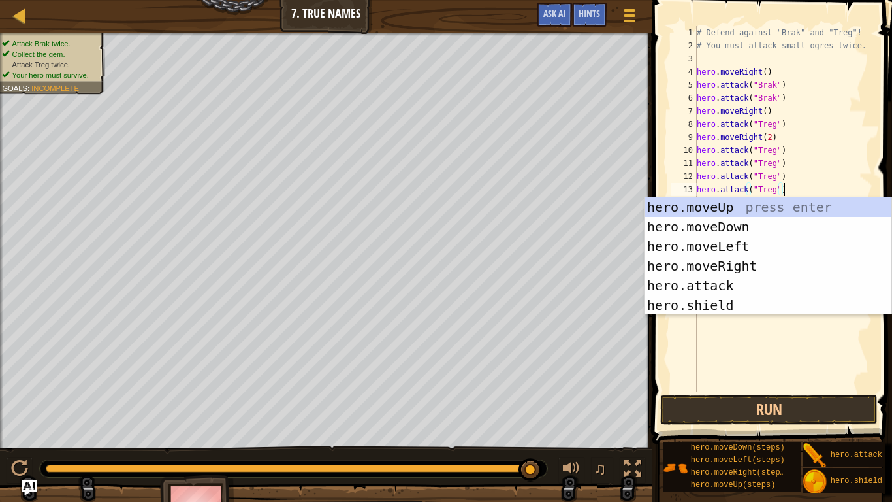
click at [741, 336] on div "# Defend against "Brak" and "Treg"! # You must attack small ogres twice. hero .…" at bounding box center [783, 222] width 178 height 392
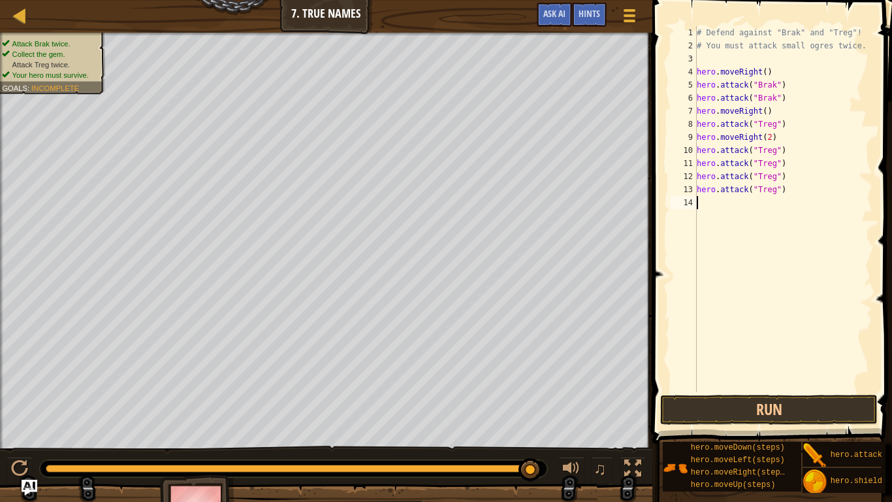
paste textarea "hero.attack("Treg")"
type textarea "hero.attack("Treg")"
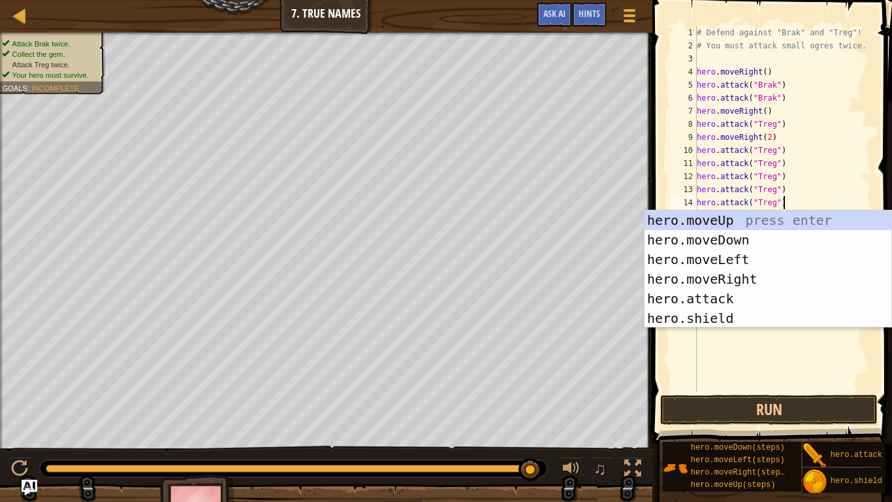
click at [752, 372] on div "# Defend against "Brak" and "Treg"! # You must attack small ogres twice. hero .…" at bounding box center [783, 222] width 178 height 392
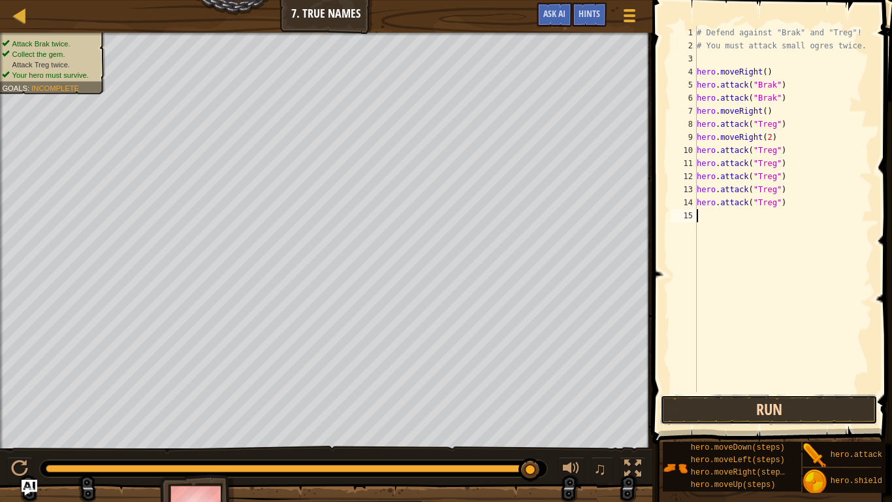
click at [767, 413] on button "Run" at bounding box center [769, 410] width 218 height 30
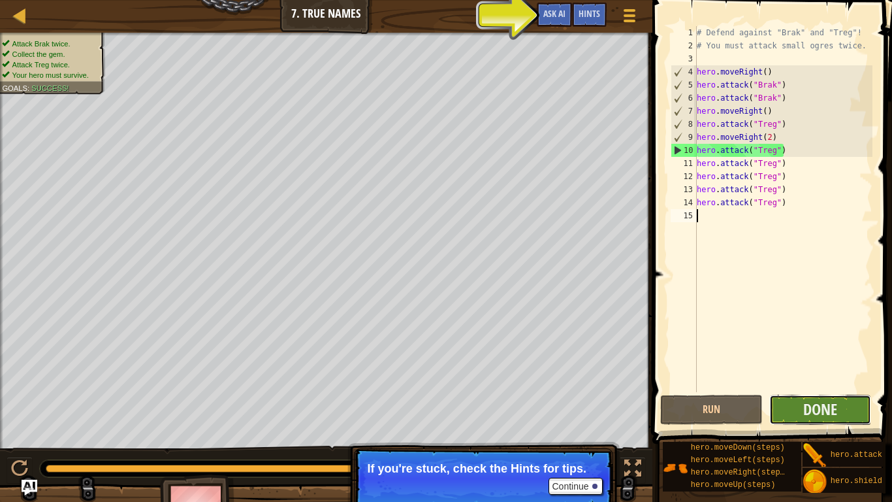
click at [833, 397] on button "Done" at bounding box center [821, 410] width 103 height 30
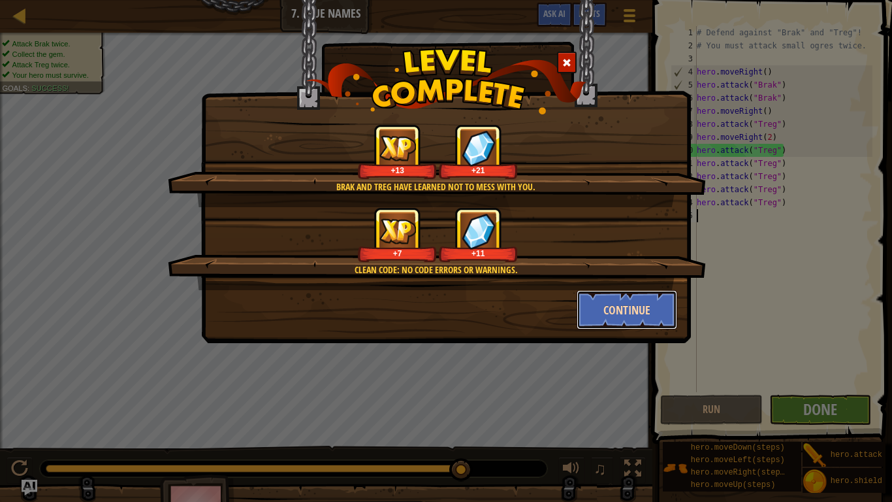
click at [608, 306] on button "Continue" at bounding box center [627, 309] width 101 height 39
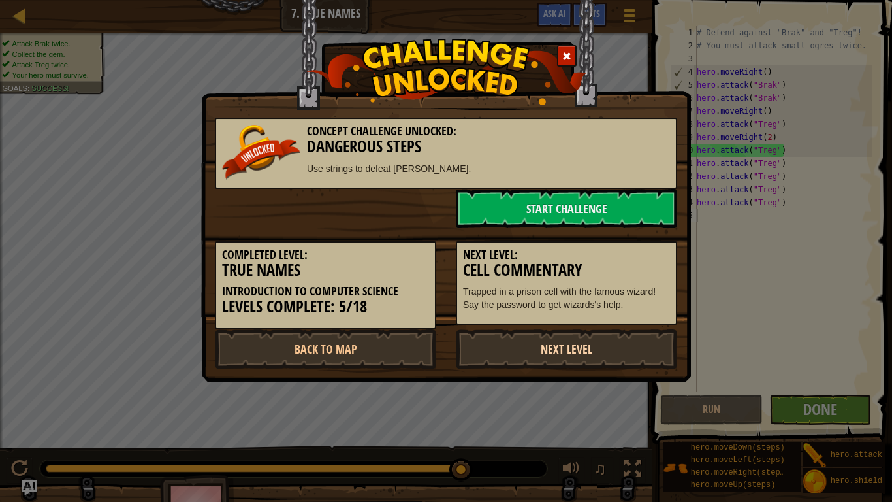
click at [586, 354] on link "Next Level" at bounding box center [566, 348] width 221 height 39
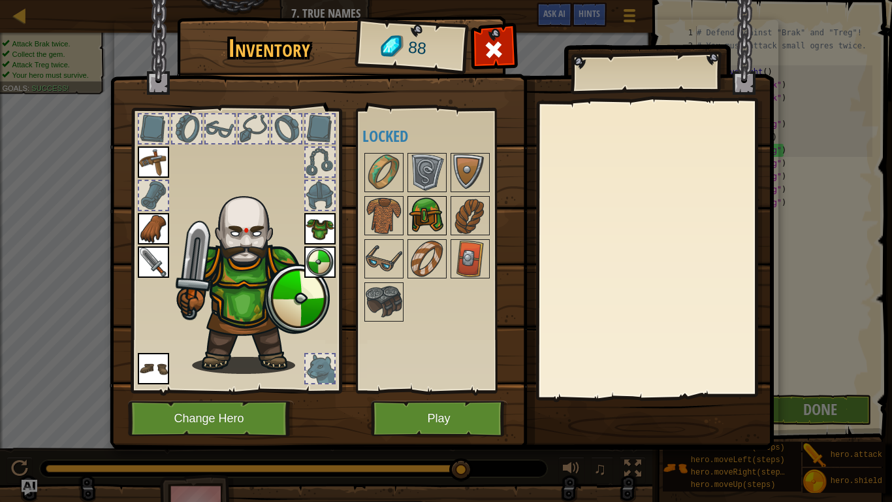
click at [417, 226] on img at bounding box center [427, 215] width 37 height 37
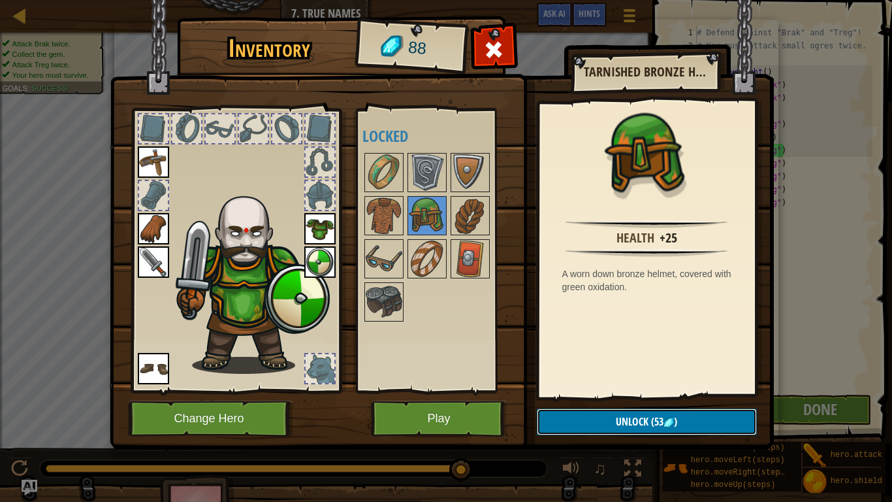
click at [634, 413] on span "Unlock" at bounding box center [632, 421] width 33 height 14
click at [636, 413] on button "Confirm" at bounding box center [647, 421] width 220 height 27
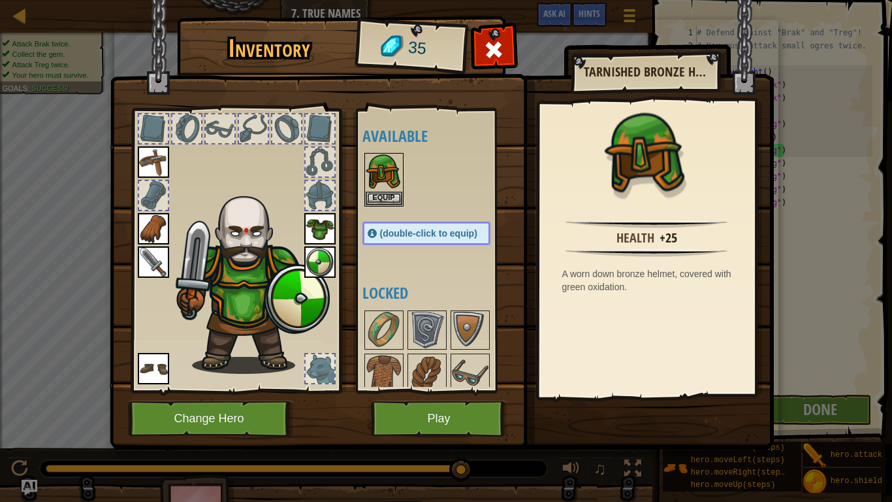
click at [636, 413] on img at bounding box center [442, 212] width 664 height 474
click at [387, 182] on img at bounding box center [384, 172] width 37 height 37
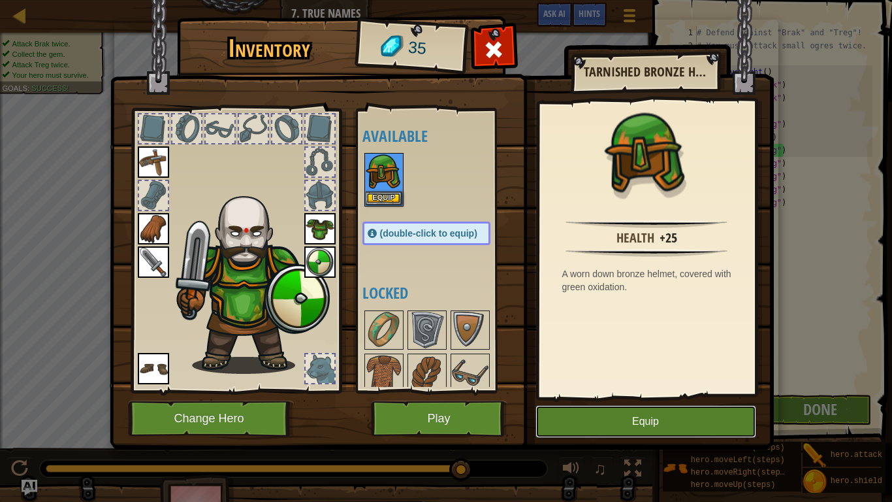
click at [630, 413] on button "Equip" at bounding box center [646, 421] width 221 height 33
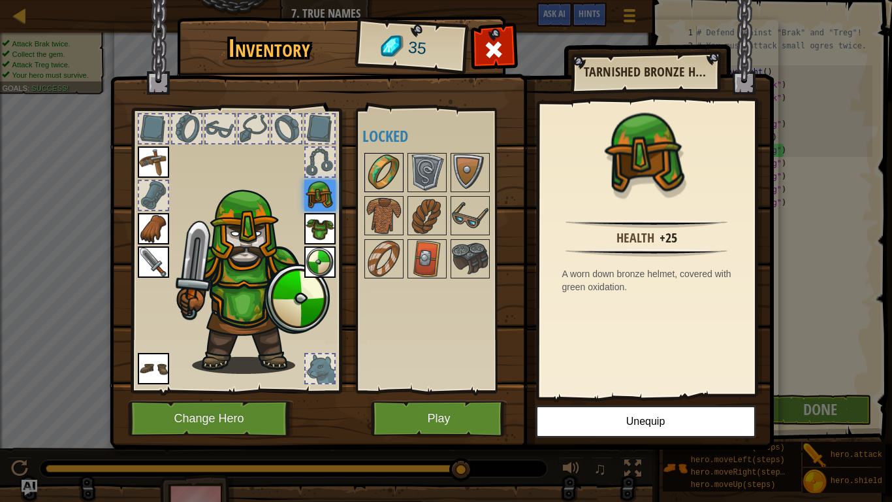
click at [368, 168] on img at bounding box center [384, 172] width 37 height 37
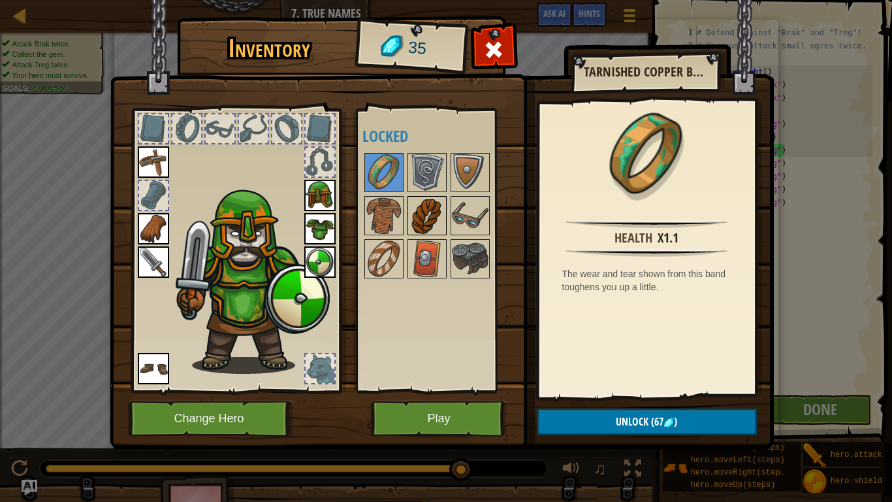
click at [436, 223] on img at bounding box center [427, 215] width 37 height 37
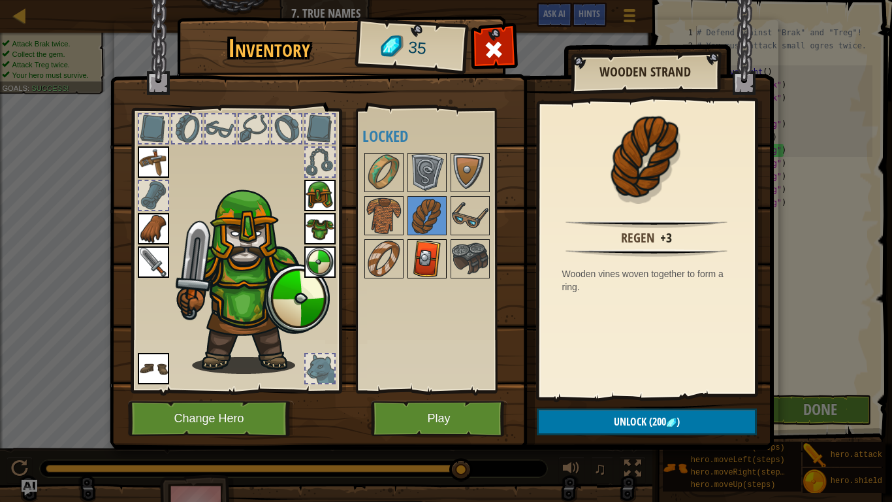
click at [417, 261] on img at bounding box center [427, 258] width 37 height 37
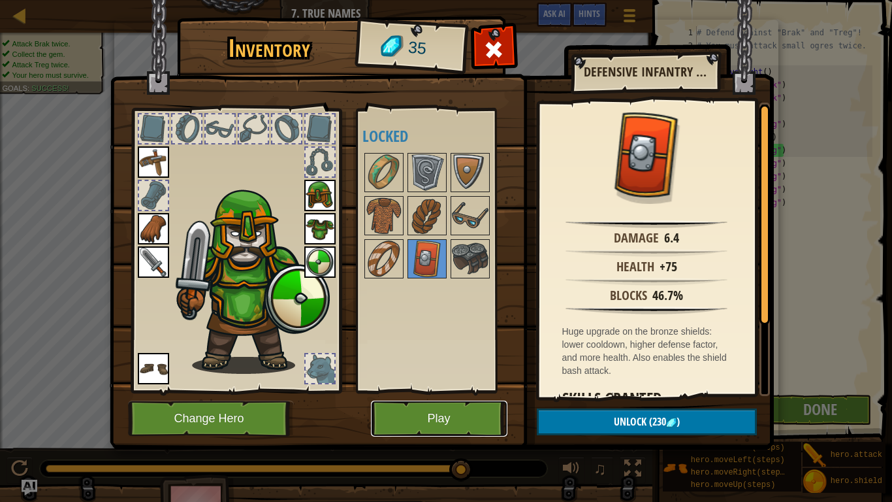
click at [433, 412] on button "Play" at bounding box center [439, 418] width 137 height 36
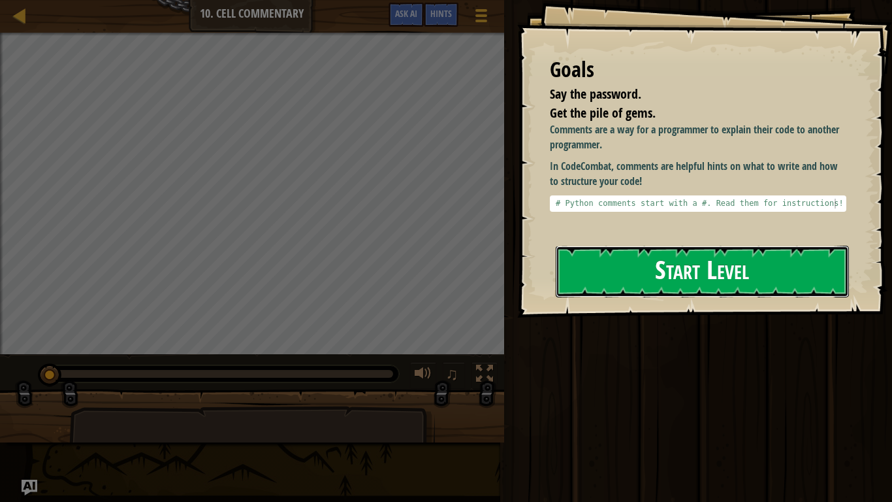
click at [707, 261] on button "Start Level" at bounding box center [702, 272] width 293 height 52
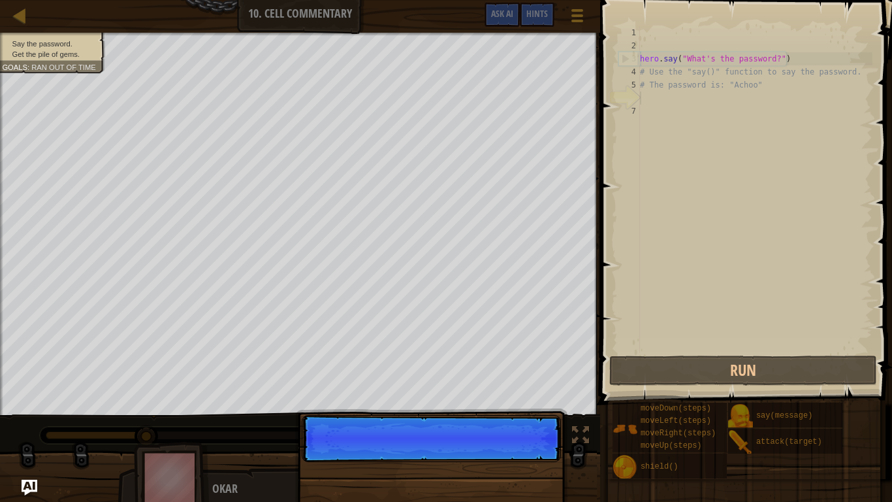
click at [627, 58] on div "3" at bounding box center [629, 58] width 21 height 13
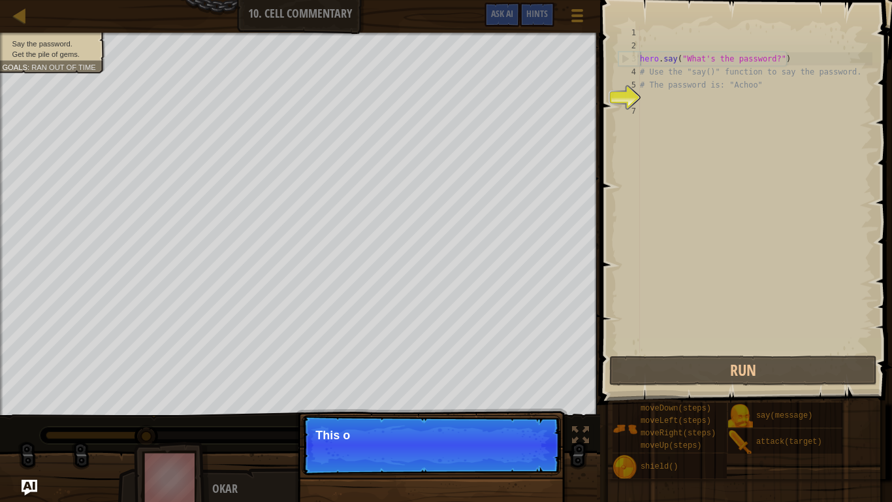
type textarea "hero.say("What's the password?")"
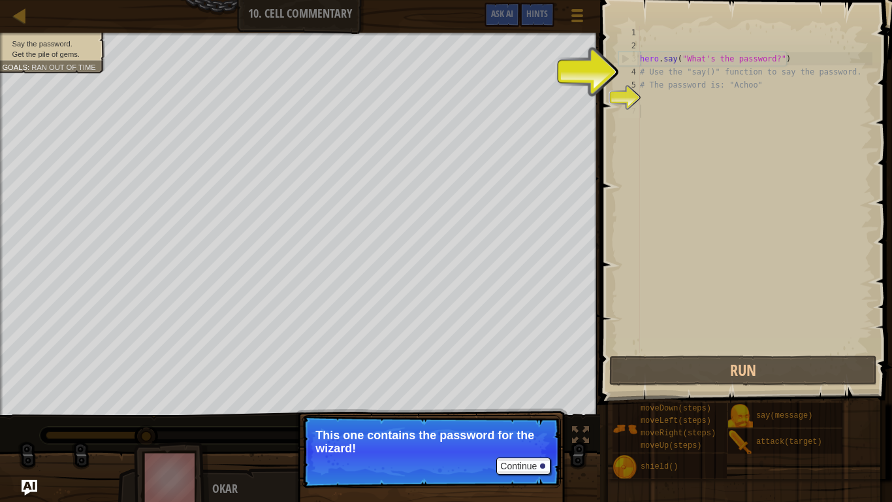
click at [681, 117] on div "hero . say ( "What's the password?" ) # Use the "say()" function to say the pas…" at bounding box center [755, 202] width 235 height 353
click at [546, 413] on button "Continue" at bounding box center [523, 465] width 54 height 17
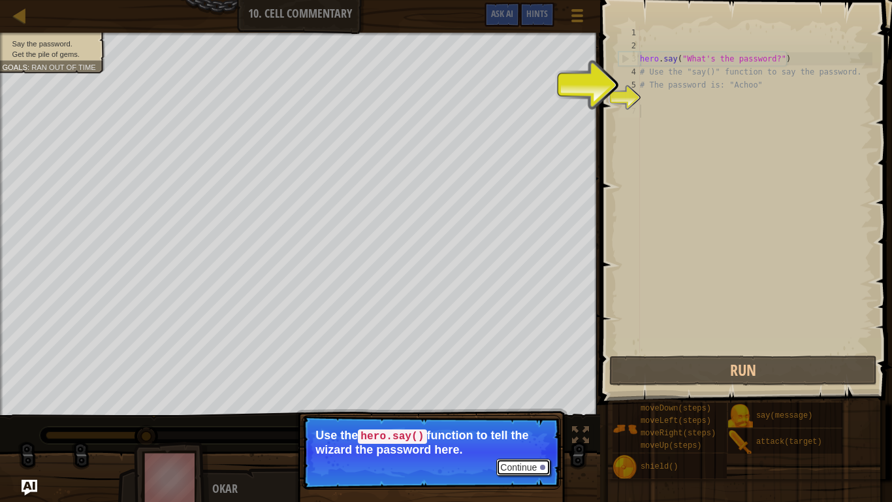
click at [543, 413] on div at bounding box center [542, 466] width 5 height 5
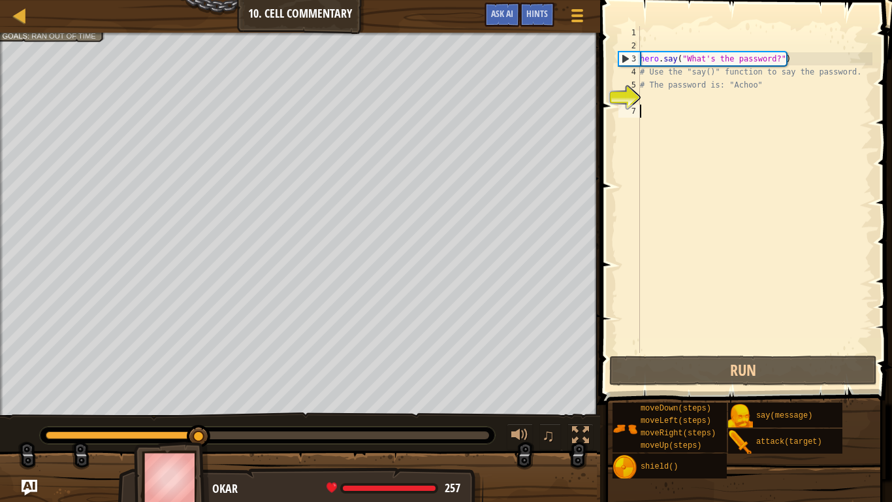
click at [666, 98] on div "hero . say ( "What's the password?" ) # Use the "say()" function to say the pas…" at bounding box center [755, 202] width 235 height 353
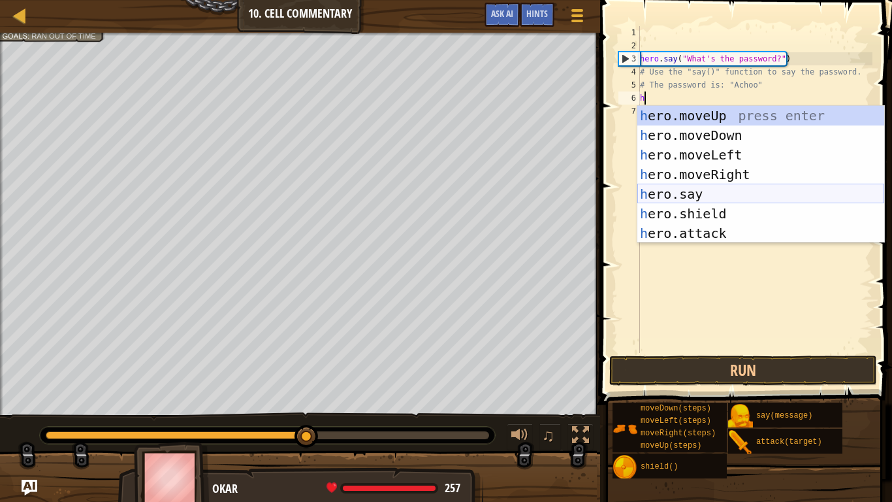
click at [709, 190] on div "h ero.moveUp press enter h ero.moveDown press enter h ero.moveLeft press enter …" at bounding box center [761, 194] width 247 height 176
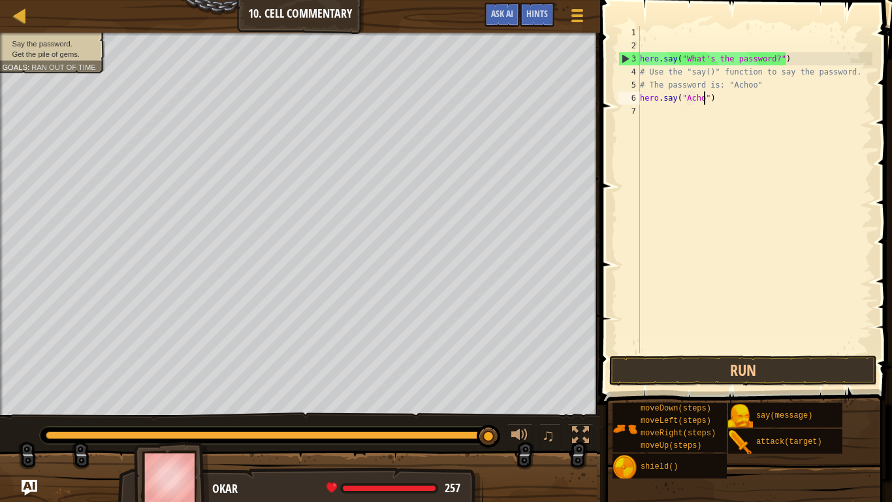
scroll to position [6, 10]
type textarea "hero.say("Achoo")"
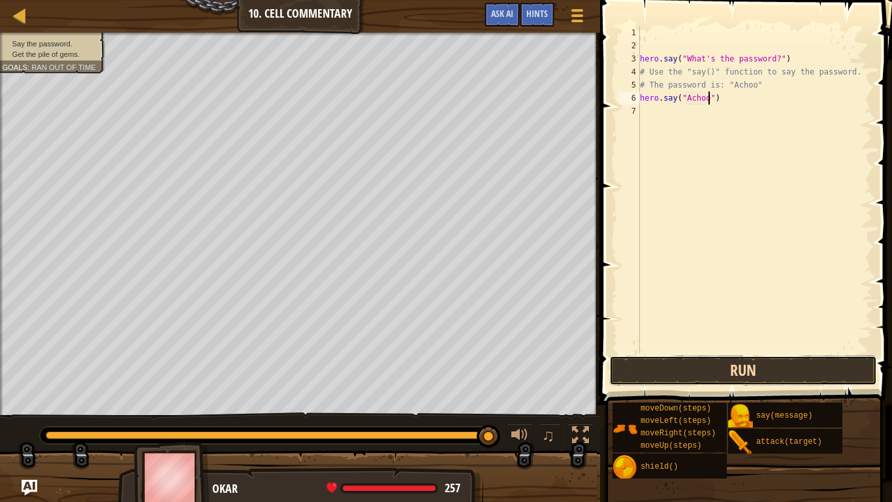
click at [693, 361] on button "Run" at bounding box center [743, 370] width 268 height 30
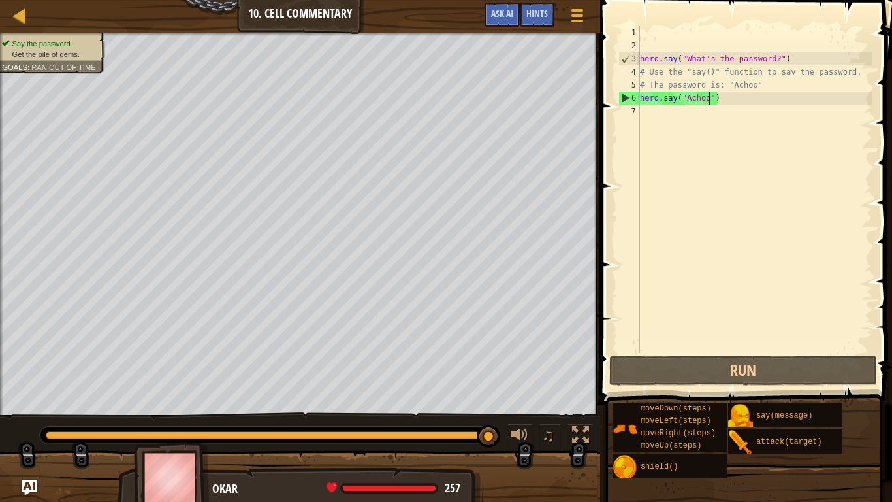
click at [654, 111] on div "hero . say ( "What's the password?" ) # Use the "say()" function to say the pas…" at bounding box center [755, 202] width 235 height 353
type textarea "m"
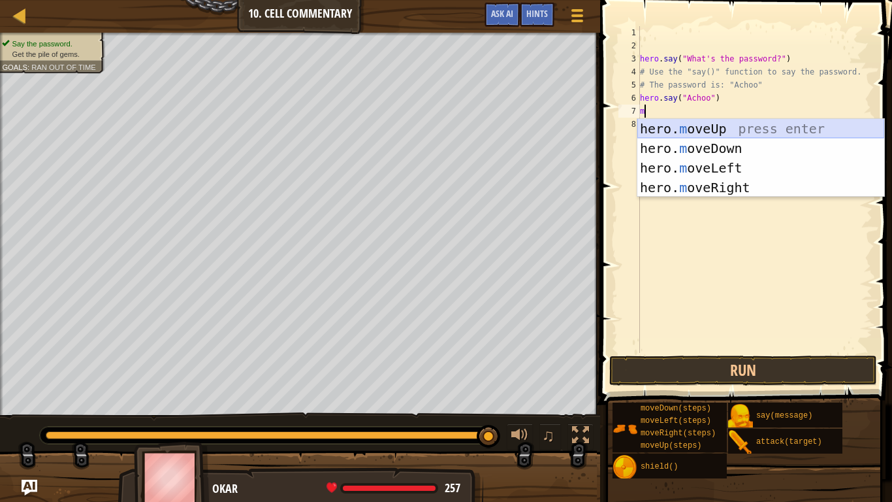
click at [679, 123] on div "hero. m oveUp press enter hero. m oveDown press enter hero. m oveLeft press ent…" at bounding box center [761, 178] width 247 height 118
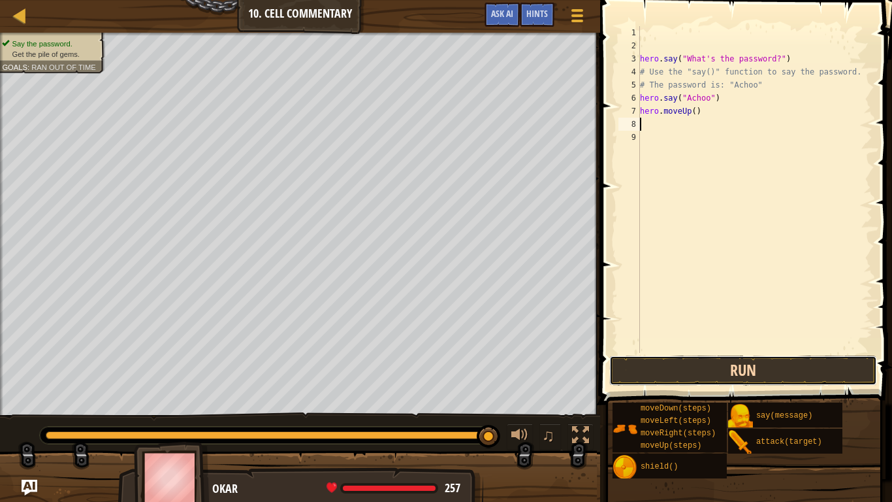
click at [693, 366] on button "Run" at bounding box center [743, 370] width 268 height 30
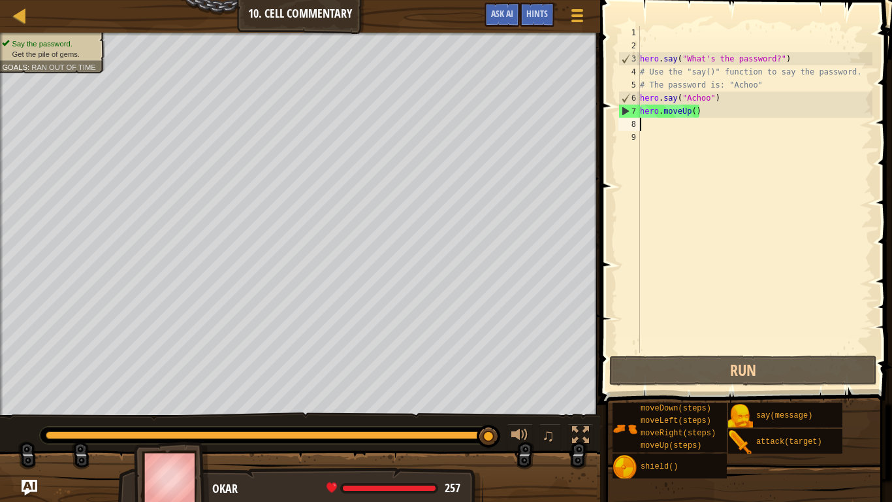
click at [694, 112] on div "hero . say ( "What's the password?" ) # Use the "say()" function to say the pas…" at bounding box center [755, 202] width 235 height 353
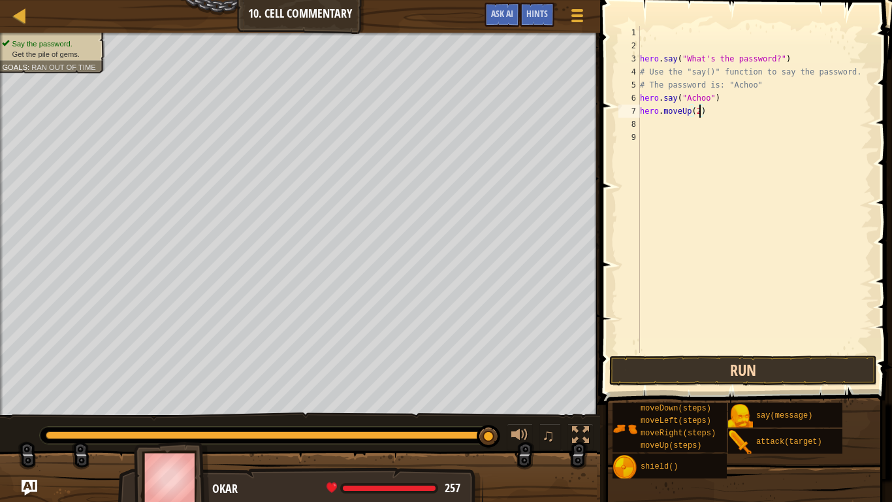
type textarea "hero.moveUp(2)"
click at [712, 365] on button "Run" at bounding box center [743, 370] width 268 height 30
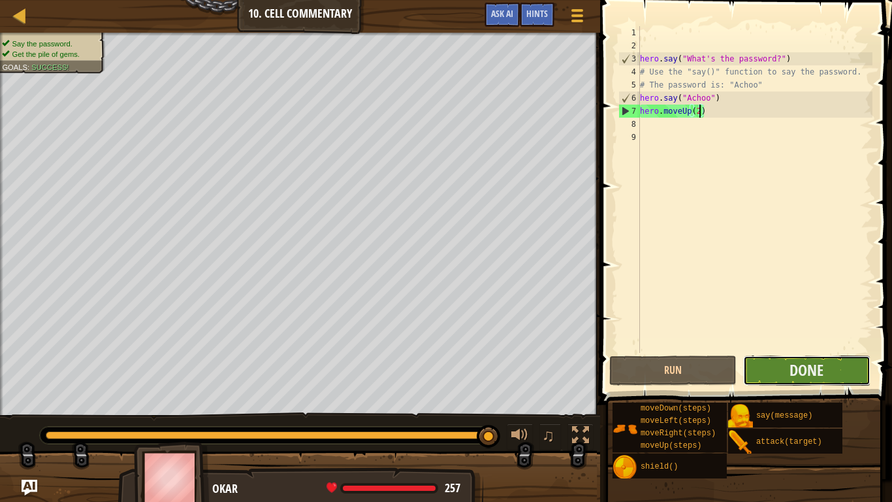
click at [767, 360] on button "Done" at bounding box center [806, 370] width 127 height 30
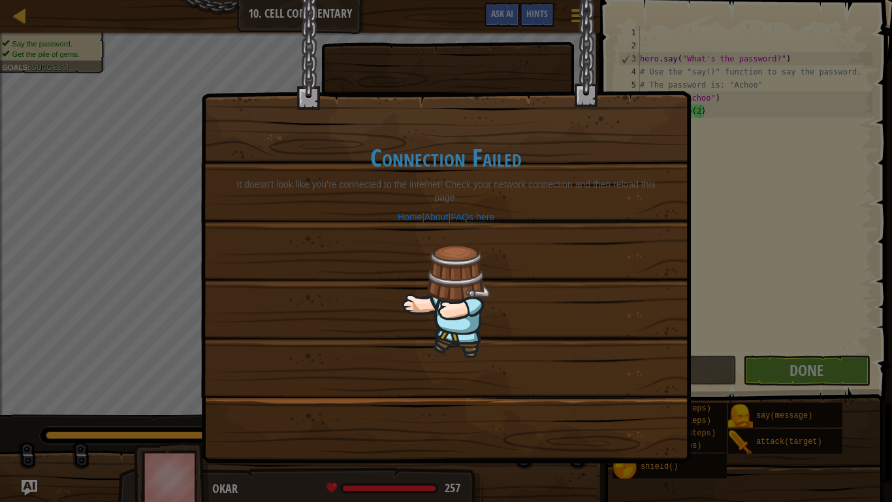
click at [18, 161] on div "Connection Failed It doesn’t look like you’re connected to the internet! Check …" at bounding box center [446, 251] width 892 height 502
click at [403, 219] on link "Home" at bounding box center [410, 217] width 24 height 10
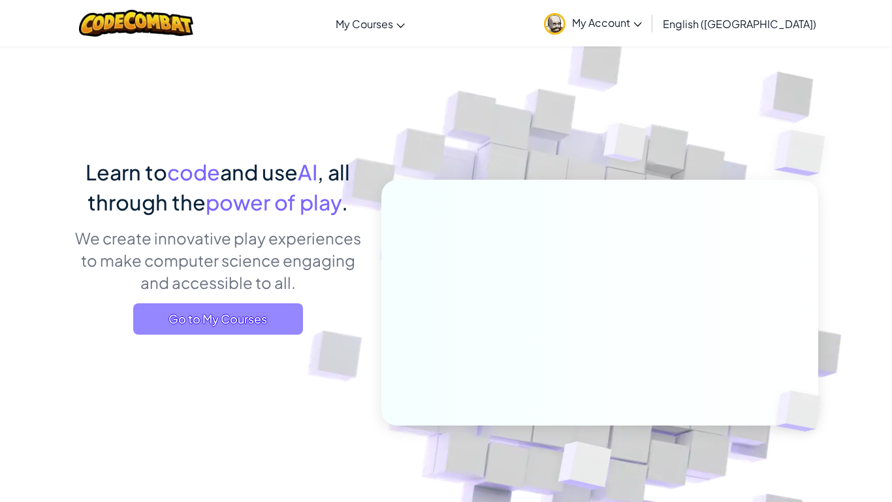
click at [256, 323] on span "Go to My Courses" at bounding box center [218, 318] width 170 height 31
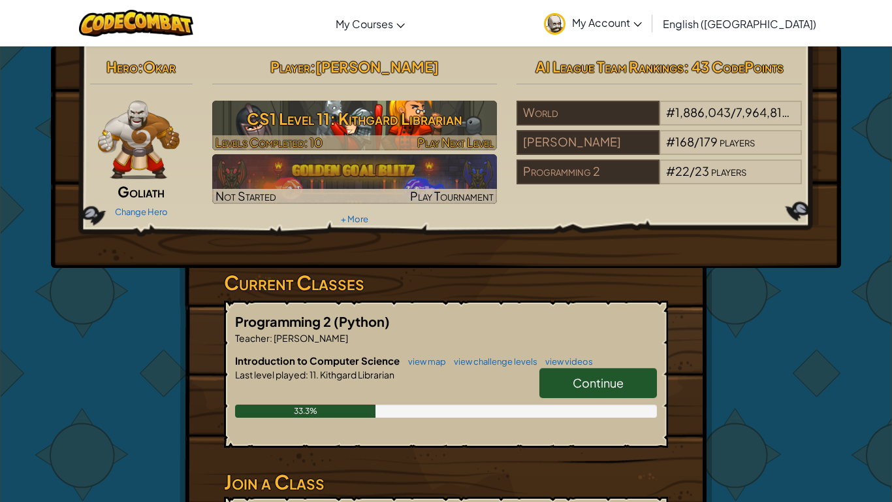
click at [384, 125] on h3 "CS1 Level 11: Kithgard Librarian" at bounding box center [354, 118] width 285 height 29
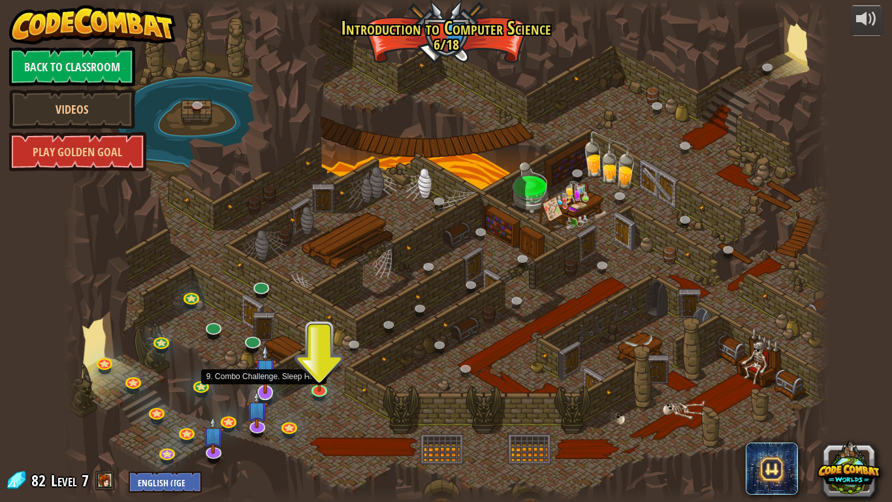
click at [268, 379] on img at bounding box center [266, 369] width 22 height 50
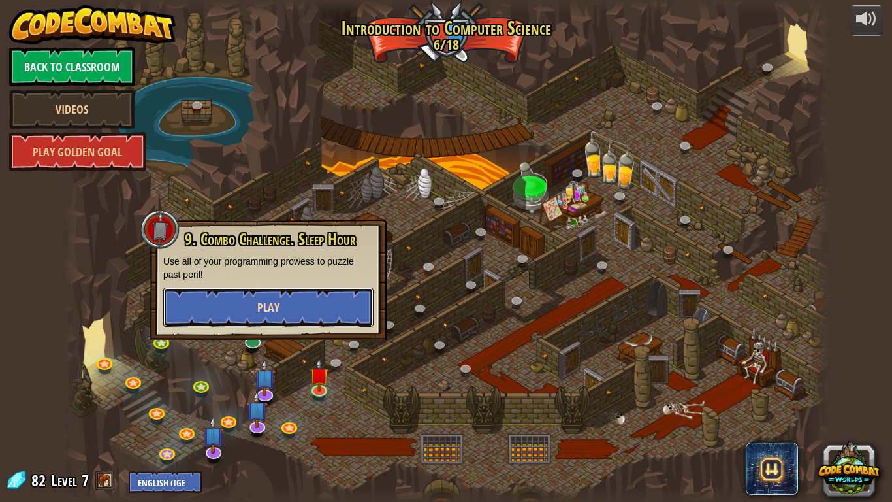
click at [287, 318] on button "Play" at bounding box center [268, 306] width 210 height 39
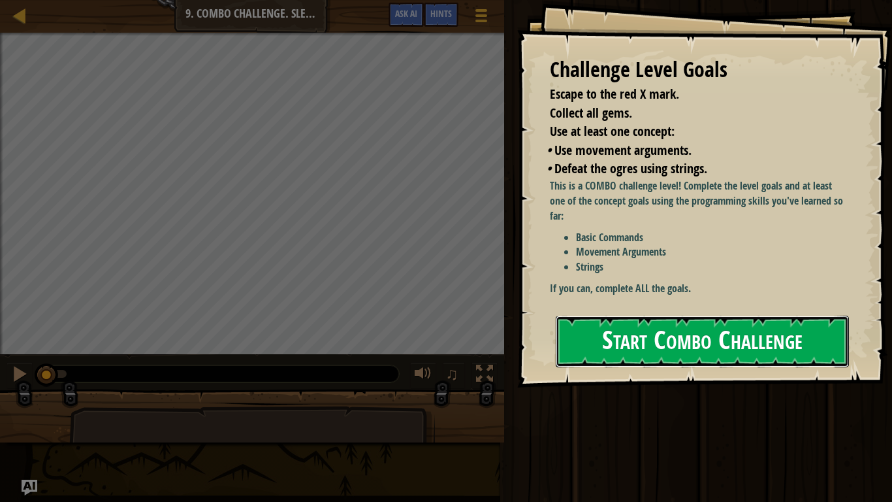
click at [633, 342] on button "Start Combo Challenge" at bounding box center [702, 342] width 293 height 52
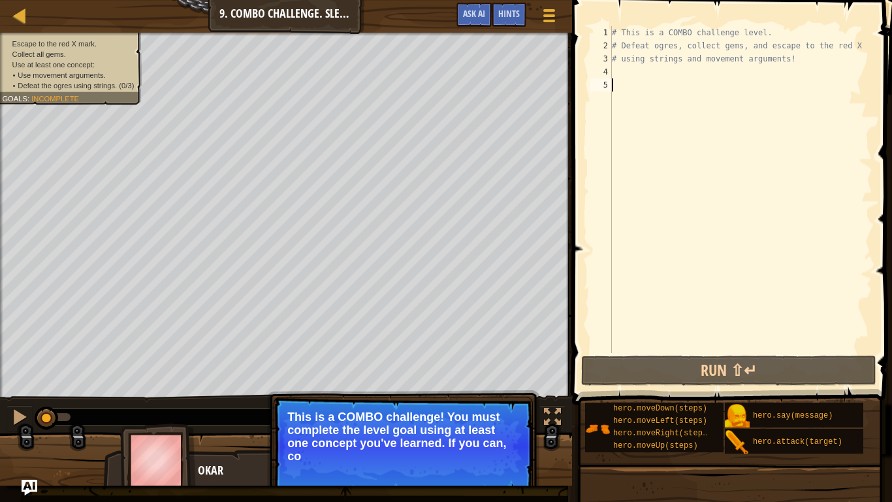
click at [636, 72] on div "# This is a COMBO challenge level. # Defeat [PERSON_NAME], collect gems, and es…" at bounding box center [740, 202] width 263 height 353
type textarea "m"
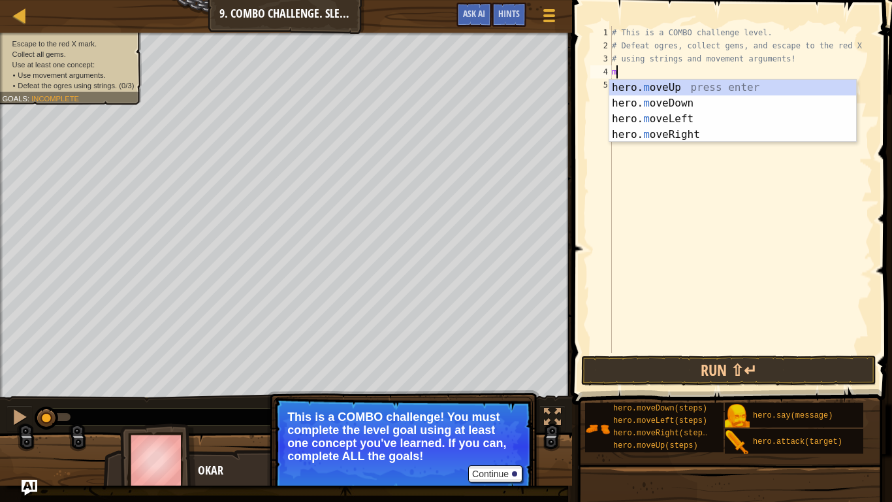
scroll to position [6, 0]
click at [695, 137] on div "hero. m oveUp press enter hero. m oveDown press enter hero. m oveLeft press ent…" at bounding box center [732, 127] width 247 height 94
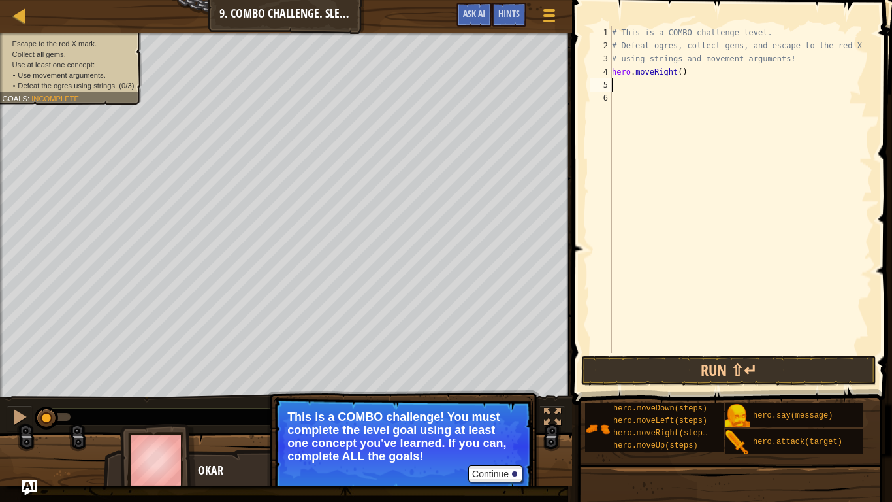
type textarea "m"
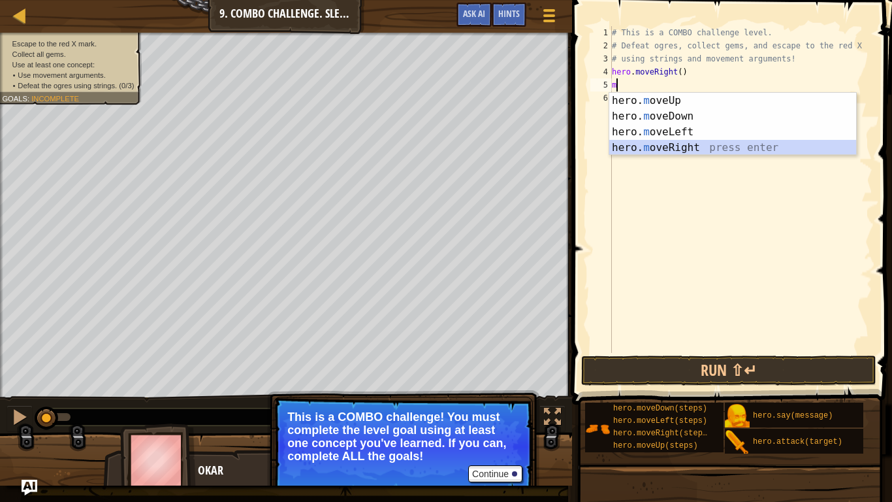
click at [696, 150] on div "hero. m oveUp press enter hero. m oveDown press enter hero. m oveLeft press ent…" at bounding box center [732, 140] width 247 height 94
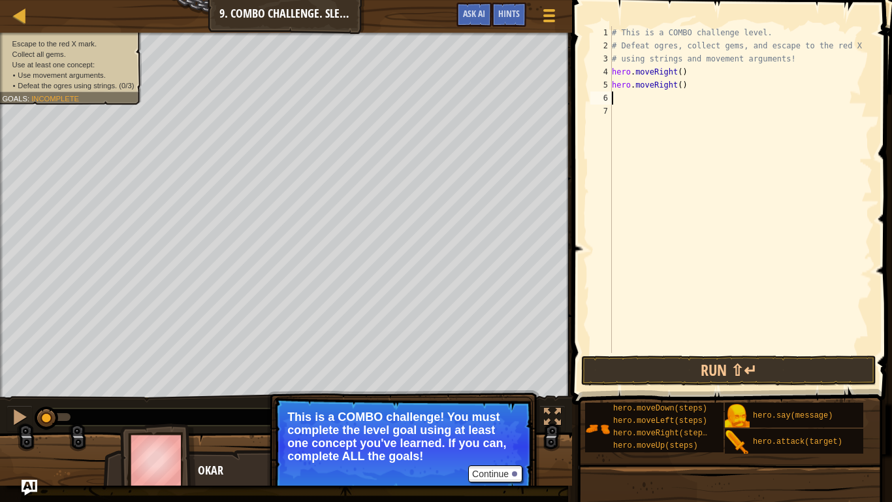
click at [696, 150] on div "# This is a COMBO challenge level. # Defeat [PERSON_NAME], collect gems, and es…" at bounding box center [740, 202] width 263 height 353
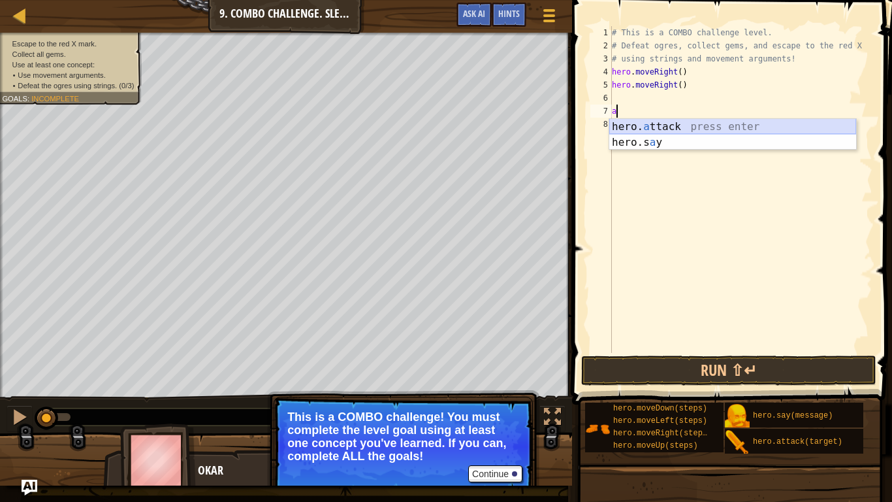
click at [673, 129] on div "hero. a ttack press enter hero.s a y press enter" at bounding box center [732, 150] width 247 height 63
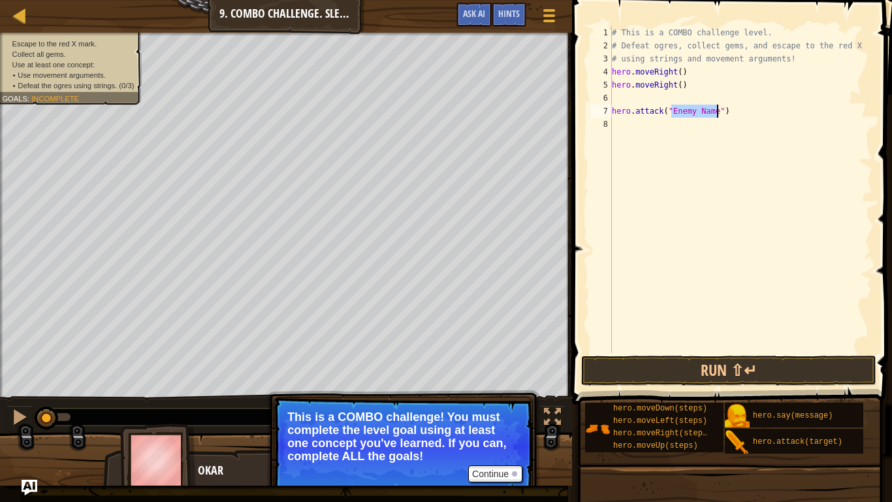
scroll to position [6, 10]
type textarea "hero.attack("ursa")"
click at [652, 101] on div "# This is a COMBO challenge level. # Defeat [PERSON_NAME], collect gems, and es…" at bounding box center [740, 202] width 263 height 353
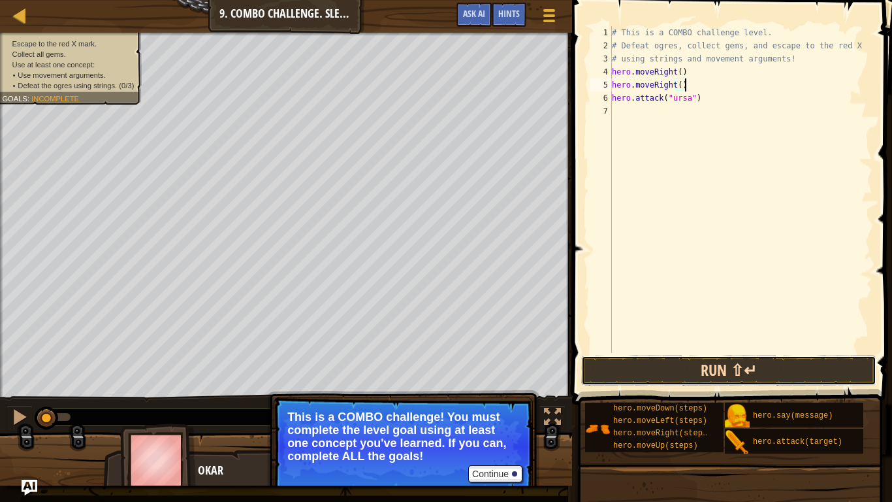
click at [649, 370] on button "Run ⇧↵" at bounding box center [728, 370] width 295 height 30
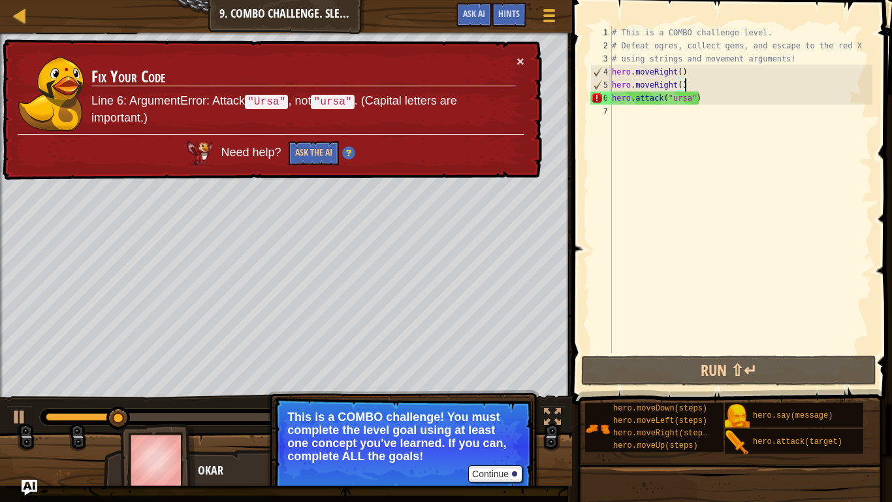
click at [677, 99] on div "# This is a COMBO challenge level. # Defeat [PERSON_NAME], collect gems, and es…" at bounding box center [740, 202] width 263 height 353
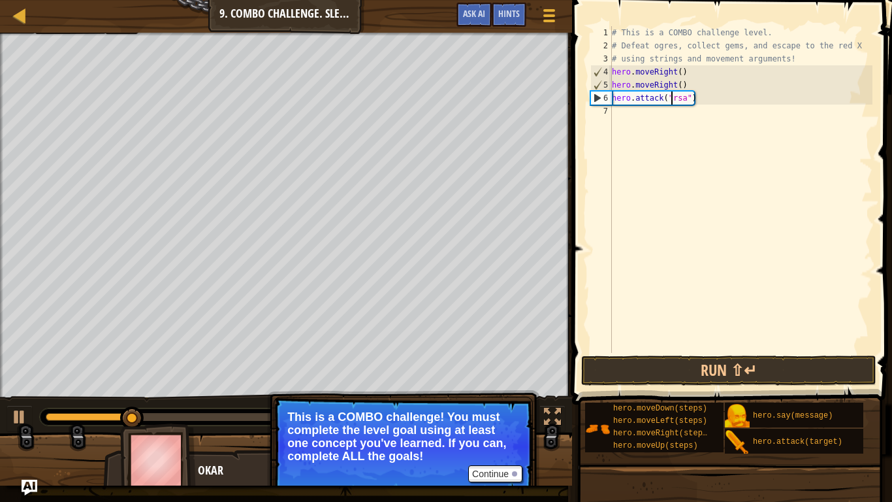
scroll to position [6, 10]
type textarea "hero.attack("Ursa")"
click at [705, 374] on button "Run ⇧↵" at bounding box center [728, 370] width 295 height 30
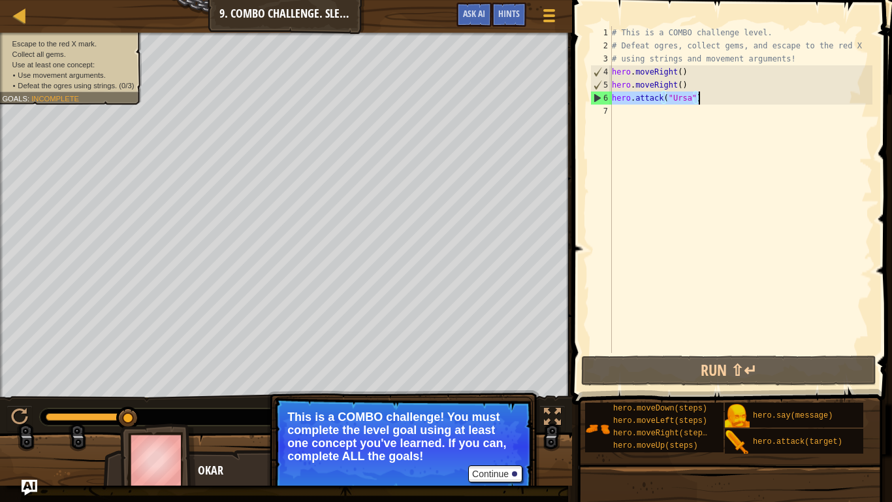
drag, startPoint x: 614, startPoint y: 95, endPoint x: 711, endPoint y: 97, distance: 97.4
click at [711, 97] on div "# This is a COMBO challenge level. # Defeat [PERSON_NAME], collect gems, and es…" at bounding box center [740, 202] width 263 height 353
click at [652, 117] on div "# This is a COMBO challenge level. # Defeat [PERSON_NAME], collect gems, and es…" at bounding box center [740, 202] width 263 height 353
paste textarea "hero.attack("Ursa")"
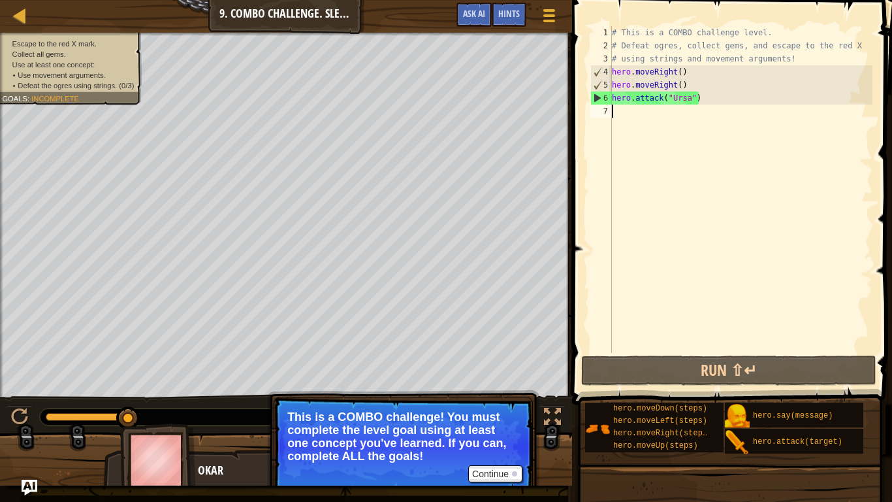
type textarea "hero.attack("Ursa")"
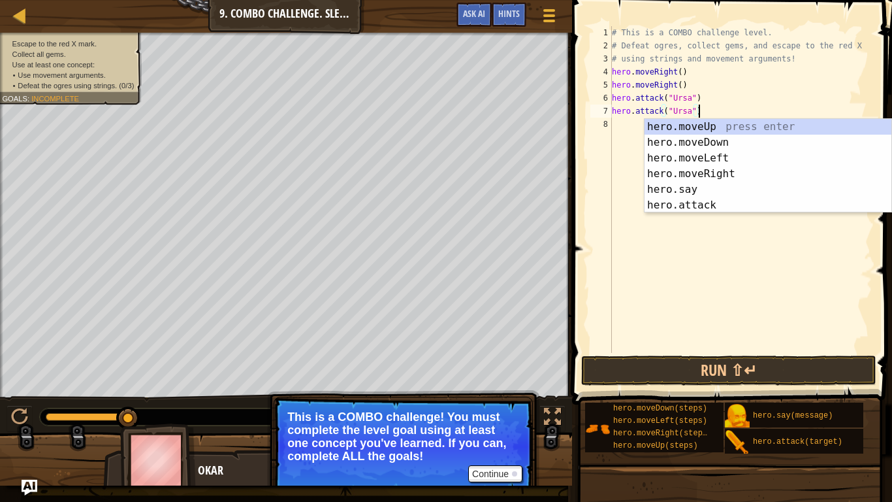
click at [626, 124] on div "# This is a COMBO challenge level. # Defeat [PERSON_NAME], collect gems, and es…" at bounding box center [740, 202] width 263 height 353
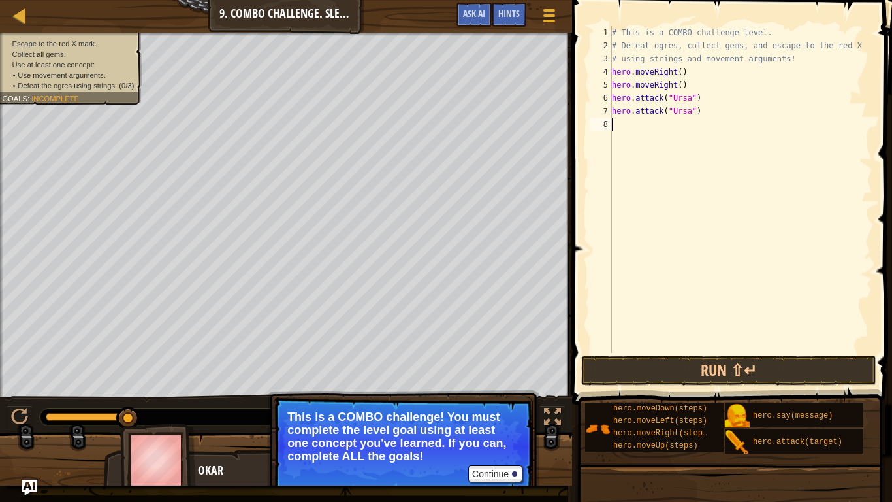
paste textarea "hero.attack("Ursa")"
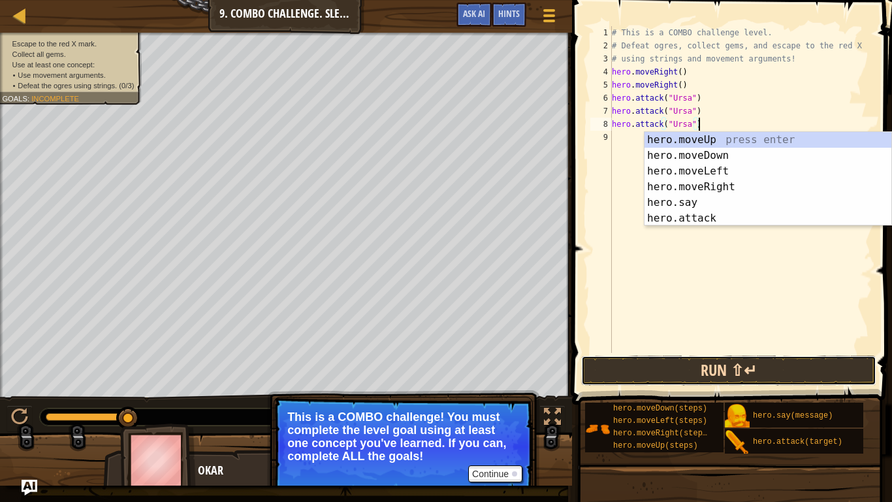
click at [652, 371] on button "Run ⇧↵" at bounding box center [728, 370] width 295 height 30
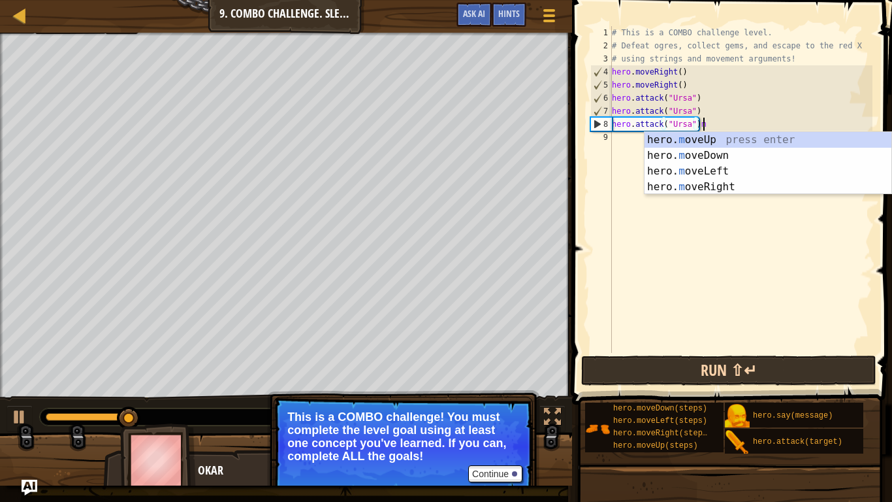
scroll to position [6, 12]
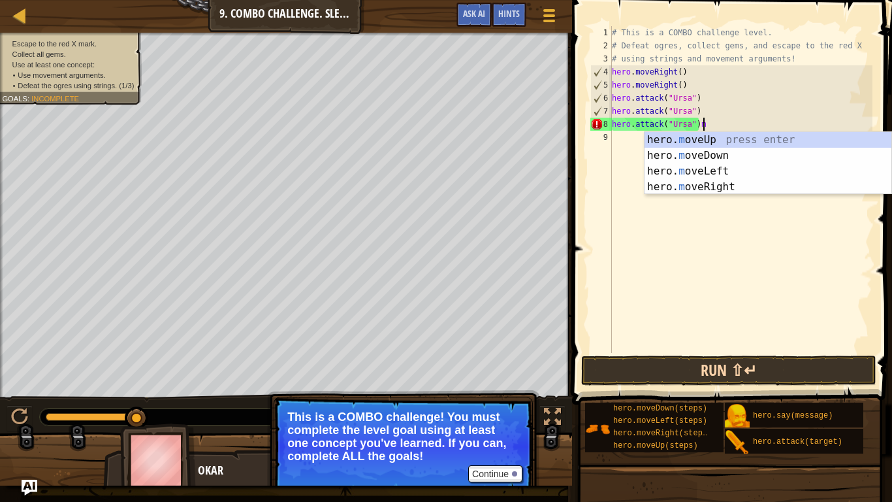
type textarea "hero.attack("Ursa")"
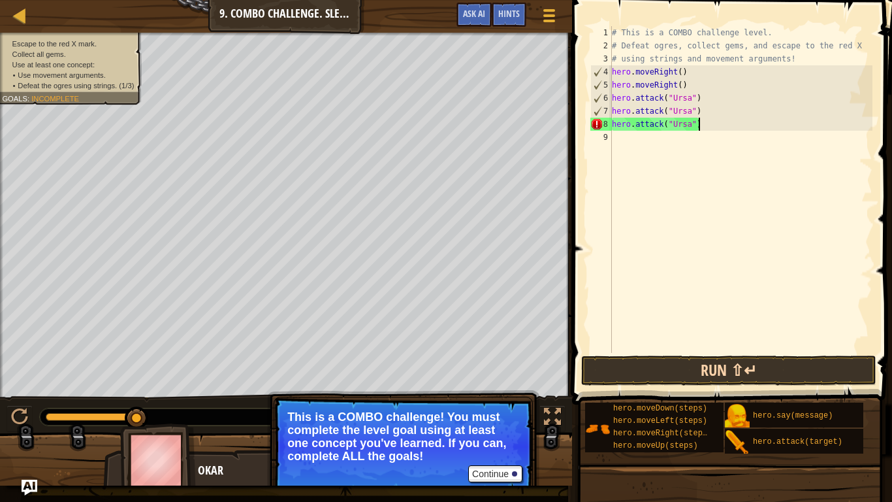
scroll to position [6, 12]
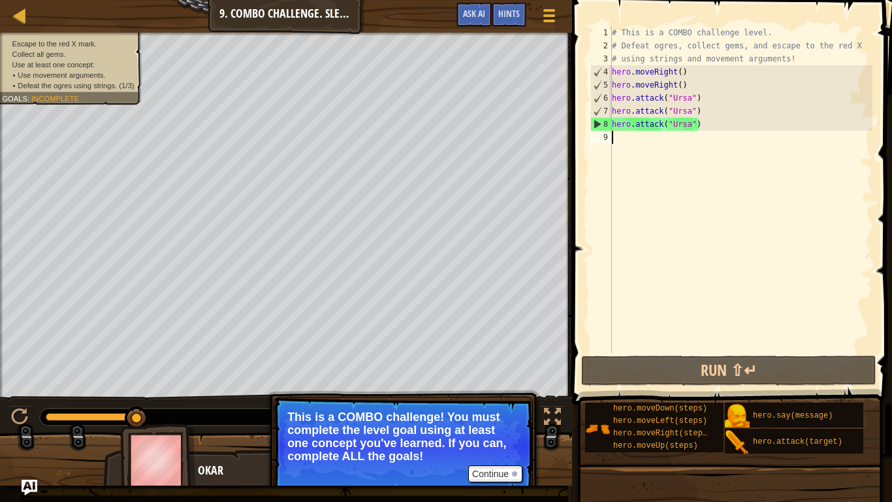
click at [618, 138] on div "# This is a COMBO challenge level. # Defeat [PERSON_NAME], collect gems, and es…" at bounding box center [740, 202] width 263 height 353
type textarea "m"
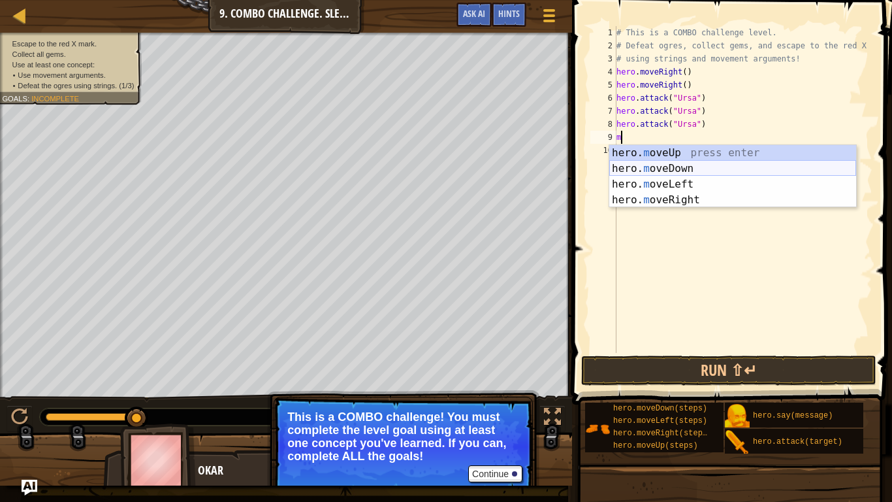
click at [660, 170] on div "hero. m oveUp press enter hero. m oveDown press enter hero. m oveLeft press ent…" at bounding box center [732, 192] width 247 height 94
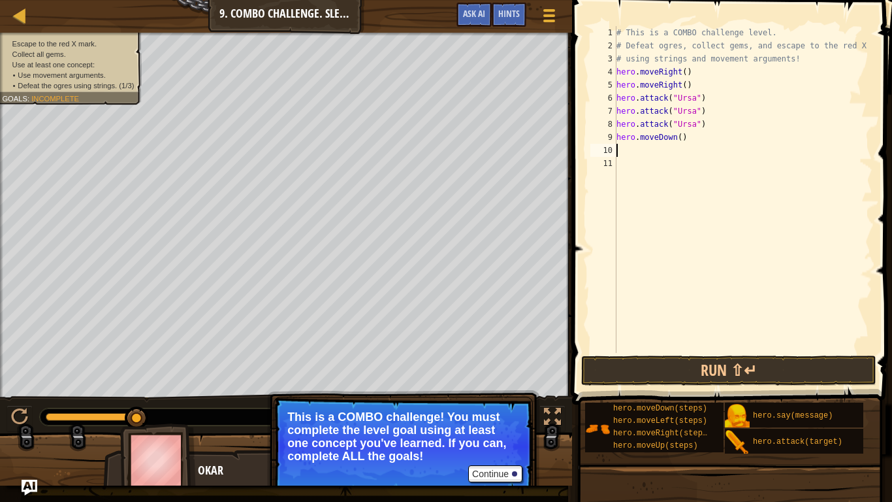
type textarea "m"
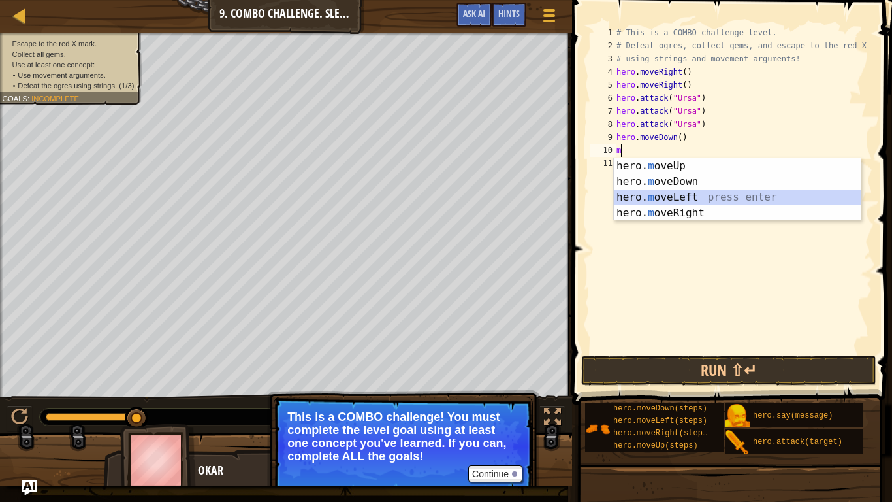
click at [672, 194] on div "hero. m oveUp press enter hero. m oveDown press enter hero. m oveLeft press ent…" at bounding box center [737, 205] width 247 height 94
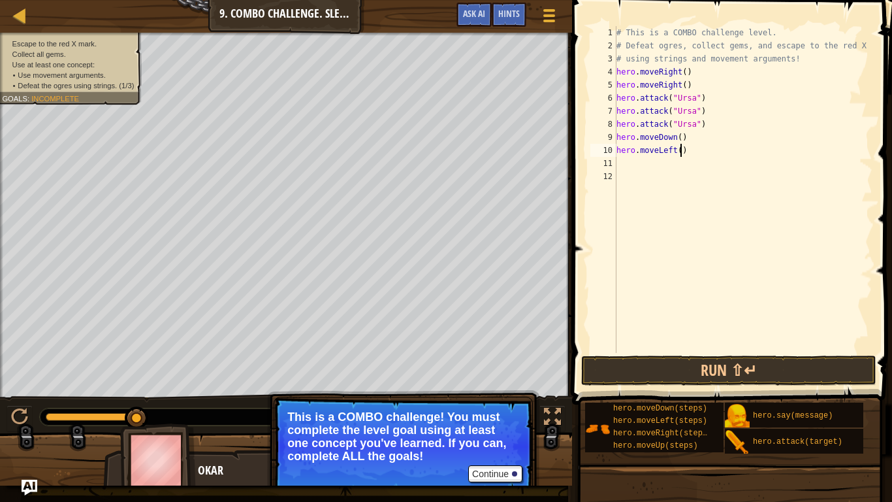
click at [681, 149] on div "# This is a COMBO challenge level. # Defeat [PERSON_NAME], collect gems, and es…" at bounding box center [743, 202] width 259 height 353
type textarea "hero.moveLeft(2)"
click at [672, 167] on div "# This is a COMBO challenge level. # Defeat [PERSON_NAME], collect gems, and es…" at bounding box center [743, 202] width 259 height 353
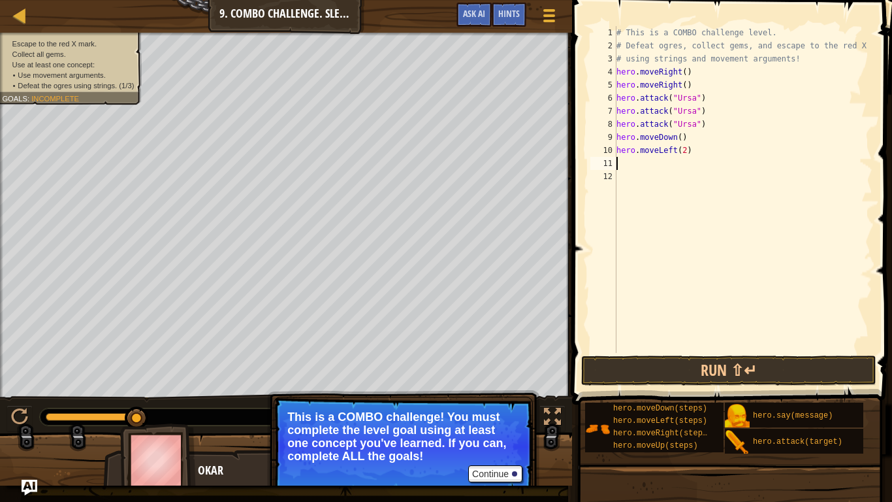
type textarea "m"
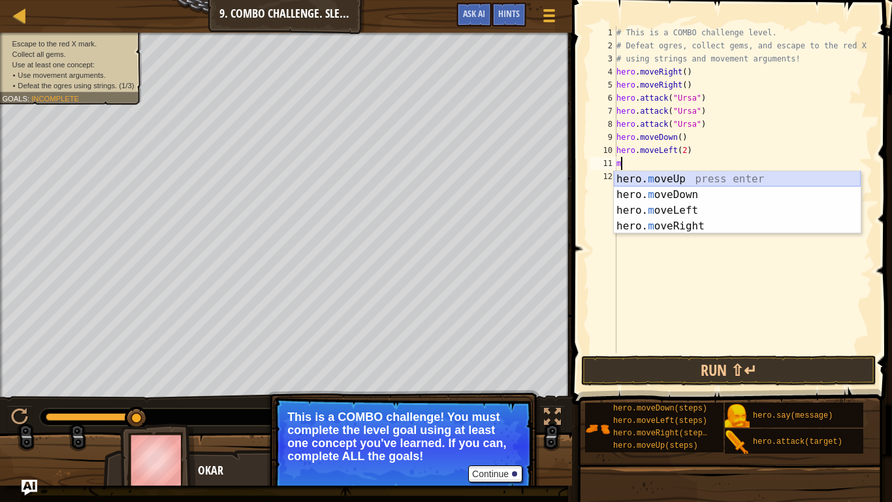
click at [716, 180] on div "hero. m oveUp press enter hero. m oveDown press enter hero. m oveLeft press ent…" at bounding box center [737, 218] width 247 height 94
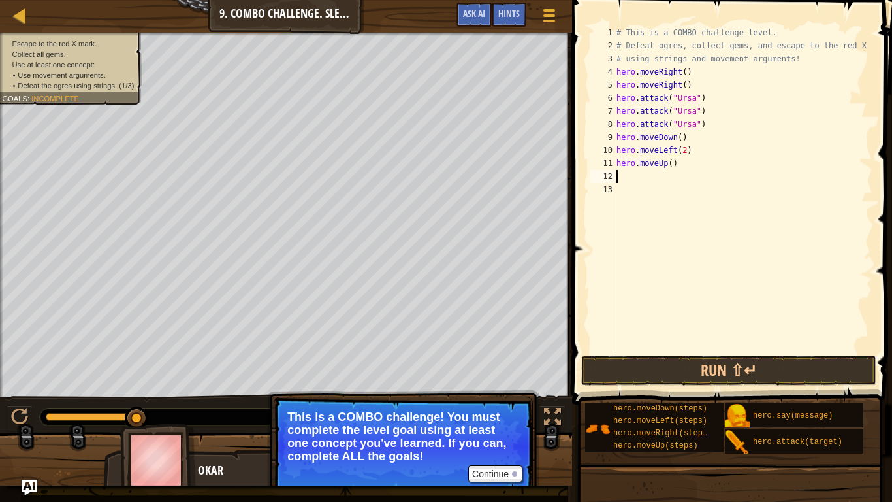
click at [672, 161] on div "# This is a COMBO challenge level. # Defeat [PERSON_NAME], collect gems, and es…" at bounding box center [743, 202] width 259 height 353
type textarea "hero.moveUp(2)"
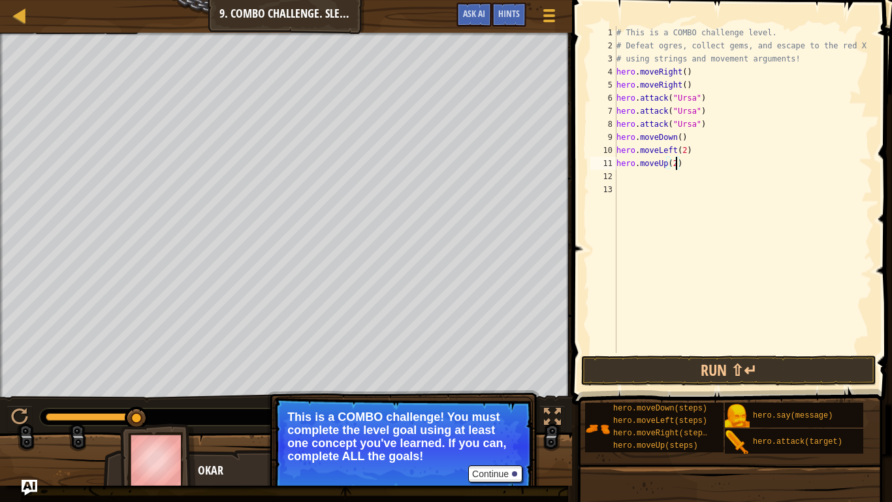
click at [629, 182] on div "# This is a COMBO challenge level. # Defeat [PERSON_NAME], collect gems, and es…" at bounding box center [743, 202] width 259 height 353
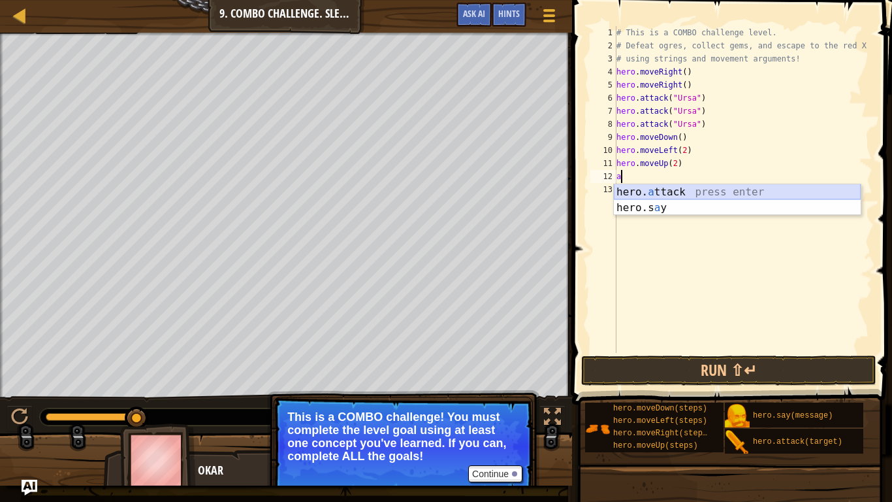
click at [663, 190] on div "hero. a ttack press enter hero.s a y press enter" at bounding box center [737, 215] width 247 height 63
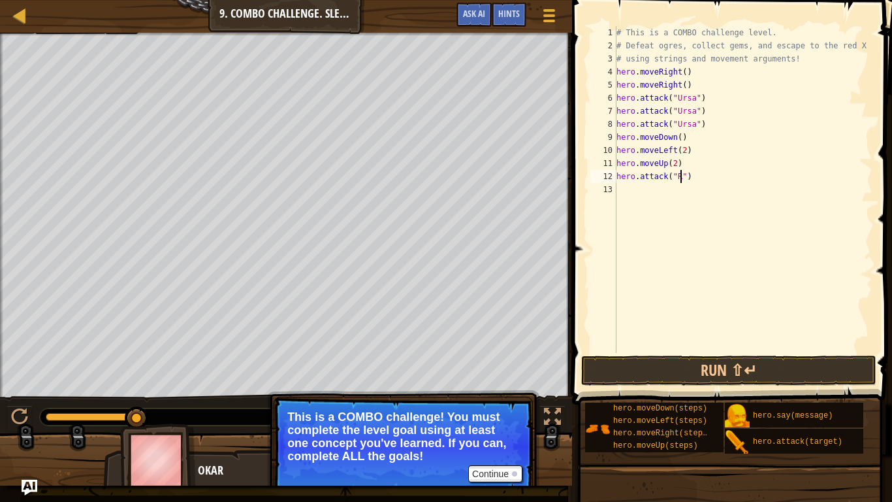
scroll to position [6, 10]
type textarea "hero.attack("Rexxar")"
click at [655, 191] on div "# This is a COMBO challenge level. # Defeat [PERSON_NAME], collect gems, and es…" at bounding box center [743, 202] width 259 height 353
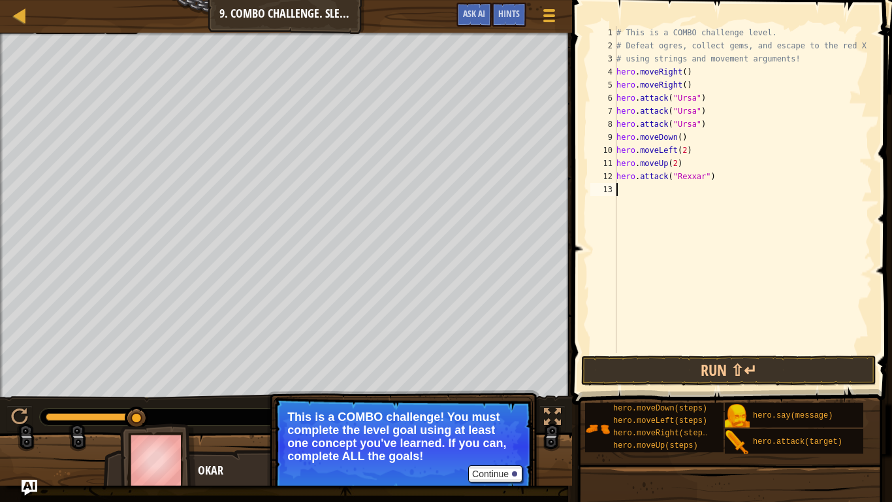
type textarea "m"
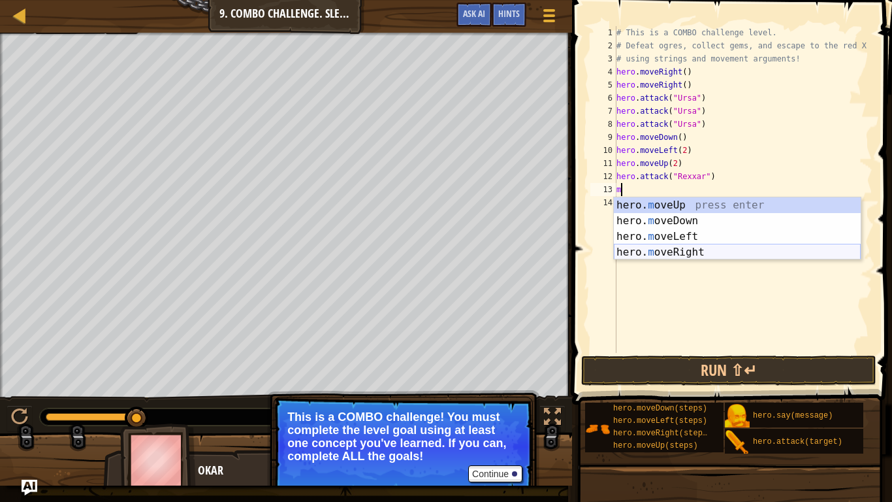
click at [692, 252] on div "hero. m oveUp press enter hero. m oveDown press enter hero. m oveLeft press ent…" at bounding box center [737, 244] width 247 height 94
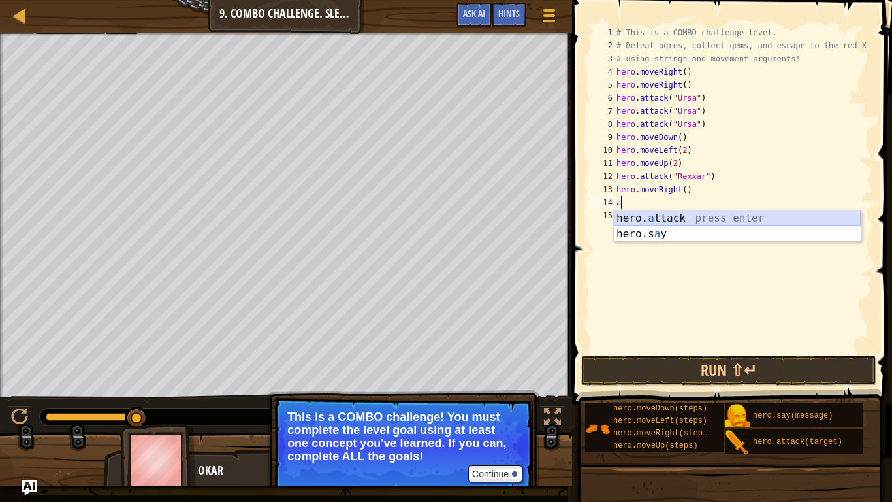
click at [687, 220] on div "hero. a ttack press enter hero.s a y press enter" at bounding box center [737, 241] width 247 height 63
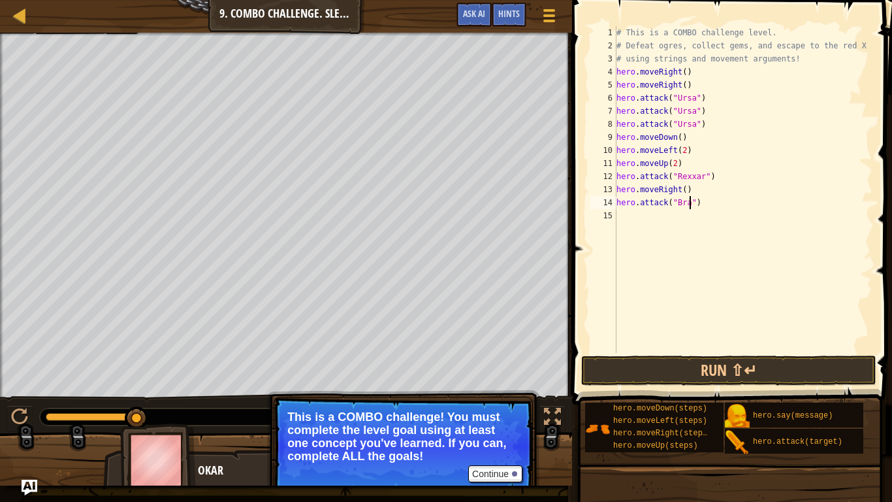
scroll to position [6, 11]
type textarea "hero.attack("[PERSON_NAME]")"
click at [646, 215] on div "# This is a COMBO challenge level. # Defeat [PERSON_NAME], collect gems, and es…" at bounding box center [743, 202] width 259 height 353
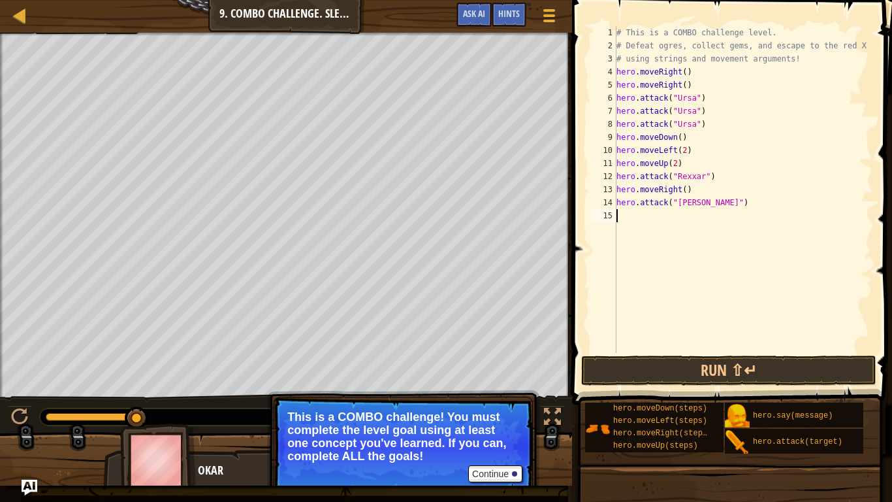
type textarea "m"
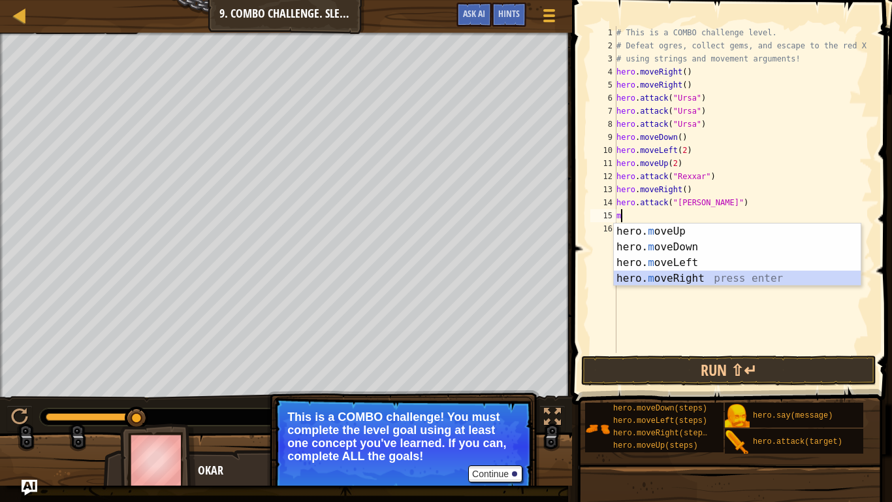
click at [688, 283] on div "hero. m oveUp press enter hero. m oveDown press enter hero. m oveLeft press ent…" at bounding box center [737, 270] width 247 height 94
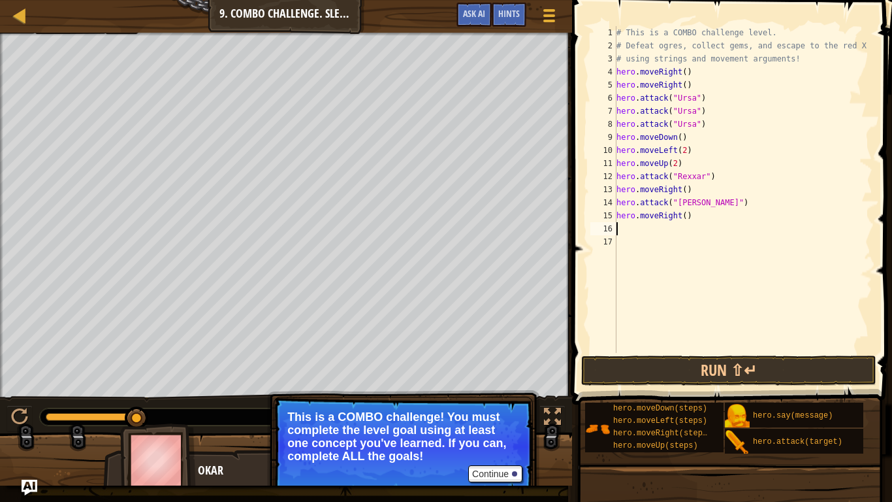
click at [685, 216] on div "# This is a COMBO challenge level. # Defeat [PERSON_NAME], collect gems, and es…" at bounding box center [743, 202] width 259 height 353
type textarea "hero.moveRight(3)"
click at [680, 361] on button "Run ⇧↵" at bounding box center [728, 370] width 295 height 30
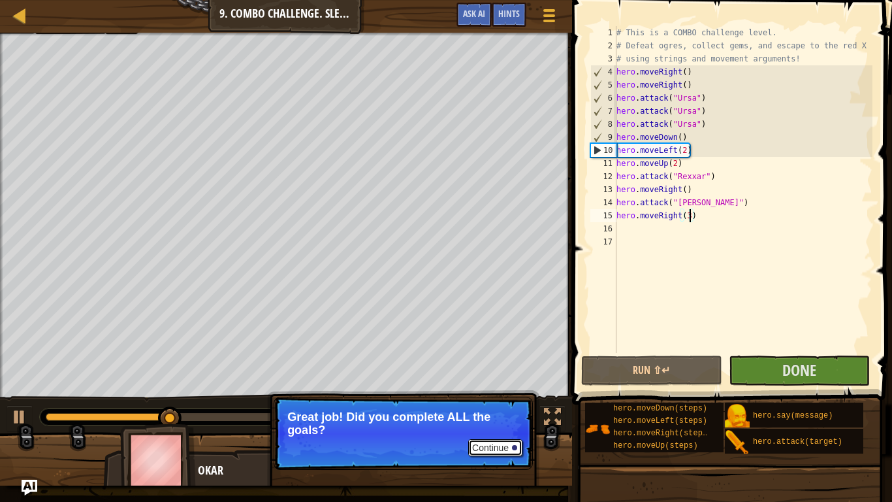
click at [500, 413] on button "Continue" at bounding box center [495, 447] width 54 height 17
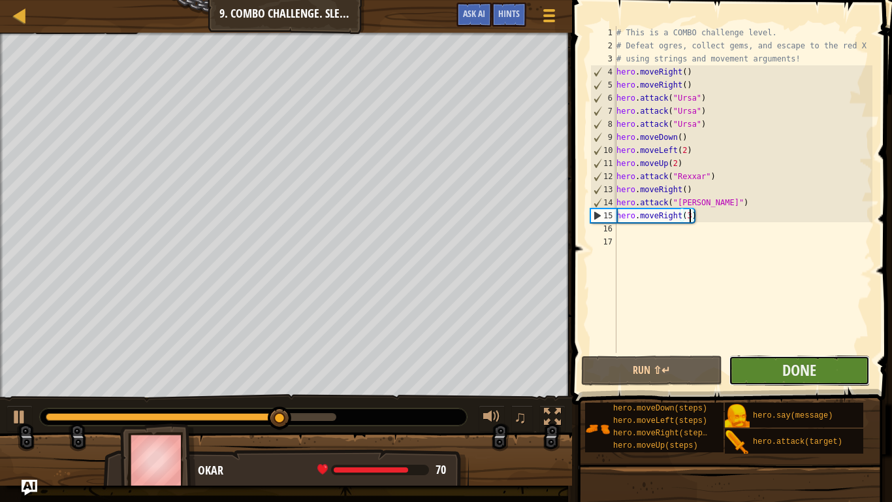
click at [834, 363] on button "Done" at bounding box center [799, 370] width 141 height 30
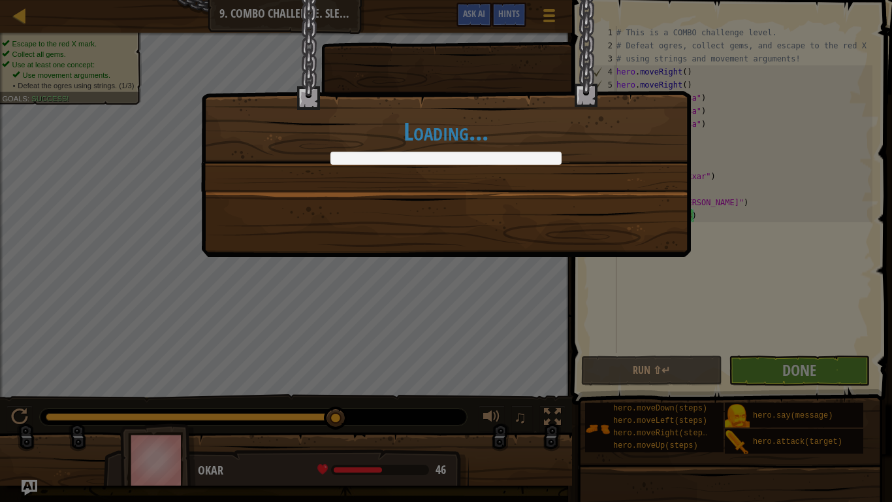
click at [477, 332] on div "Loading..." at bounding box center [446, 251] width 892 height 502
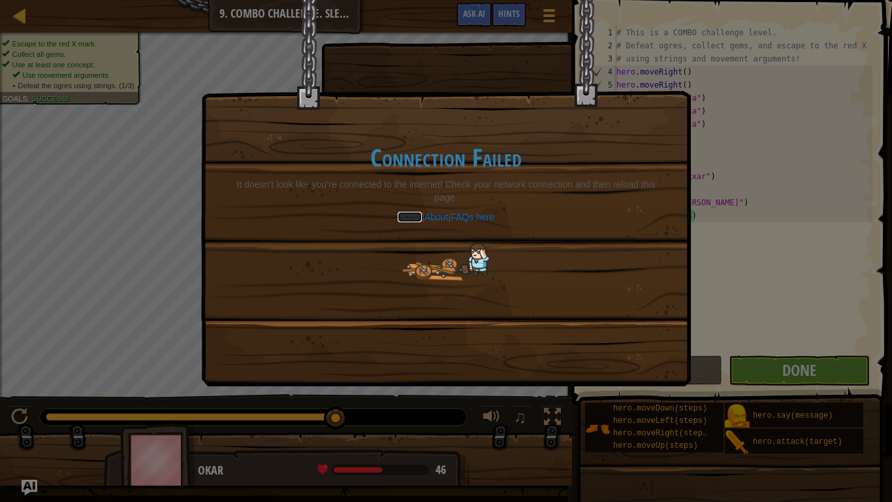
click at [412, 215] on link "Home" at bounding box center [410, 217] width 24 height 10
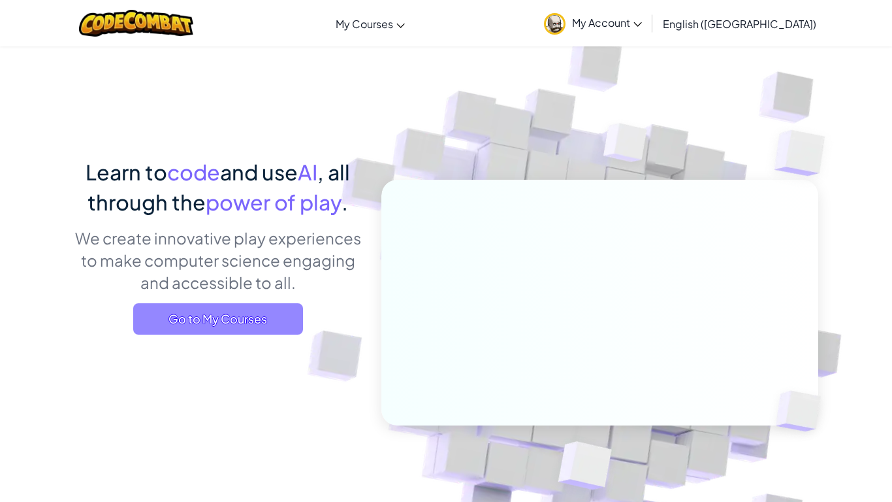
click at [250, 325] on span "Go to My Courses" at bounding box center [218, 318] width 170 height 31
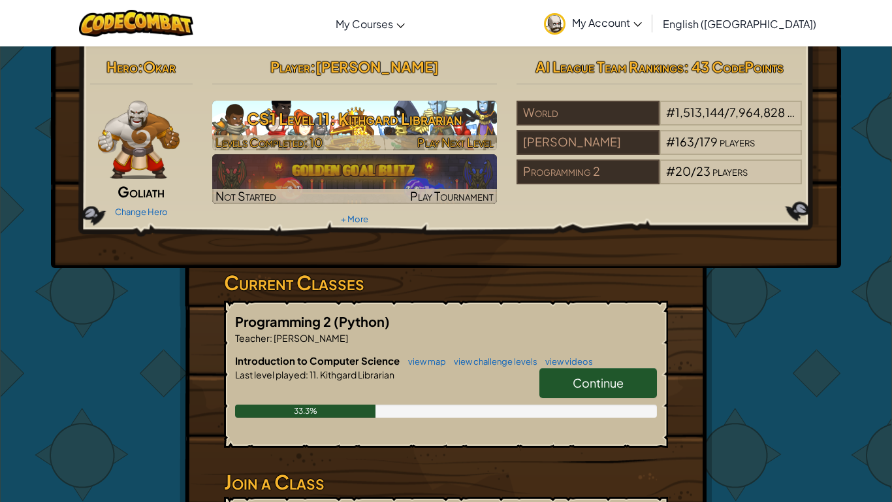
click at [342, 135] on div at bounding box center [354, 142] width 285 height 15
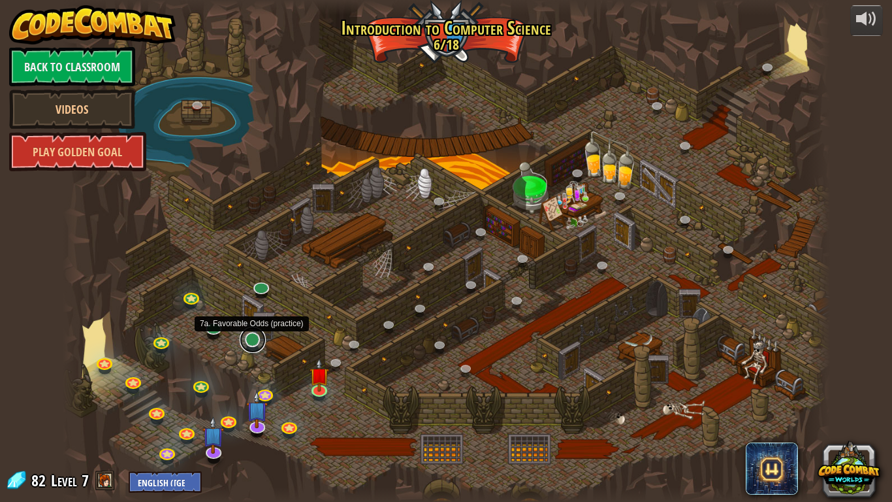
click at [255, 341] on link at bounding box center [253, 340] width 26 height 26
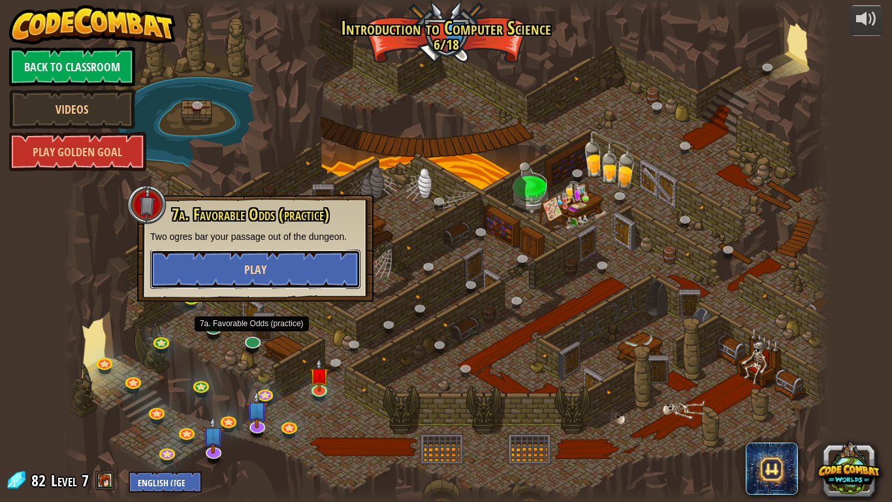
click at [299, 279] on button "Play" at bounding box center [255, 269] width 210 height 39
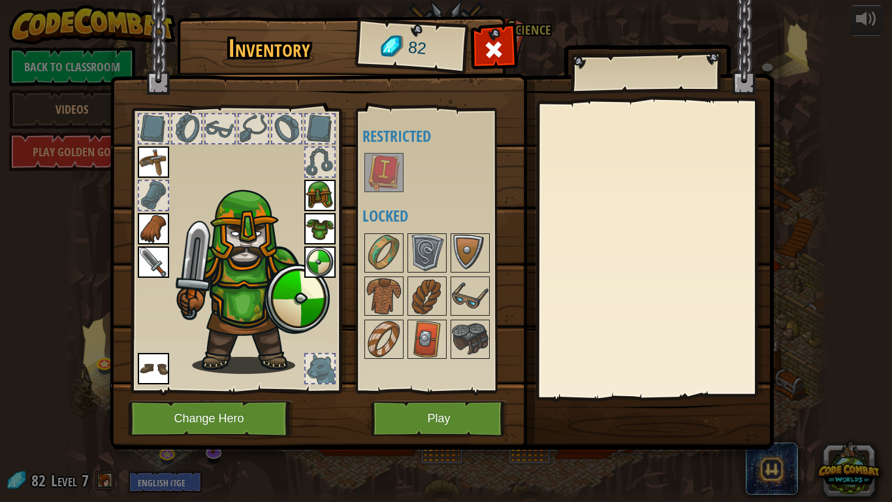
click at [389, 184] on img at bounding box center [384, 172] width 37 height 37
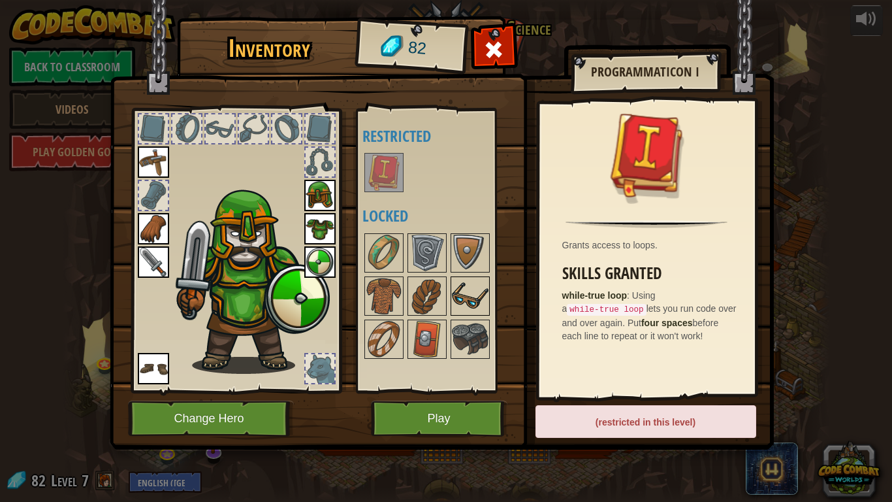
click at [454, 302] on img at bounding box center [470, 296] width 37 height 37
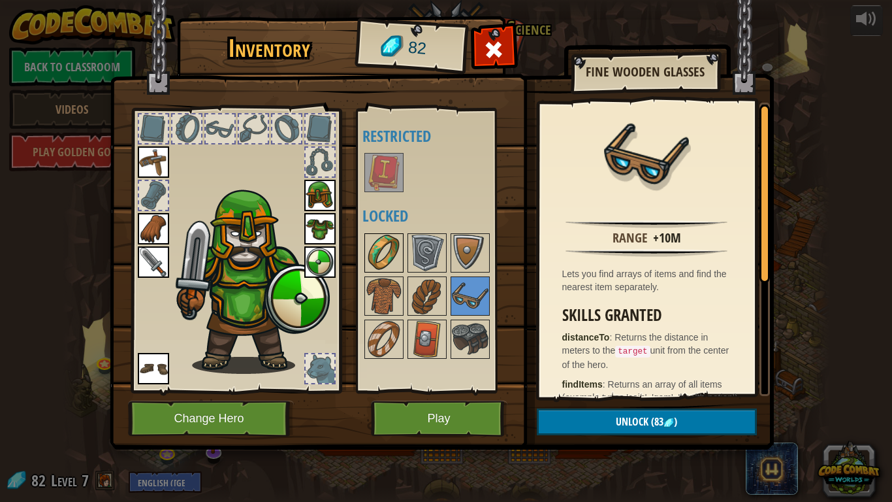
click at [391, 254] on img at bounding box center [384, 253] width 37 height 37
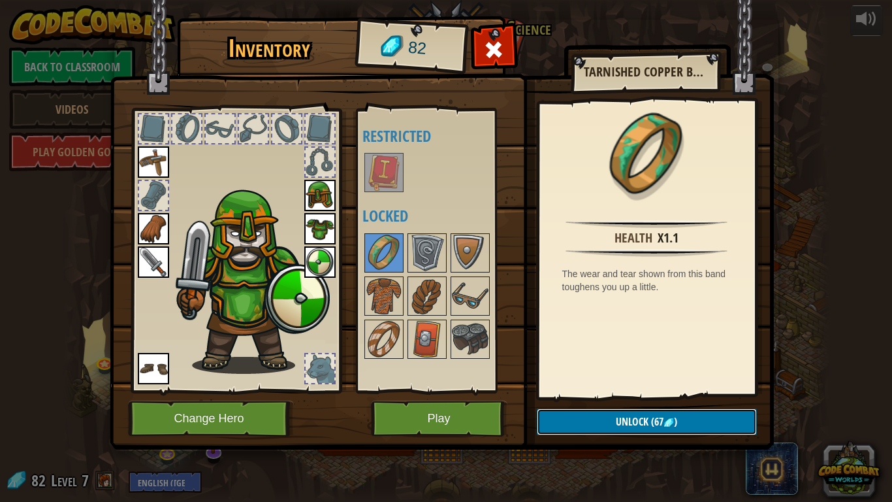
click at [692, 413] on button "Unlock (67 )" at bounding box center [647, 421] width 220 height 27
click at [676, 413] on button "Confirm" at bounding box center [647, 421] width 220 height 27
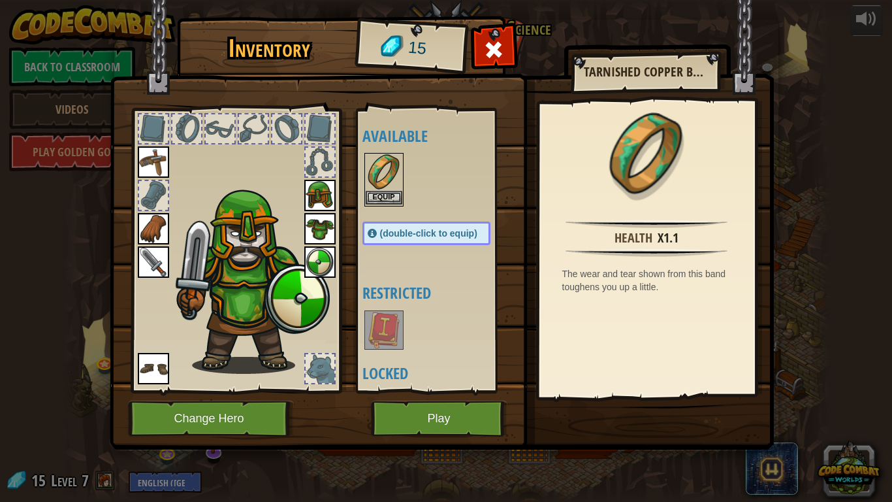
click at [382, 167] on img at bounding box center [384, 172] width 37 height 37
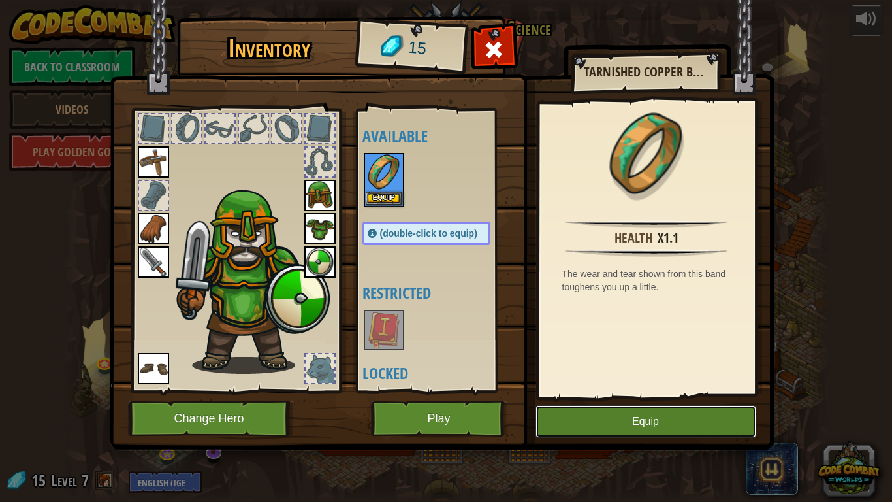
click at [600, 410] on button "Equip" at bounding box center [646, 421] width 221 height 33
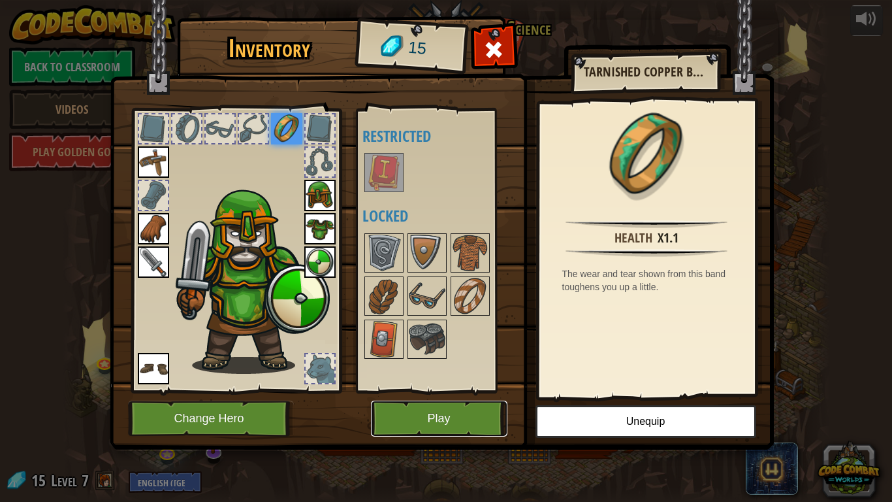
click at [460, 413] on button "Play" at bounding box center [439, 418] width 137 height 36
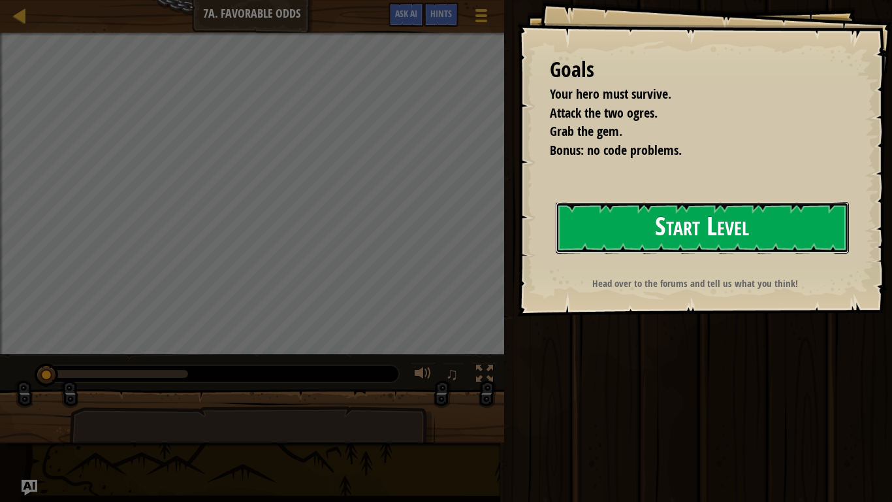
click at [697, 218] on button "Start Level" at bounding box center [702, 228] width 293 height 52
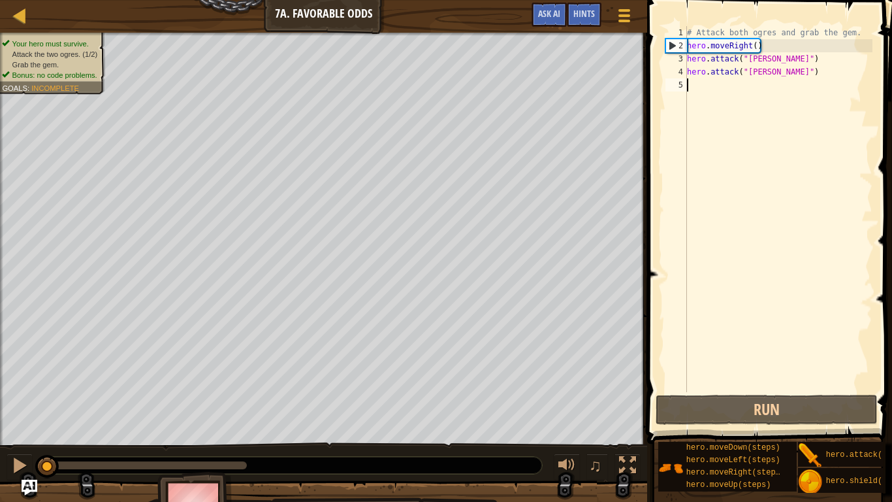
type textarea "m"
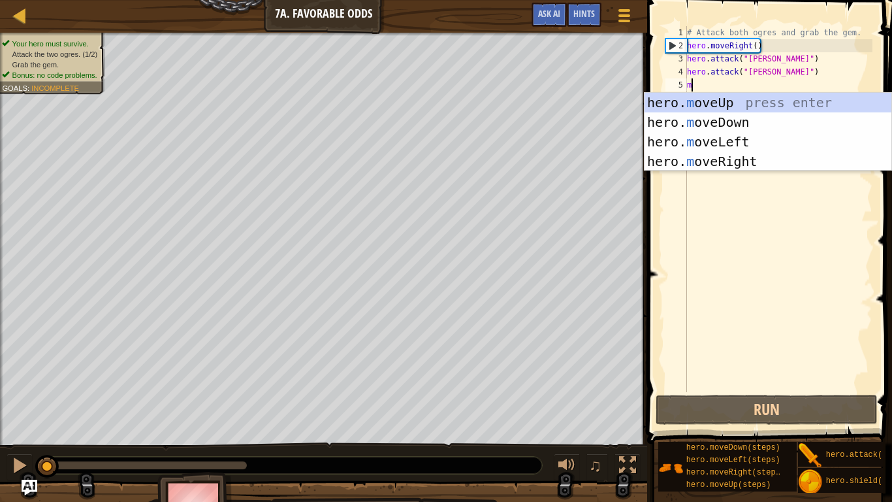
scroll to position [6, 0]
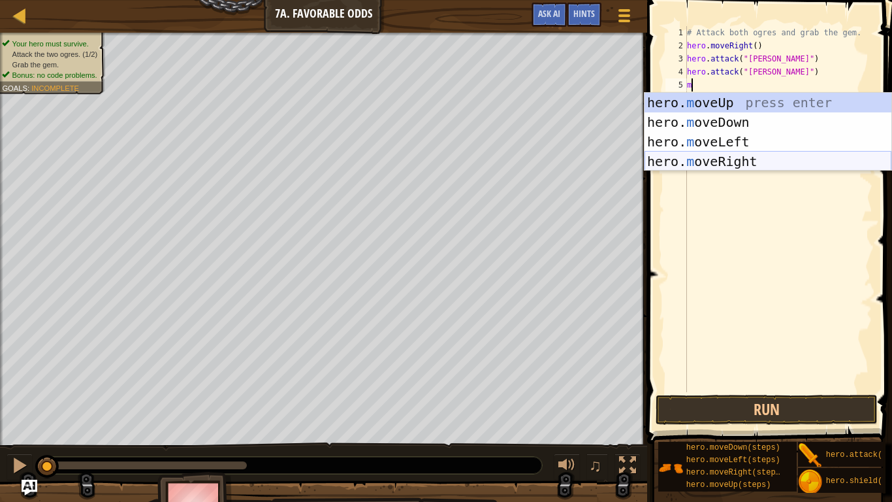
click at [736, 165] on div "hero. m oveUp press enter hero. m oveDown press enter hero. m oveLeft press ent…" at bounding box center [768, 152] width 247 height 118
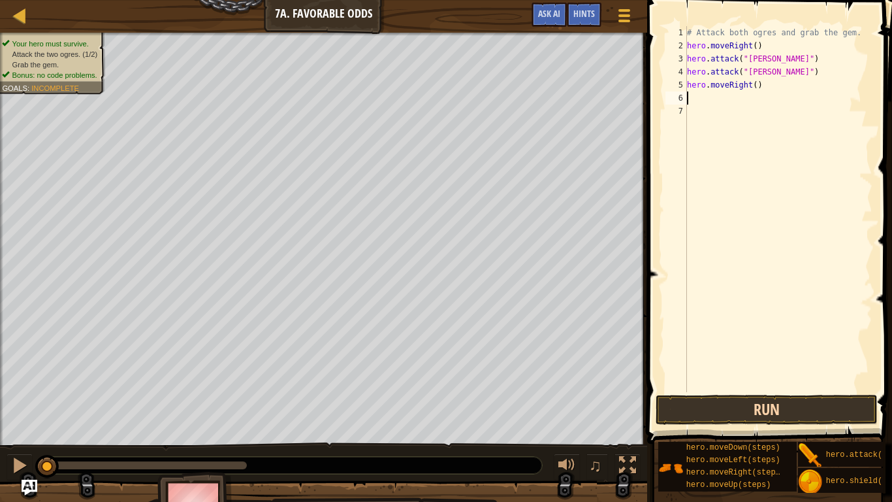
type textarea "m"
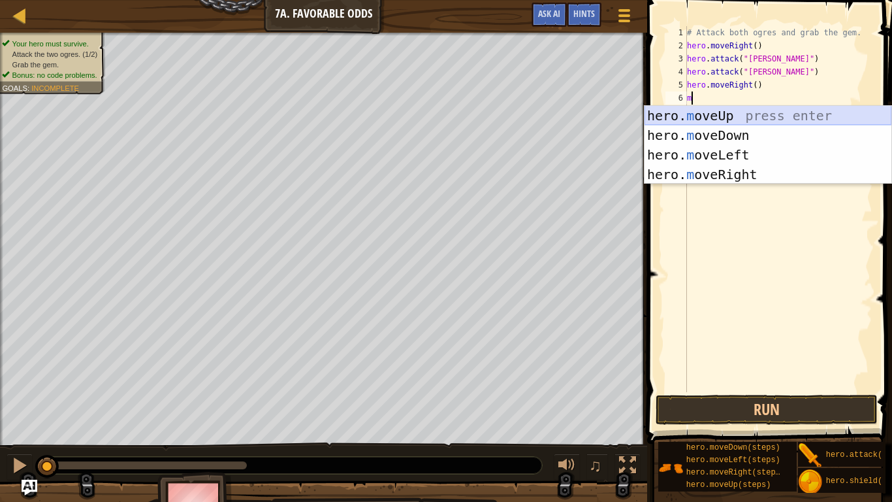
click at [739, 110] on div "hero. m oveUp press enter hero. m oveDown press enter hero. m oveLeft press ent…" at bounding box center [768, 165] width 247 height 118
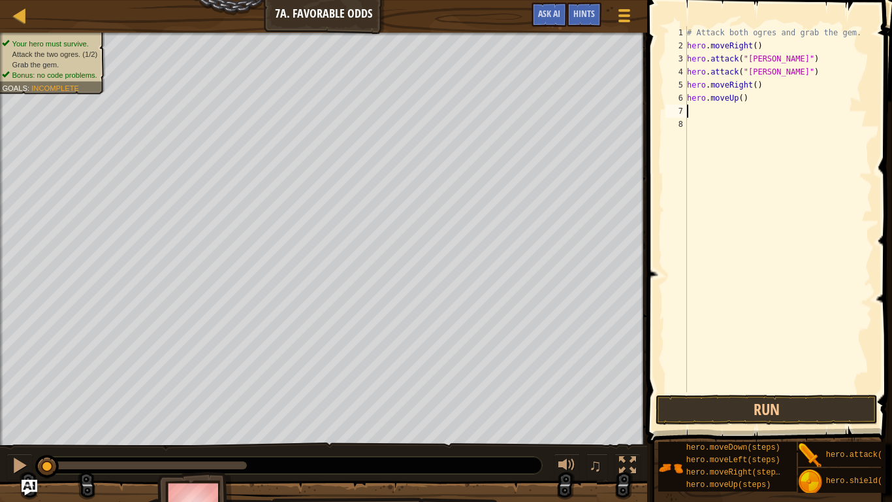
type textarea "m"
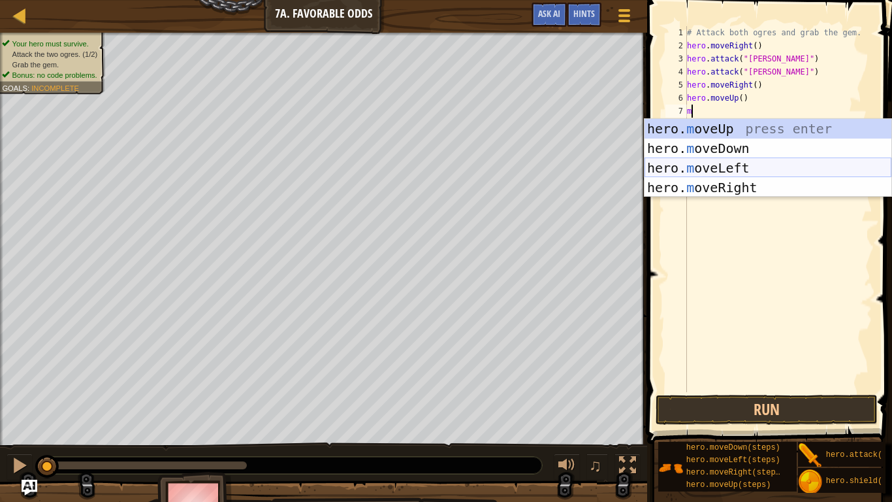
click at [743, 168] on div "hero. m oveUp press enter hero. m oveDown press enter hero. m oveLeft press ent…" at bounding box center [768, 178] width 247 height 118
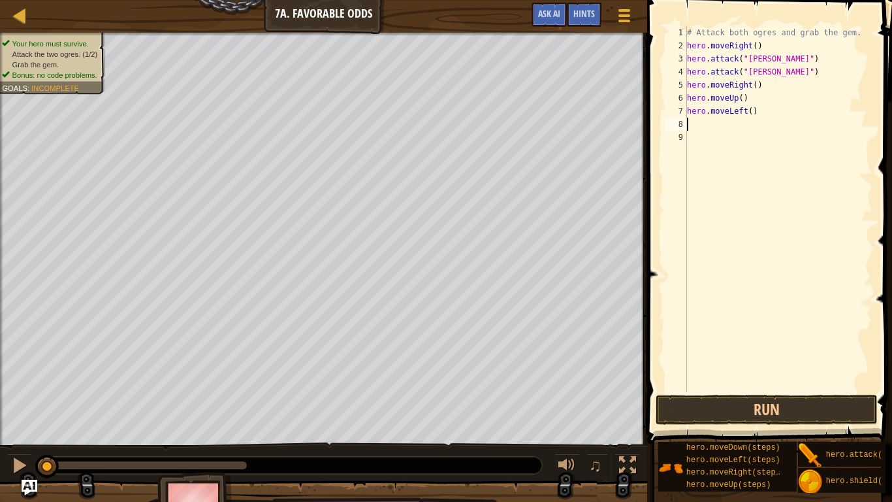
click at [751, 113] on div "# Attack both ogres and grab the gem. hero . moveRight ( ) hero . attack ( "[PE…" at bounding box center [779, 222] width 188 height 392
type textarea "hero.moveLeft(2)"
click at [734, 127] on div "# Attack both ogres and grab the gem. hero . moveRight ( ) hero . attack ( "[PE…" at bounding box center [779, 222] width 188 height 392
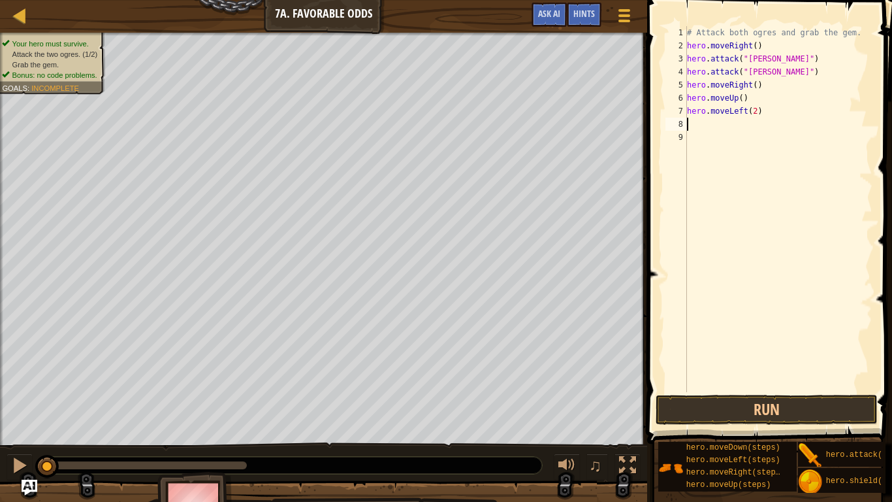
type textarea "m"
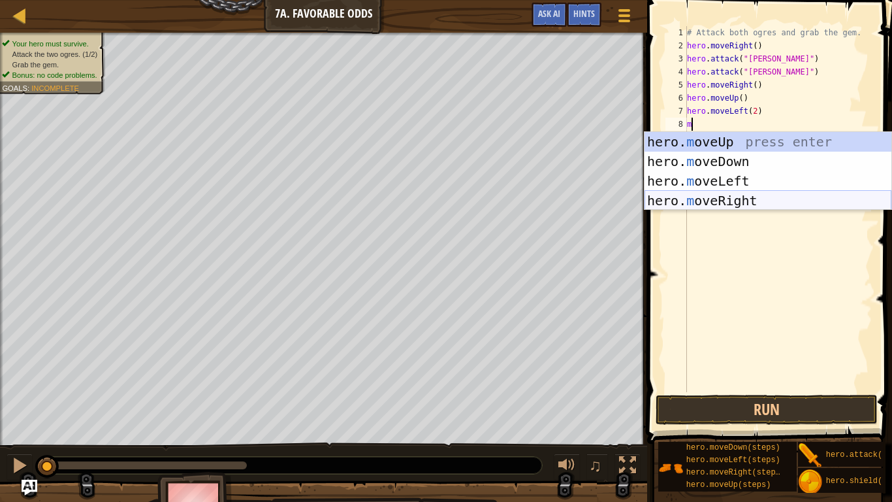
click at [737, 197] on div "hero. m oveUp press enter hero. m oveDown press enter hero. m oveLeft press ent…" at bounding box center [768, 191] width 247 height 118
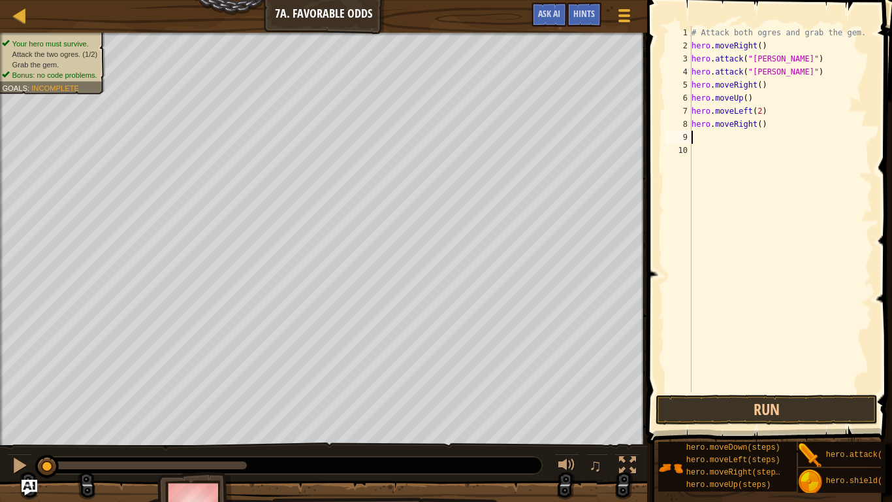
click at [761, 127] on div "# Attack both ogres and grab the gem. hero . moveRight ( ) hero . attack ( "[PE…" at bounding box center [781, 222] width 184 height 392
type textarea "hero.moveRight(2)"
click at [736, 137] on div "# Attack both ogres and grab the gem. hero . moveRight ( ) hero . attack ( "[PE…" at bounding box center [781, 222] width 184 height 392
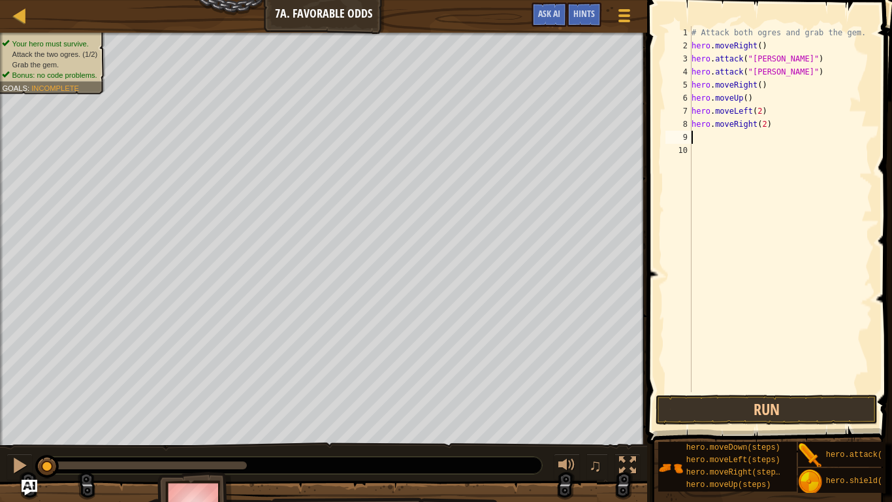
type textarea "m"
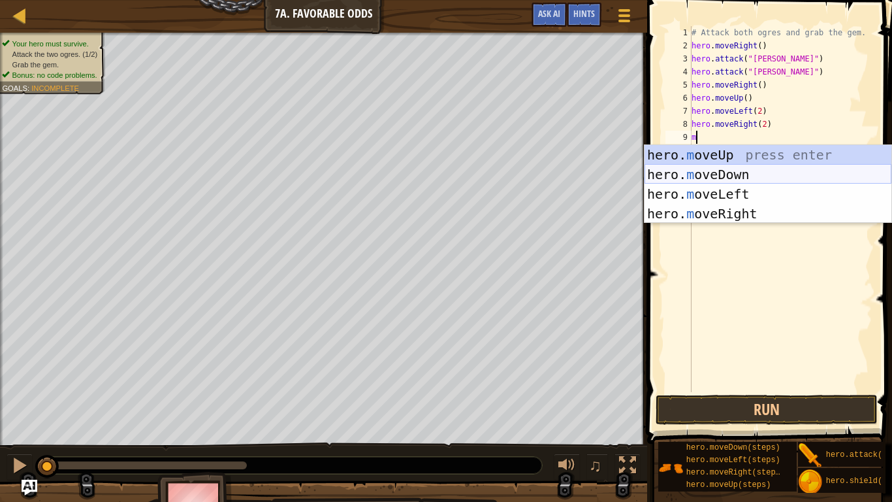
click at [752, 176] on div "hero. m oveUp press enter hero. m oveDown press enter hero. m oveLeft press ent…" at bounding box center [768, 204] width 247 height 118
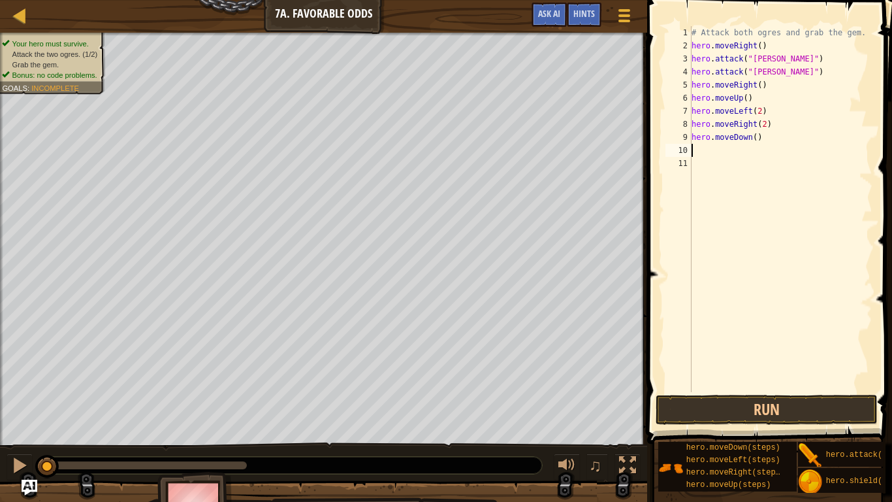
type textarea "m"
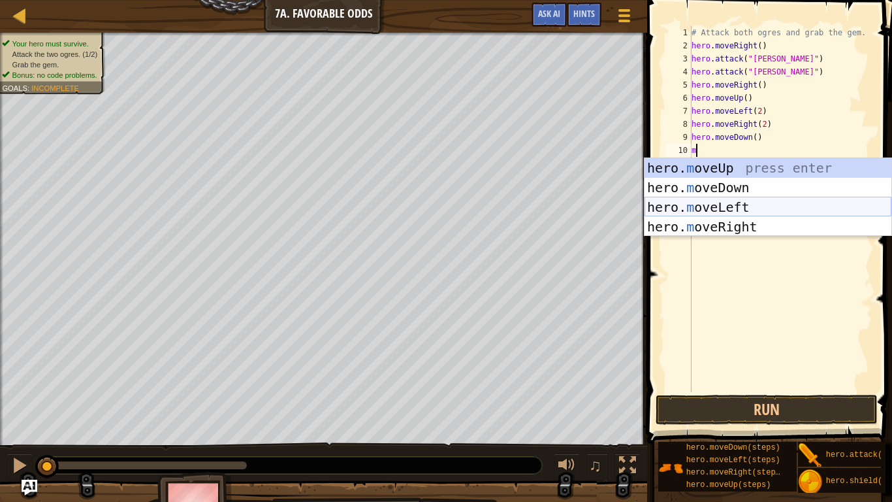
click at [784, 211] on div "hero. m oveUp press enter hero. m oveDown press enter hero. m oveLeft press ent…" at bounding box center [768, 217] width 247 height 118
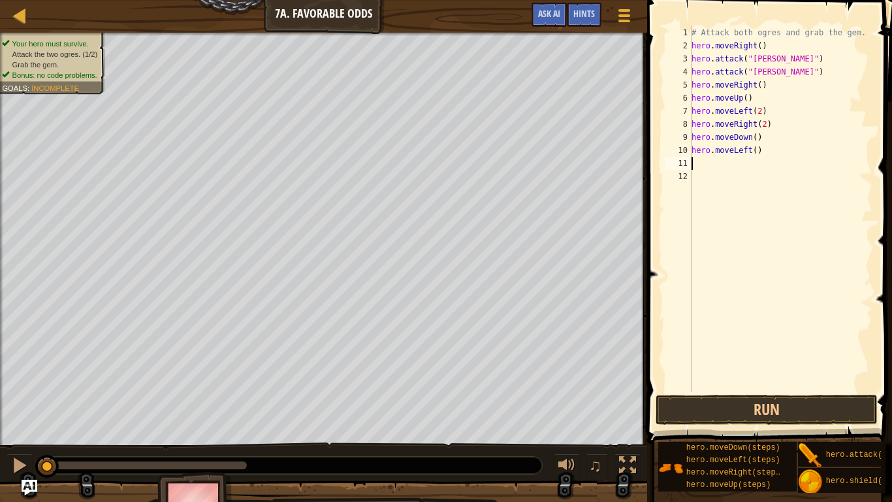
type textarea "m"
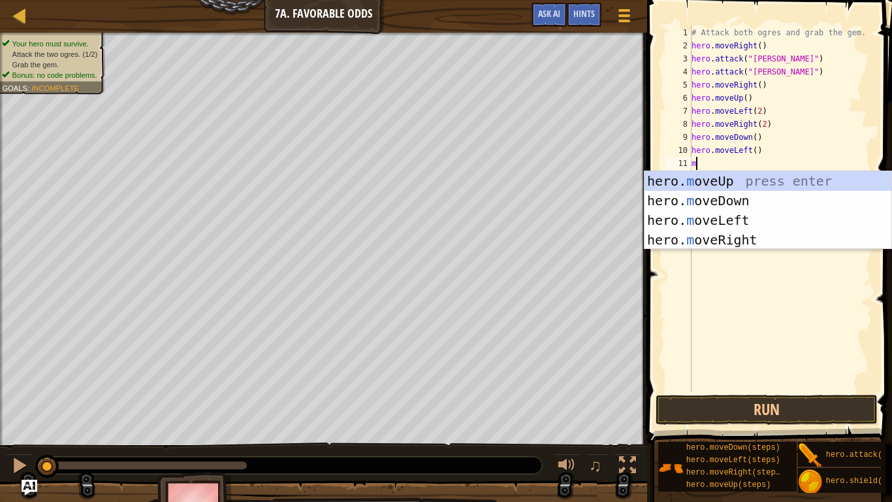
click at [755, 261] on div "# Attack both ogres and grab the gem. hero . moveRight ( ) hero . attack ( "[PE…" at bounding box center [781, 222] width 184 height 392
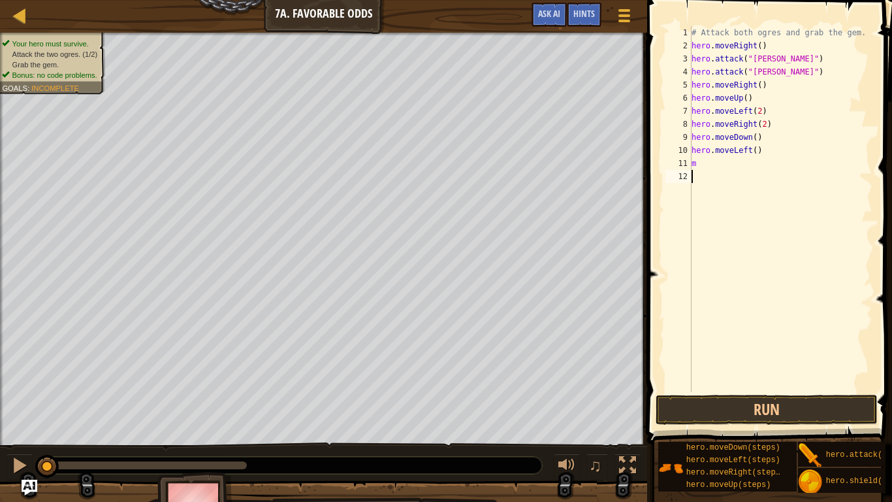
click at [719, 161] on div "# Attack both ogres and grab the gem. hero . moveRight ( ) hero . attack ( "[PE…" at bounding box center [781, 222] width 184 height 392
type textarea "m"
click at [689, 403] on button "Run" at bounding box center [767, 410] width 222 height 30
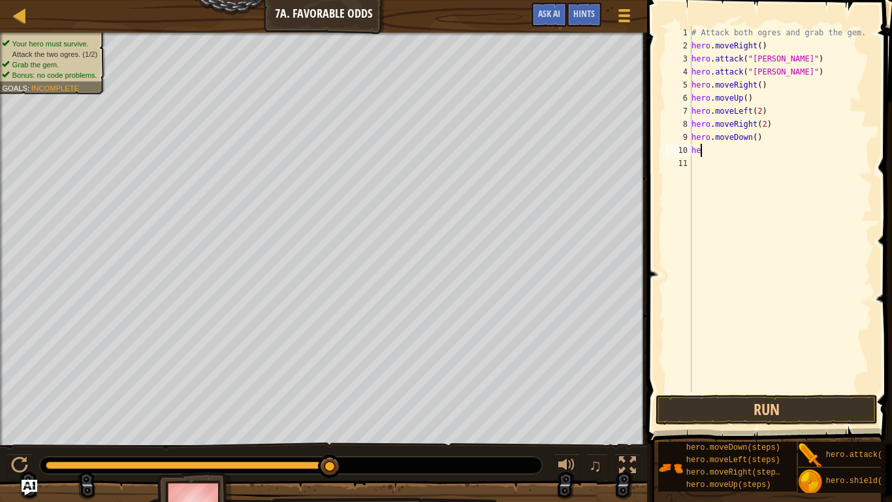
type textarea "h"
click at [751, 402] on button "Run" at bounding box center [767, 410] width 222 height 30
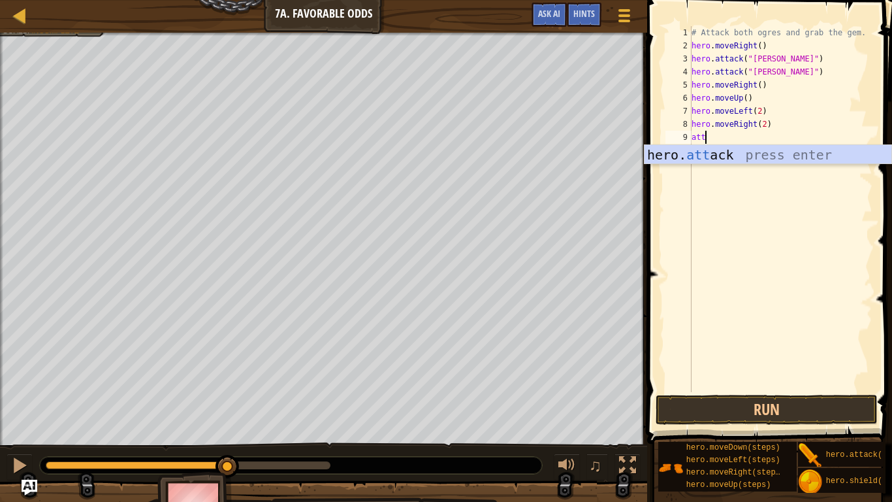
scroll to position [6, 2]
click at [710, 161] on div "hero. atta ck press enter" at bounding box center [768, 174] width 247 height 59
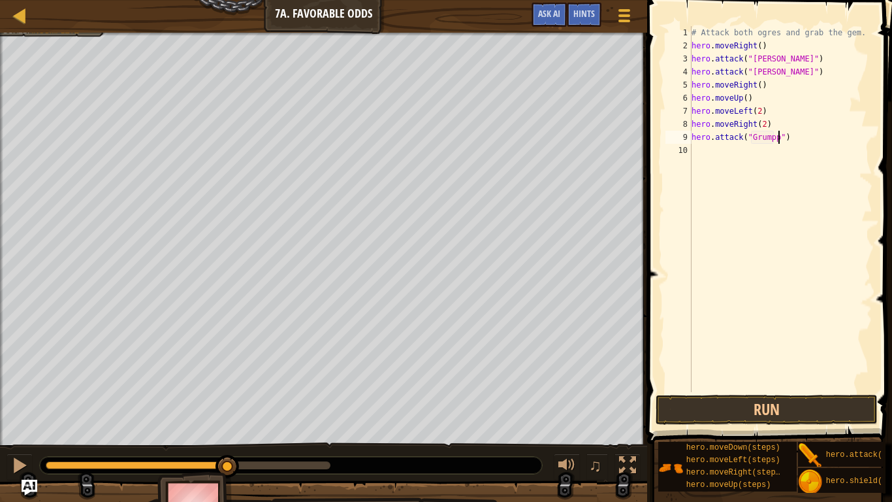
scroll to position [6, 13]
type textarea "hero.attack("Grump")"
click at [706, 152] on div "# Attack both ogres and grab the gem. hero . moveRight ( ) hero . attack ( "[PE…" at bounding box center [781, 222] width 184 height 392
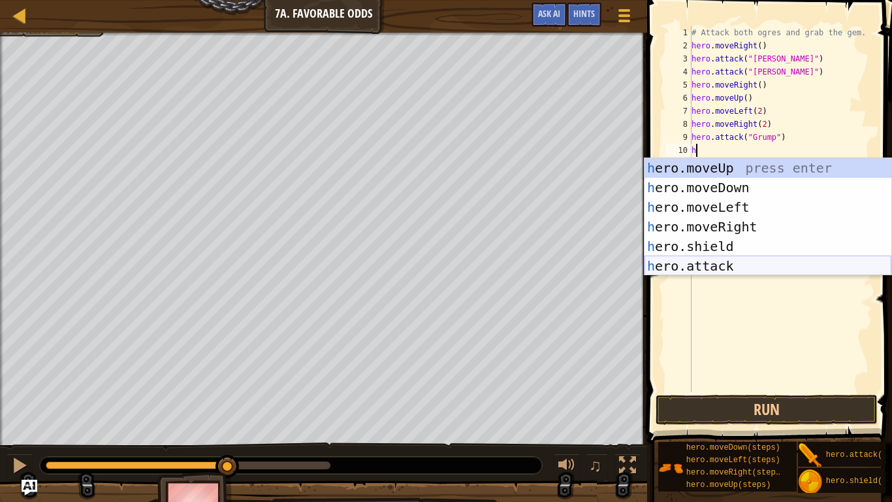
click at [706, 268] on div "h ero.moveUp press enter h ero.moveDown press enter h ero.moveLeft press enter …" at bounding box center [768, 236] width 247 height 157
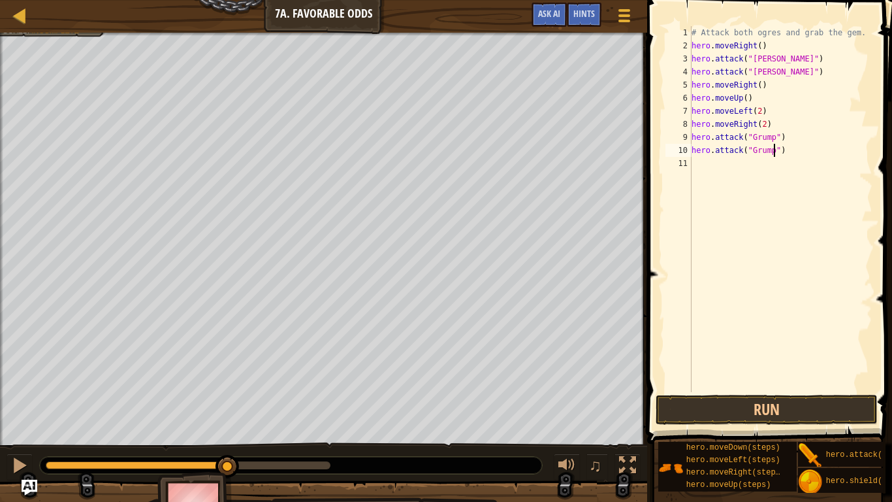
scroll to position [6, 12]
click at [714, 413] on button "Run" at bounding box center [767, 410] width 222 height 30
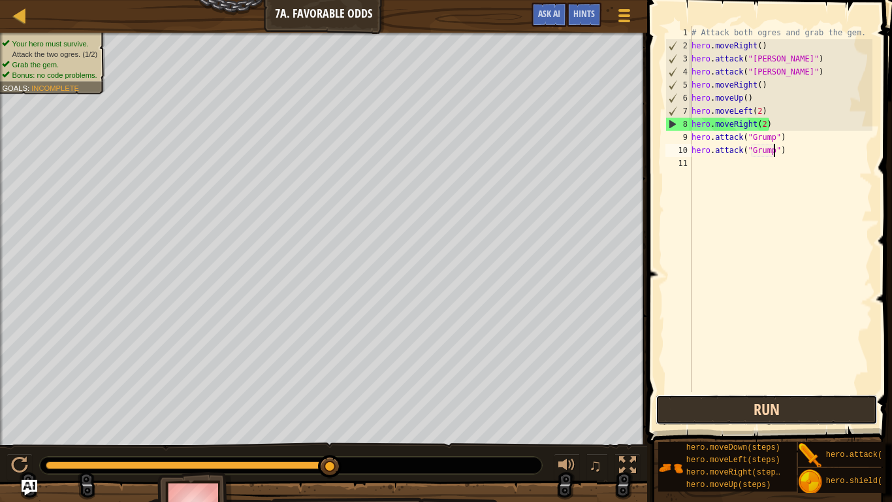
click at [715, 412] on button "Run" at bounding box center [767, 410] width 222 height 30
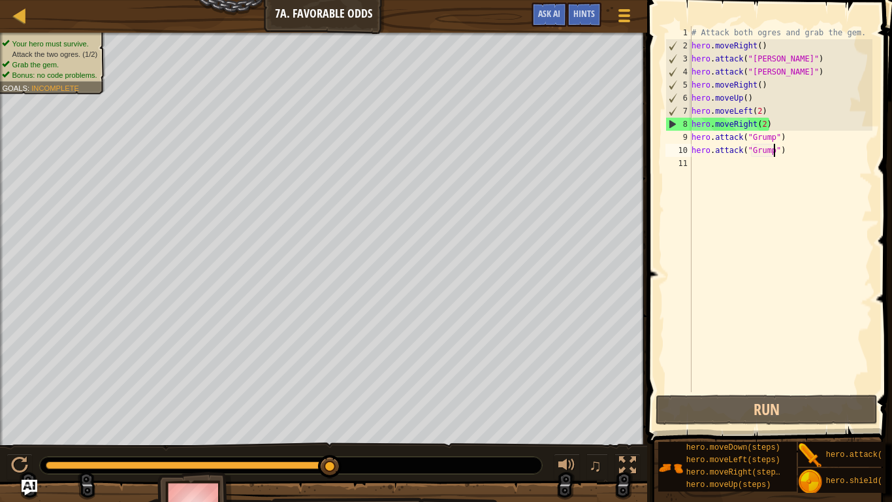
click at [768, 124] on div "# Attack both ogres and grab the gem. hero . moveRight ( ) hero . attack ( "[PE…" at bounding box center [781, 222] width 184 height 392
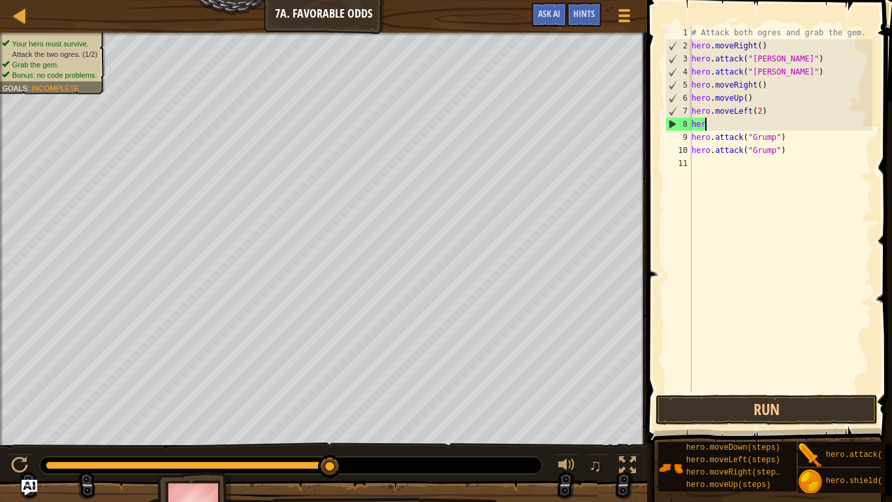
scroll to position [6, 1]
type textarea "h"
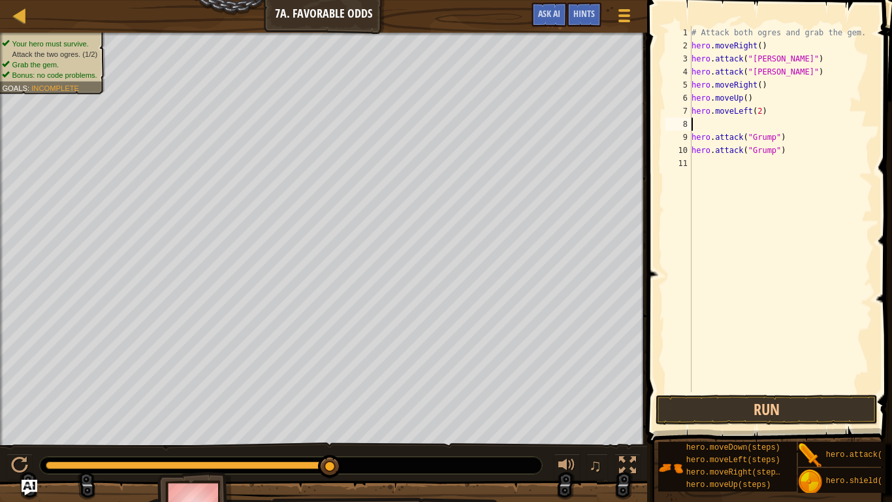
type textarea "hero.moveLeft(2)"
click at [732, 155] on div "# Attack both ogres and grab the gem. hero . moveRight ( ) hero . attack ( "[PE…" at bounding box center [781, 222] width 184 height 392
type textarea "m"
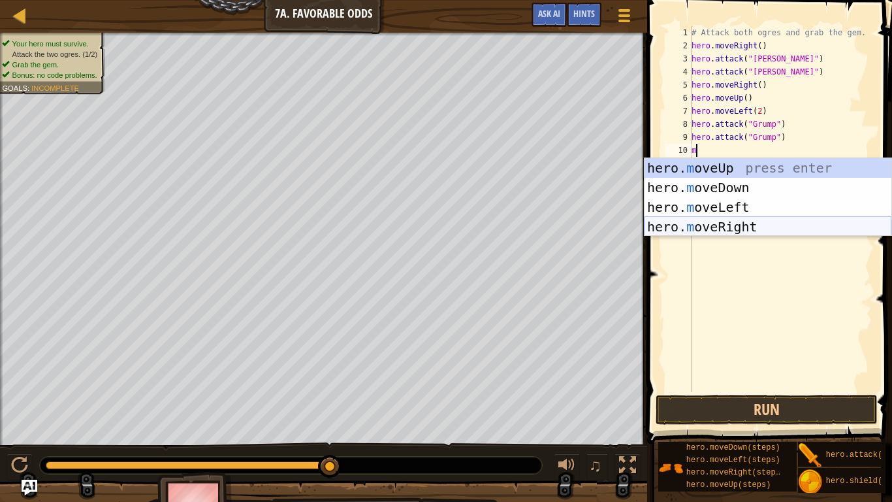
click at [741, 225] on div "hero. m oveUp press enter hero. m oveDown press enter hero. m oveLeft press ent…" at bounding box center [768, 217] width 247 height 118
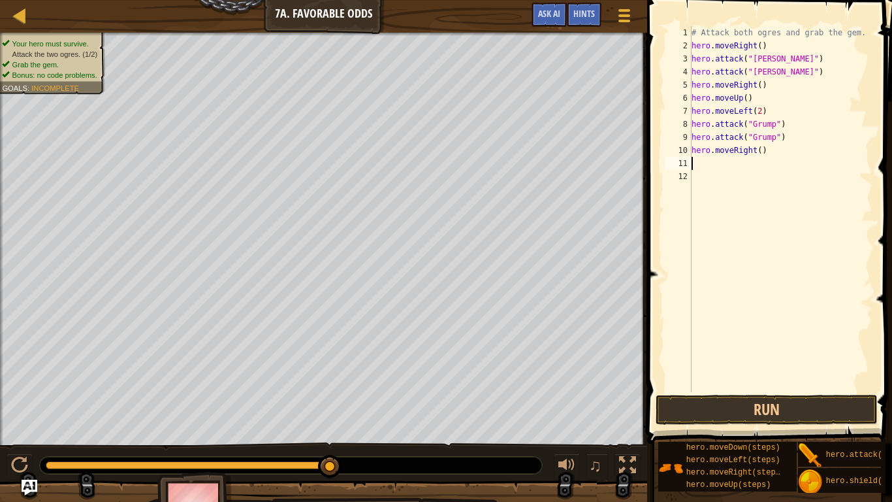
type textarea "2"
click at [760, 151] on div "# Attack both ogres and grab the gem. hero . moveRight ( ) hero . attack ( "[PE…" at bounding box center [781, 222] width 184 height 392
click at [761, 413] on button "Run" at bounding box center [767, 410] width 222 height 30
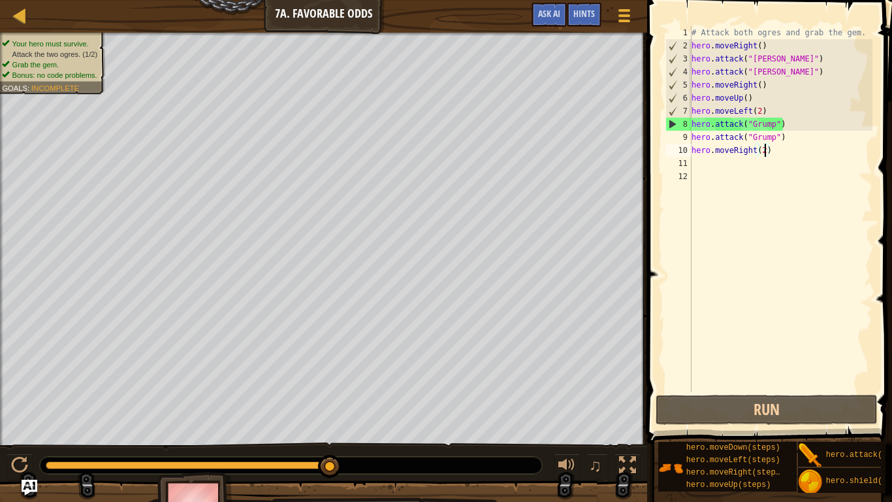
click at [770, 110] on div "# Attack both ogres and grab the gem. hero . moveRight ( ) hero . attack ( "[PE…" at bounding box center [781, 222] width 184 height 392
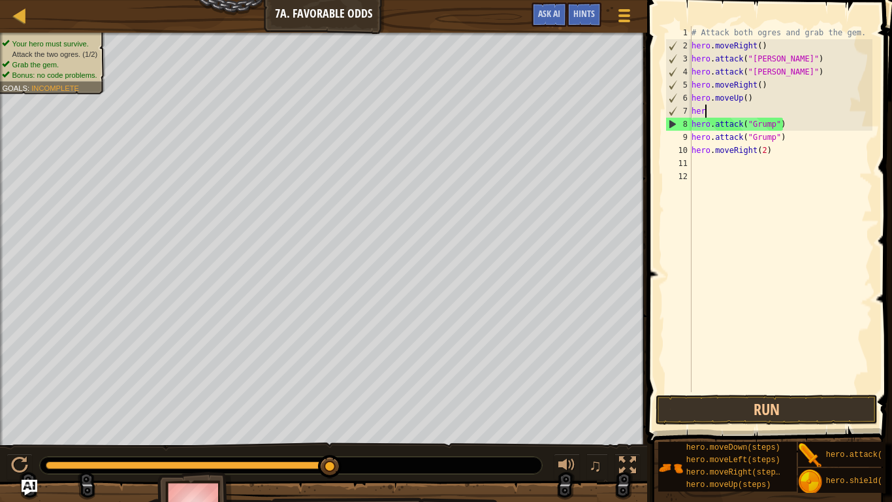
scroll to position [6, 1]
type textarea "h"
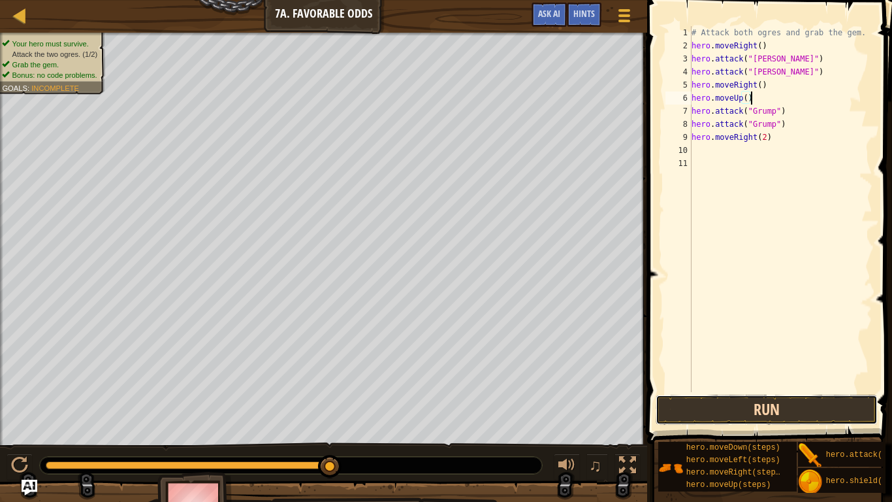
click at [803, 412] on button "Run" at bounding box center [767, 410] width 222 height 30
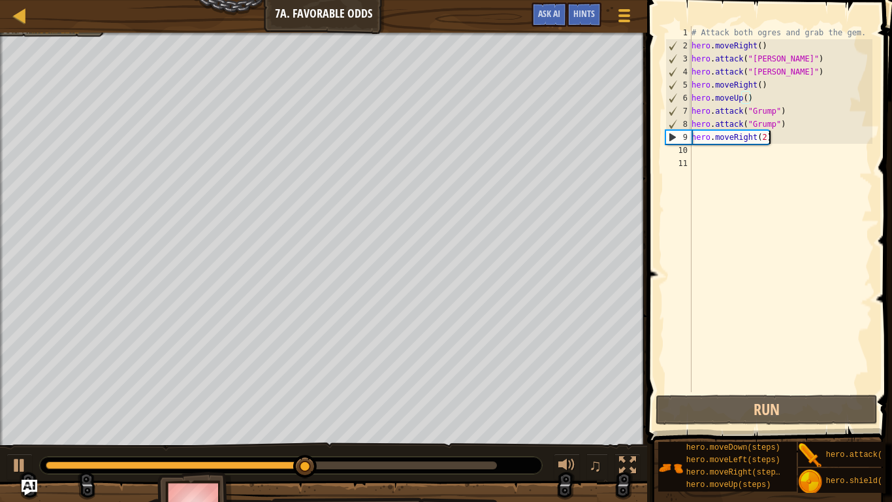
click at [779, 142] on div "# Attack both ogres and grab the gem. hero . moveRight ( ) hero . attack ( "[PE…" at bounding box center [781, 222] width 184 height 392
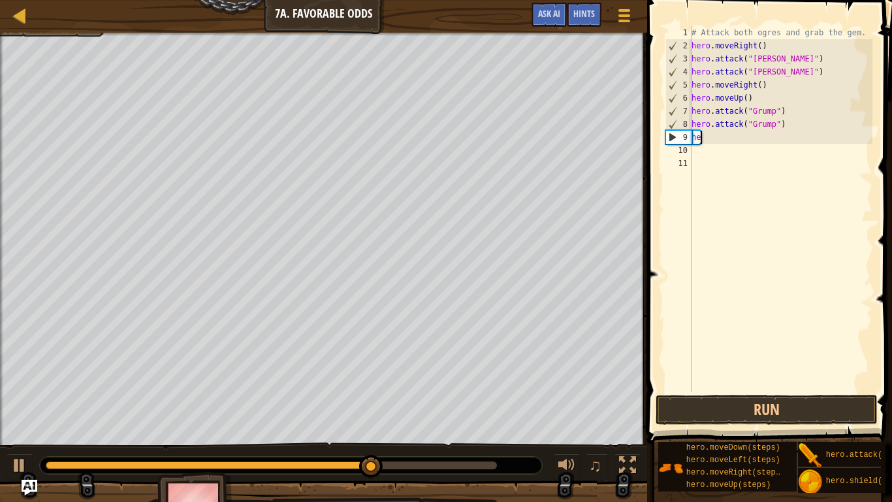
type textarea "h"
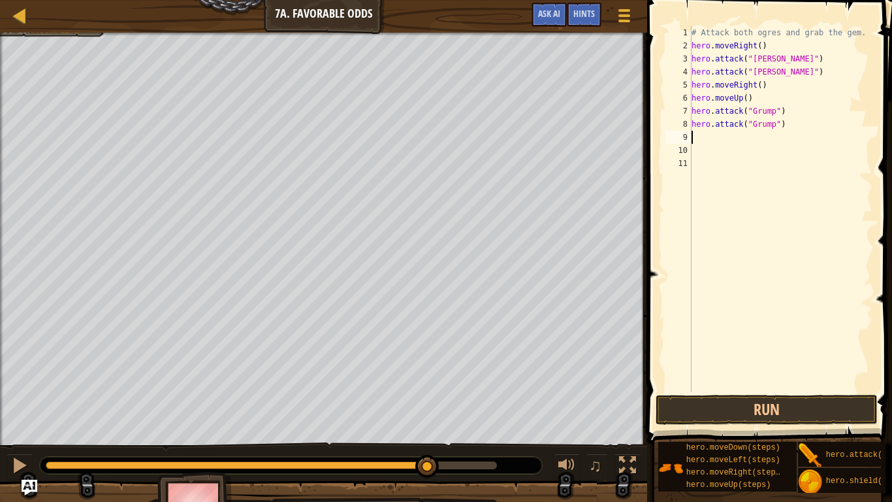
type textarea "h"
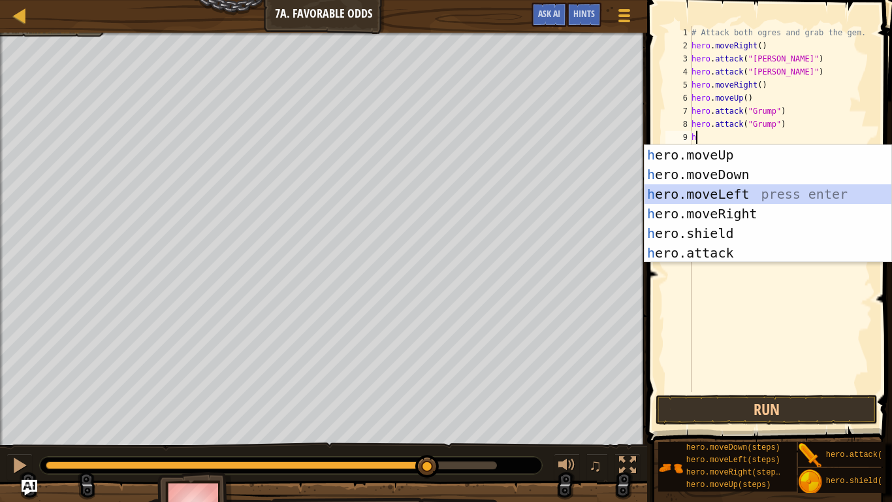
click at [793, 193] on div "h ero.moveUp press enter h ero.moveDown press enter h ero.moveLeft press enter …" at bounding box center [768, 223] width 247 height 157
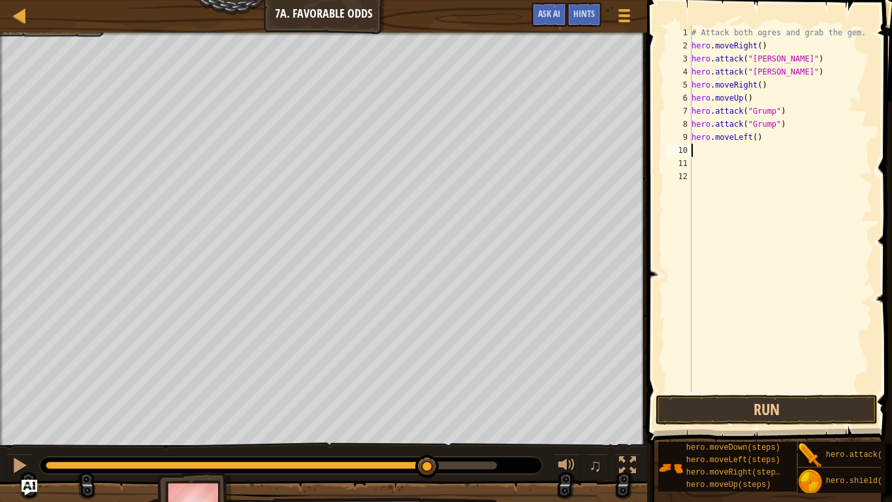
click at [756, 140] on div "# Attack both ogres and grab the gem. hero . moveRight ( ) hero . attack ( "[PE…" at bounding box center [781, 222] width 184 height 392
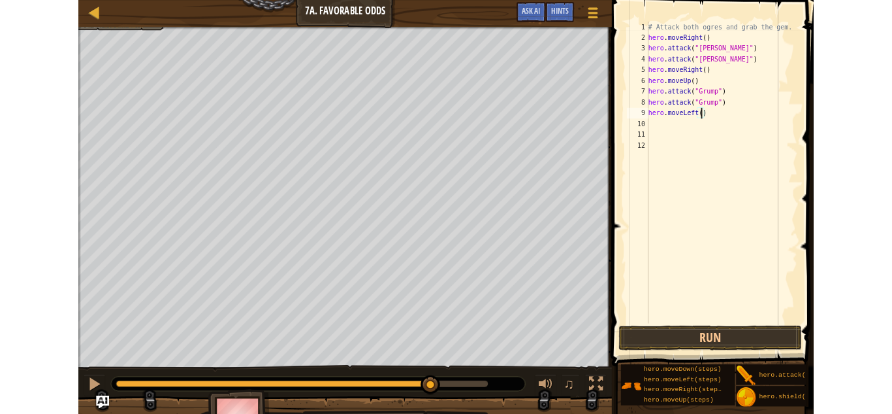
scroll to position [6, 10]
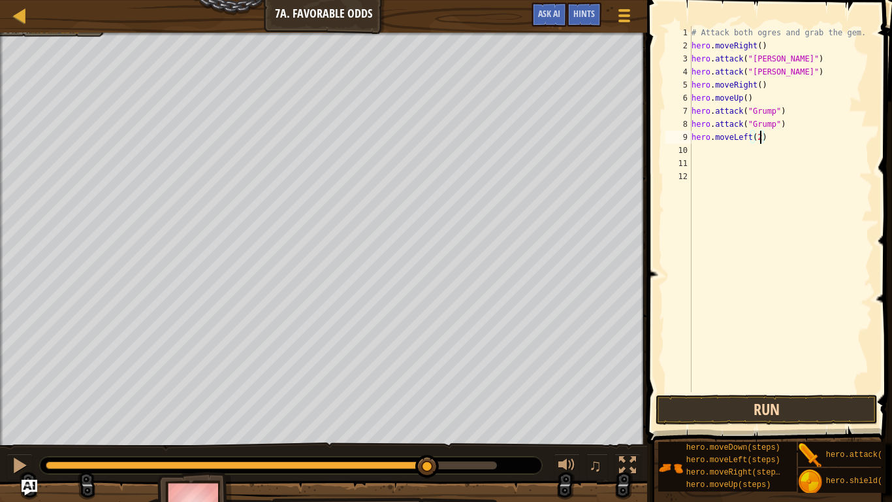
type textarea "hero.moveLeft(2)"
click at [729, 403] on button "Run" at bounding box center [767, 410] width 222 height 30
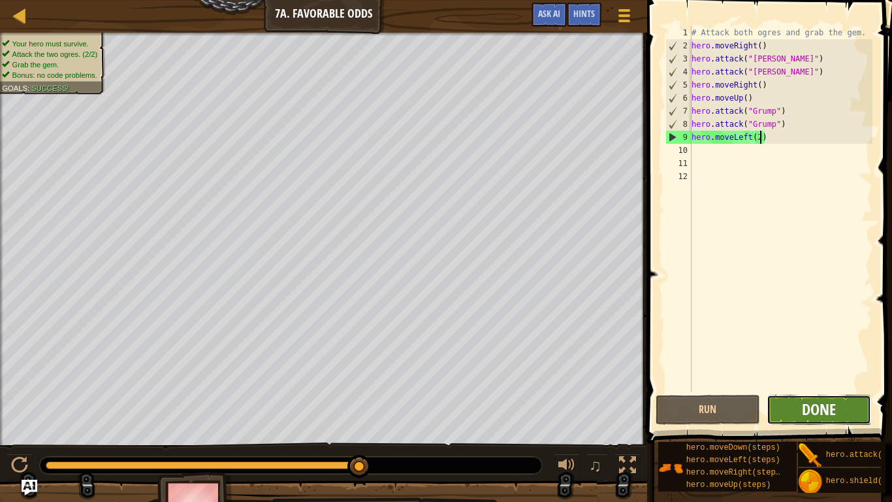
click at [808, 401] on span "Done" at bounding box center [819, 408] width 34 height 21
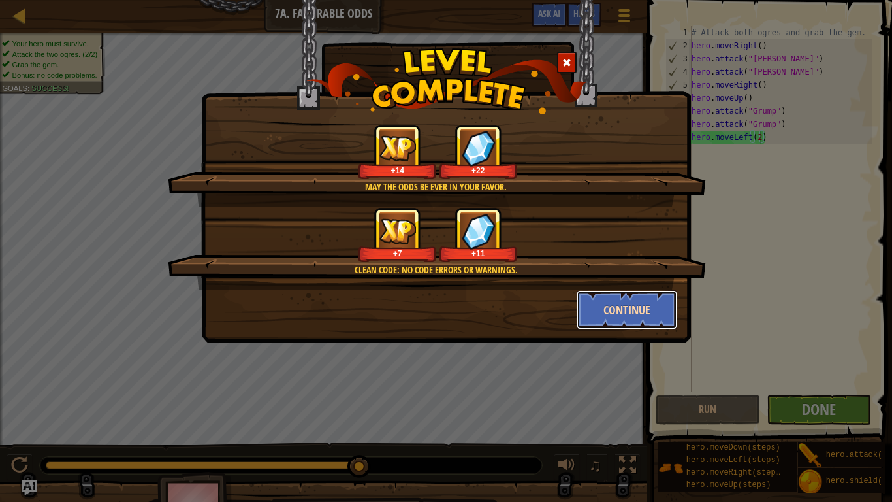
click at [657, 312] on button "Continue" at bounding box center [627, 309] width 101 height 39
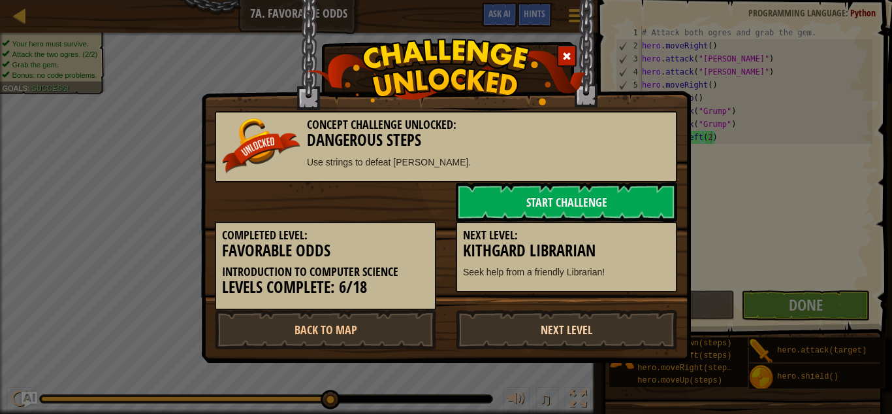
click at [582, 340] on link "Next Level" at bounding box center [566, 329] width 221 height 39
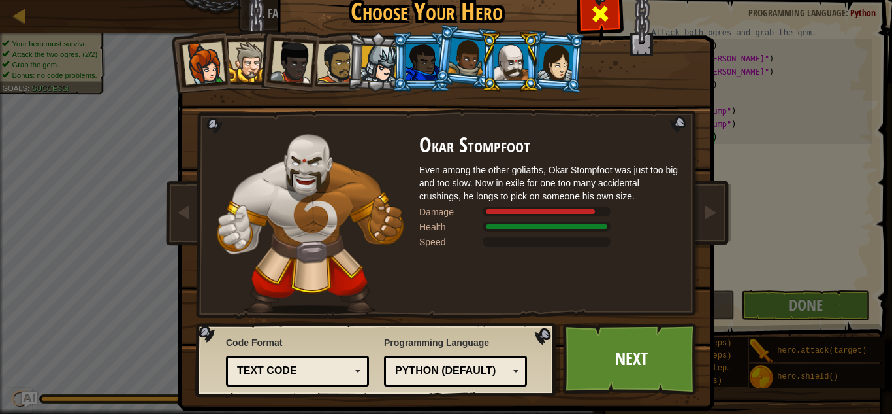
click at [587, 7] on div at bounding box center [599, 12] width 41 height 41
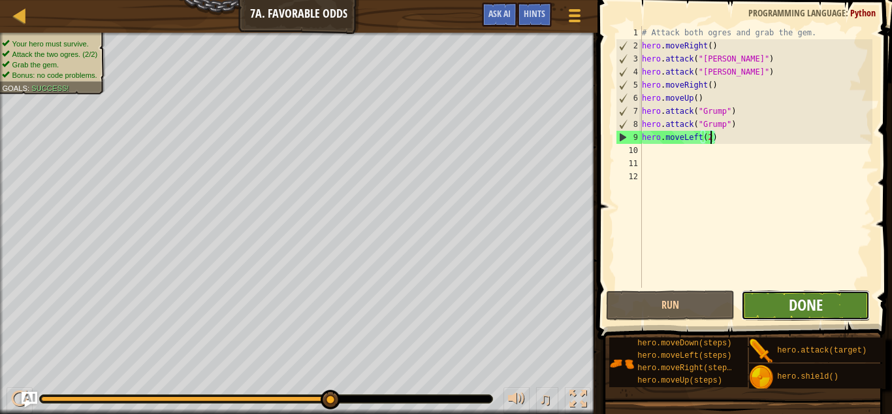
click at [794, 300] on span "Done" at bounding box center [806, 304] width 34 height 21
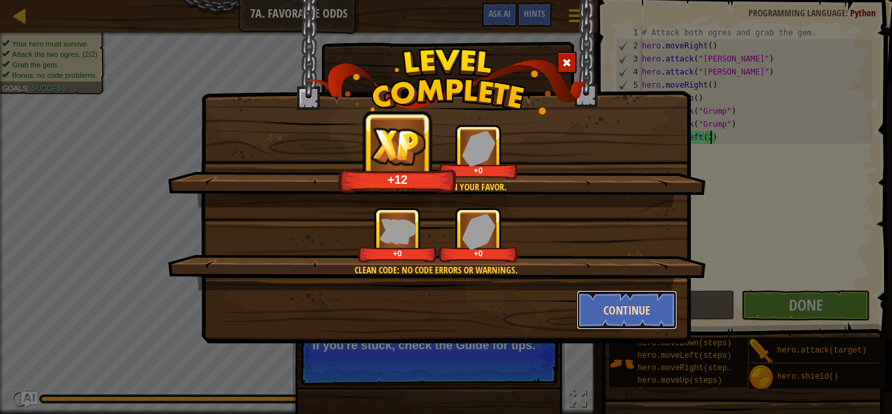
click at [611, 322] on button "Continue" at bounding box center [627, 309] width 101 height 39
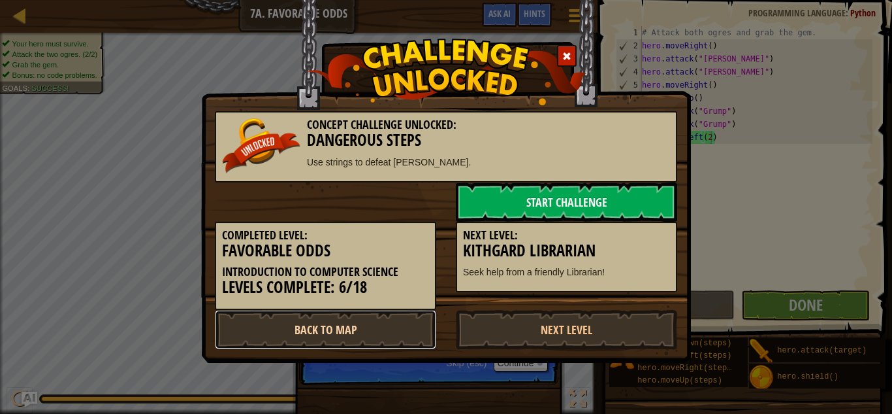
click at [400, 333] on link "Back to Map" at bounding box center [325, 329] width 221 height 39
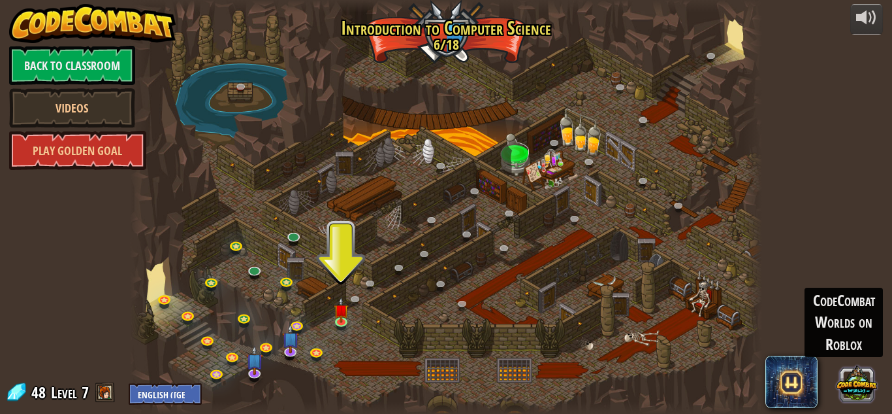
click at [860, 386] on button at bounding box center [857, 383] width 41 height 41
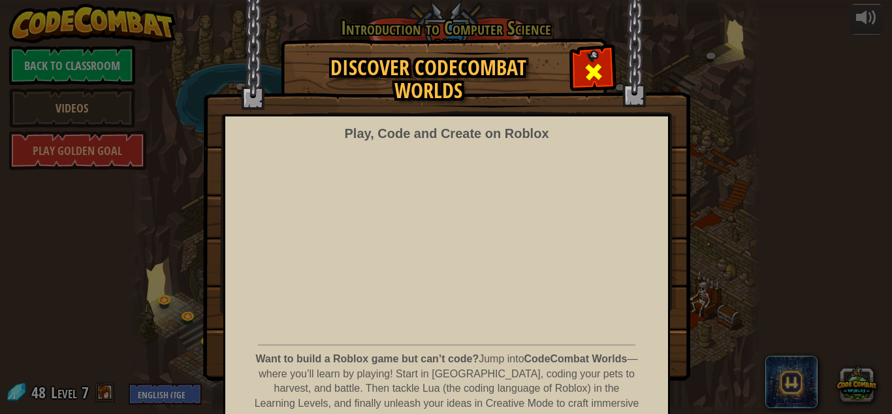
click at [584, 65] on span at bounding box center [593, 71] width 21 height 21
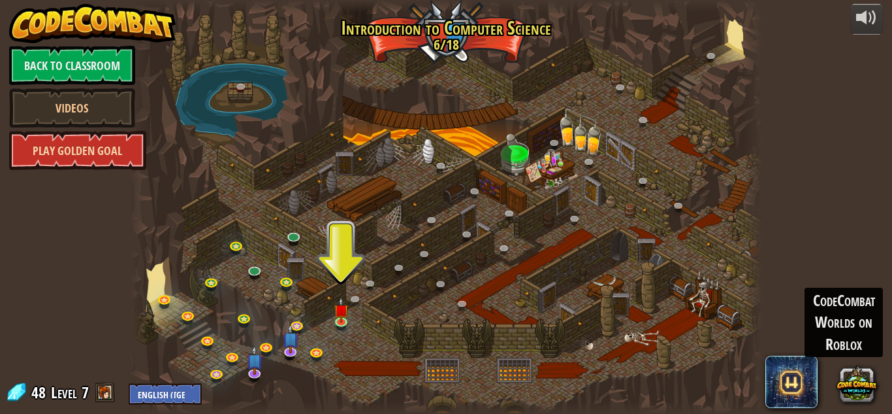
click at [110, 163] on link "Play Golden Goal" at bounding box center [77, 150] width 137 height 39
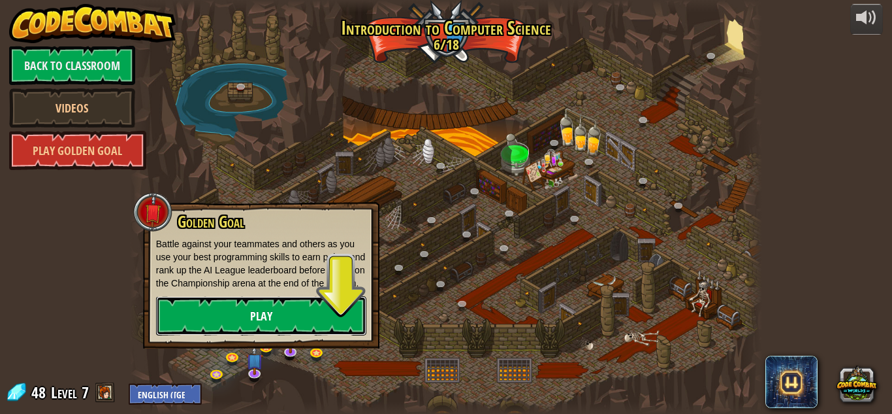
click at [284, 320] on link "Play" at bounding box center [261, 315] width 210 height 39
